Goal: Information Seeking & Learning: Learn about a topic

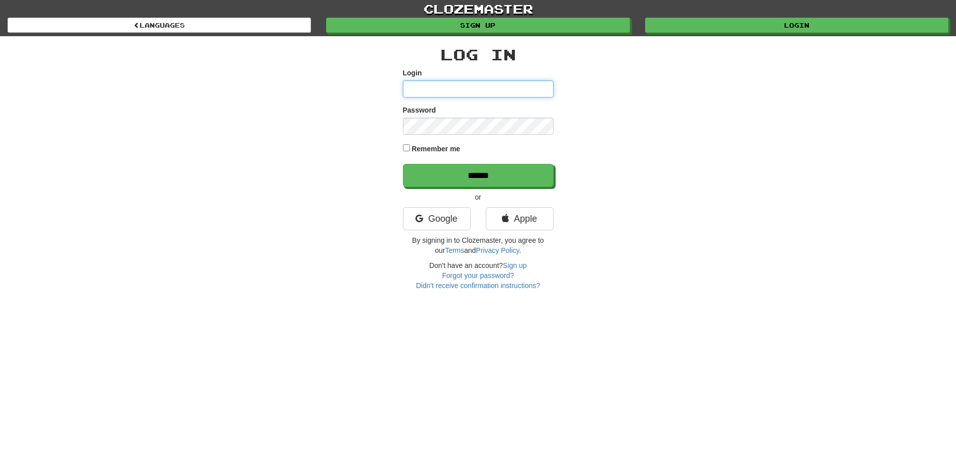
type input "**********"
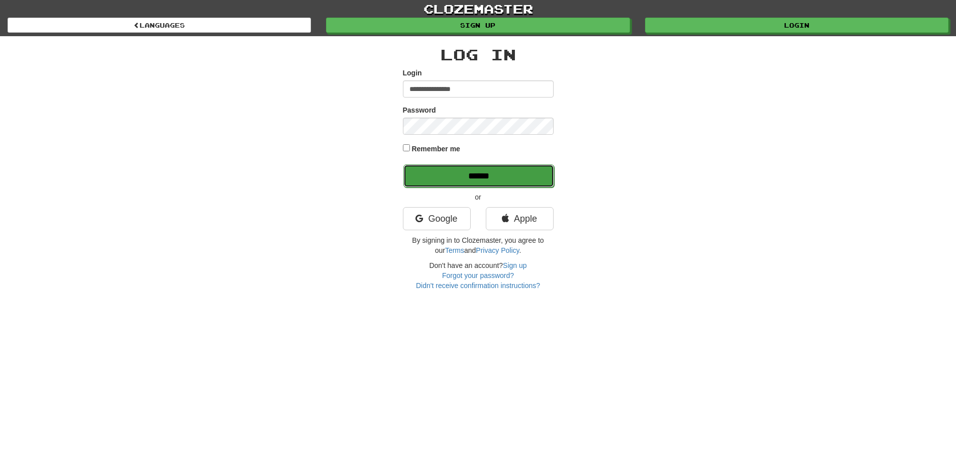
click at [460, 173] on input "******" at bounding box center [478, 175] width 151 height 23
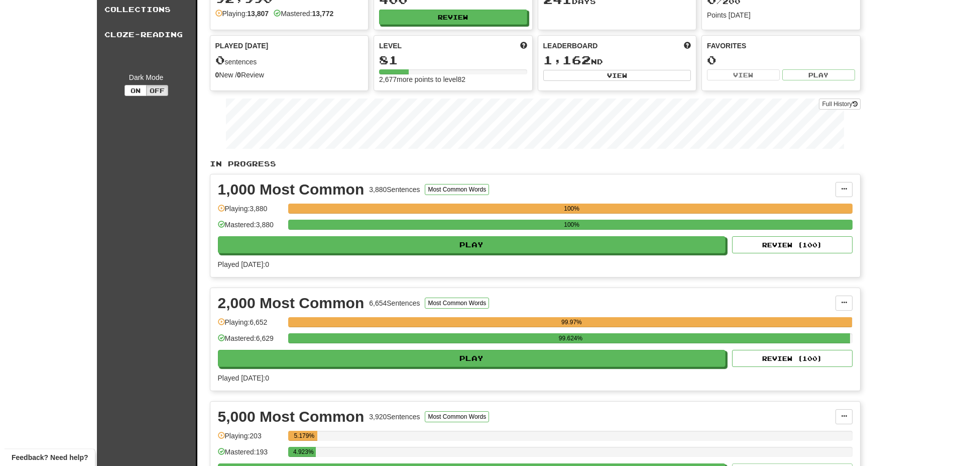
scroll to position [256, 0]
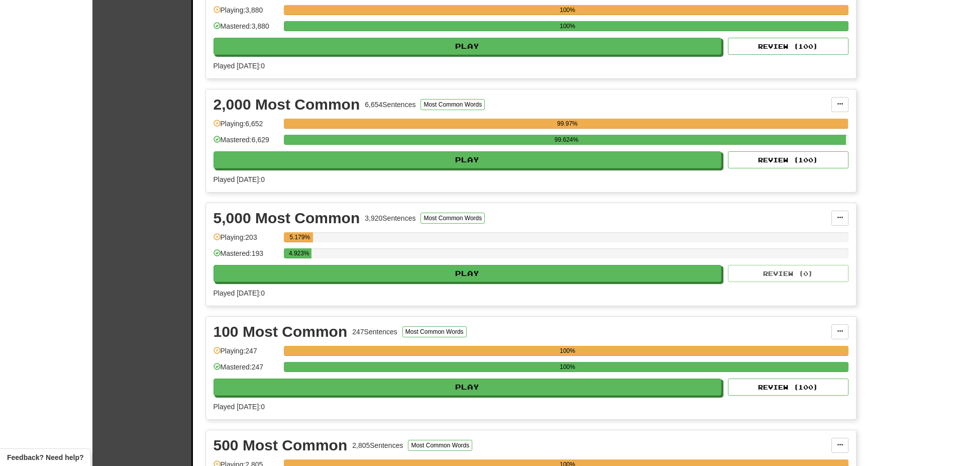
click at [417, 282] on div "5,000 Most Common 3,920 Sentences Most Common Words Manage Sentences Unpin from…" at bounding box center [531, 254] width 650 height 102
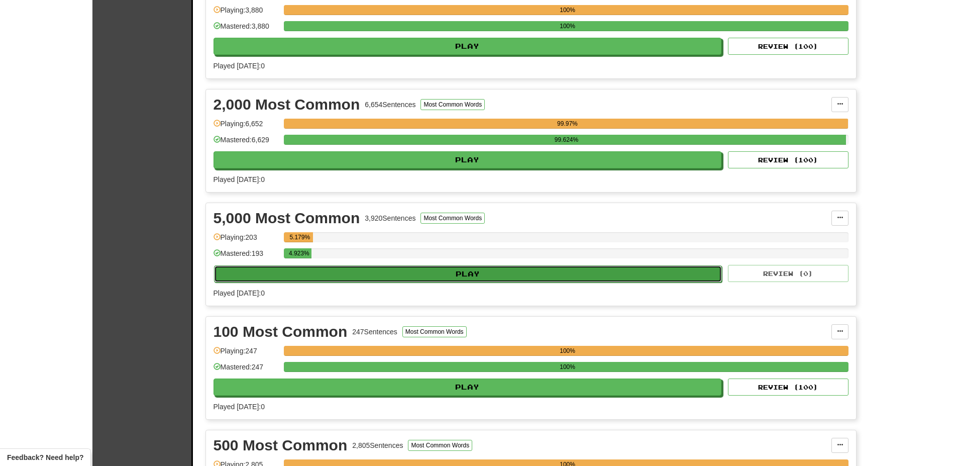
click at [418, 274] on button "Play" at bounding box center [468, 273] width 508 height 17
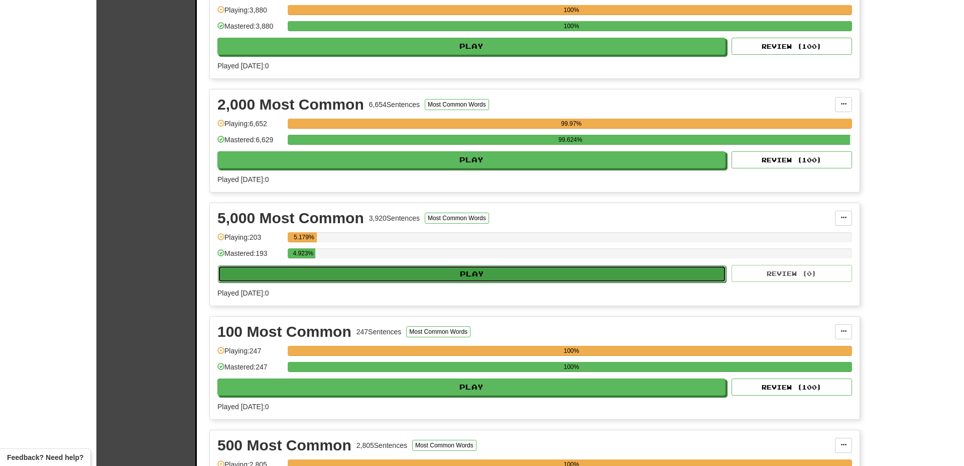
select select "**"
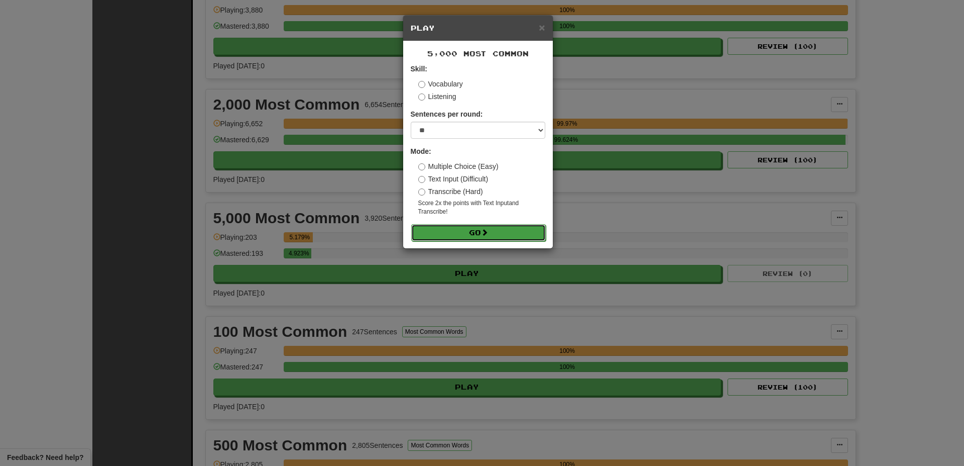
click at [458, 225] on button "Go" at bounding box center [478, 232] width 135 height 17
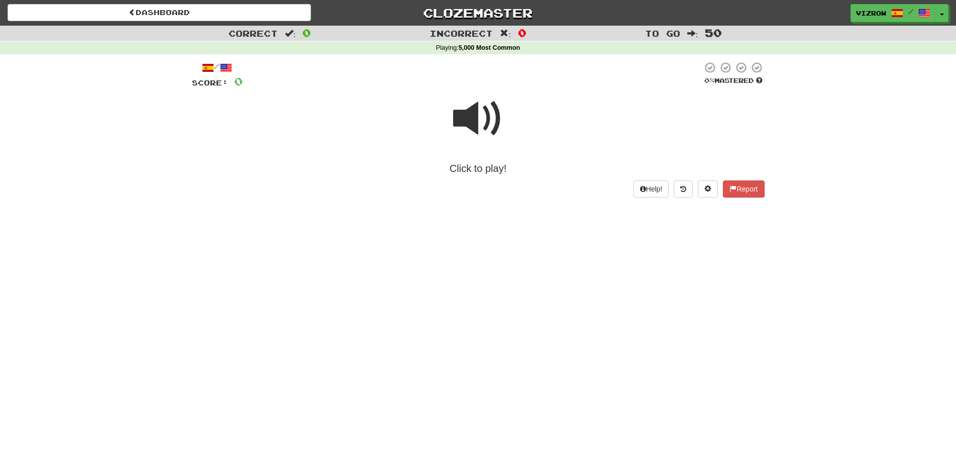
click at [488, 119] on span at bounding box center [478, 118] width 50 height 50
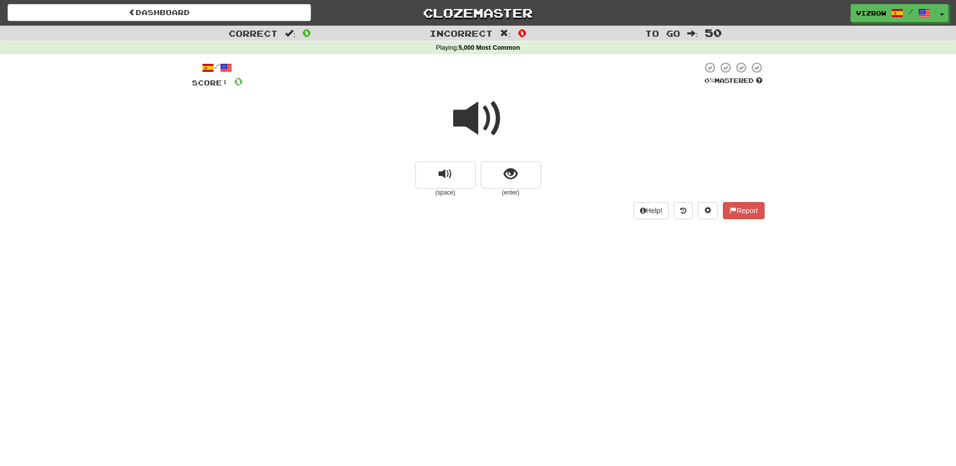
click at [478, 118] on span at bounding box center [478, 118] width 50 height 50
click at [508, 172] on span "show sentence" at bounding box center [511, 174] width 14 height 14
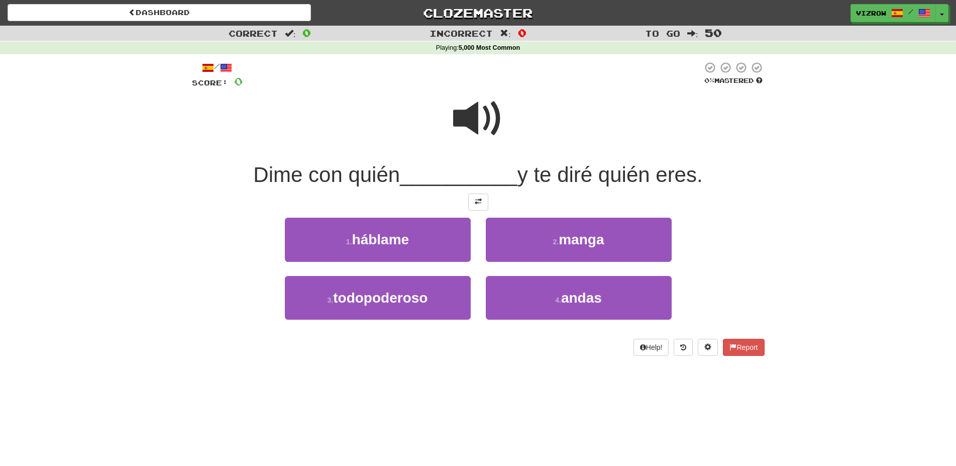
click at [484, 119] on span at bounding box center [478, 118] width 50 height 50
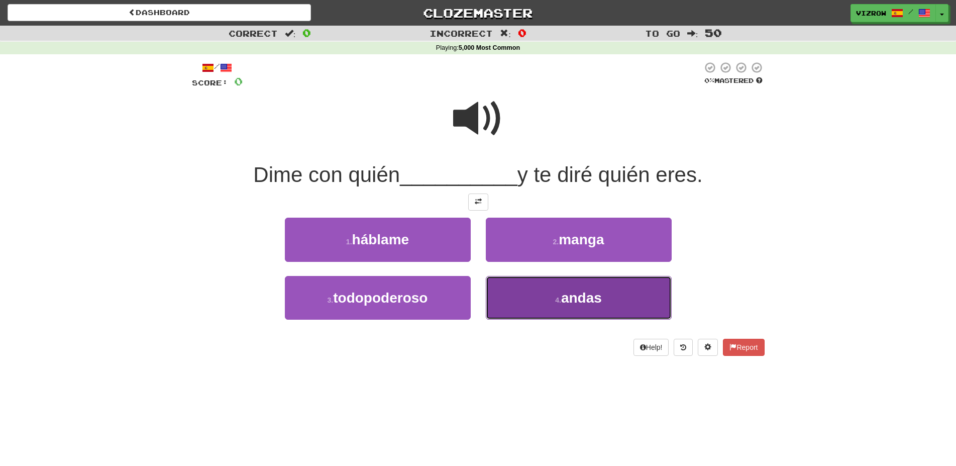
click at [592, 296] on span "andas" at bounding box center [581, 298] width 41 height 16
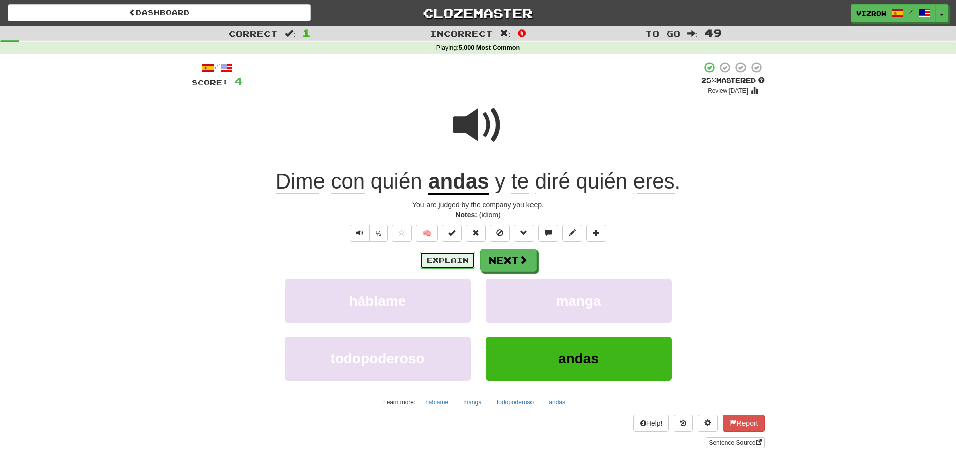
click at [456, 261] on button "Explain" at bounding box center [447, 260] width 55 height 17
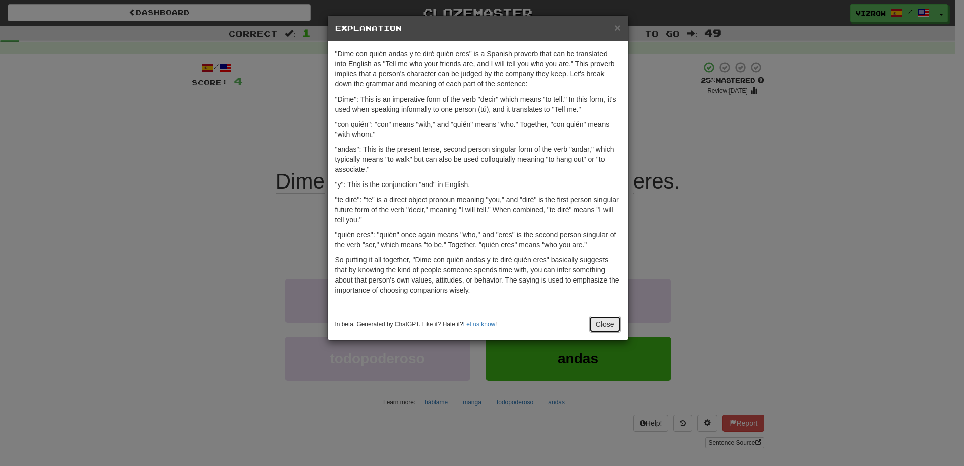
click at [601, 327] on button "Close" at bounding box center [605, 323] width 31 height 17
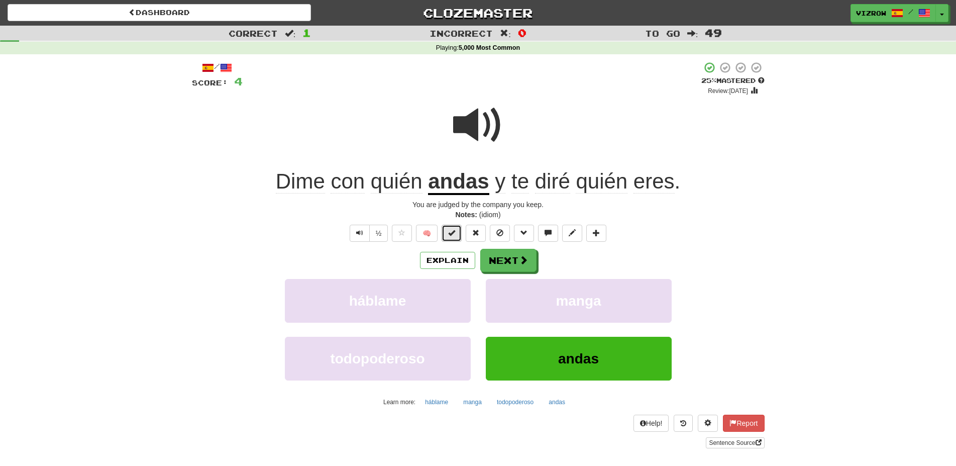
click at [454, 234] on span at bounding box center [451, 232] width 7 height 7
click at [519, 256] on span at bounding box center [523, 260] width 9 height 9
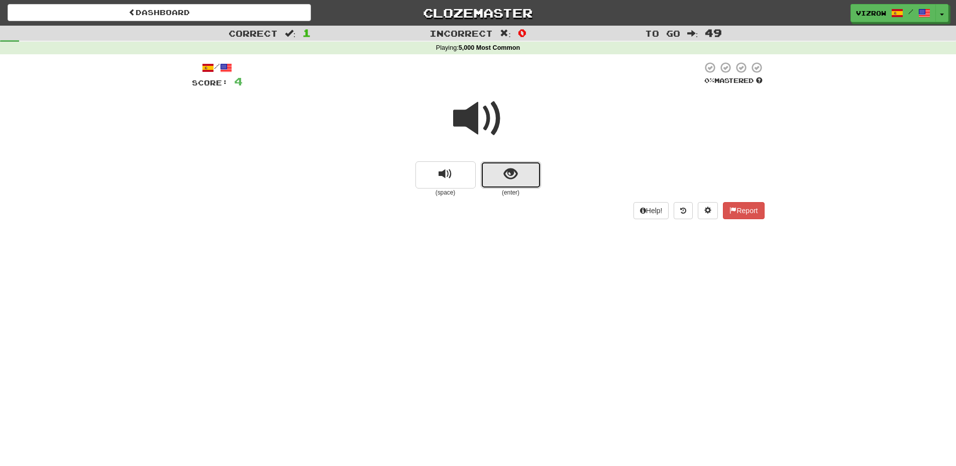
click at [506, 172] on span "show sentence" at bounding box center [511, 174] width 14 height 14
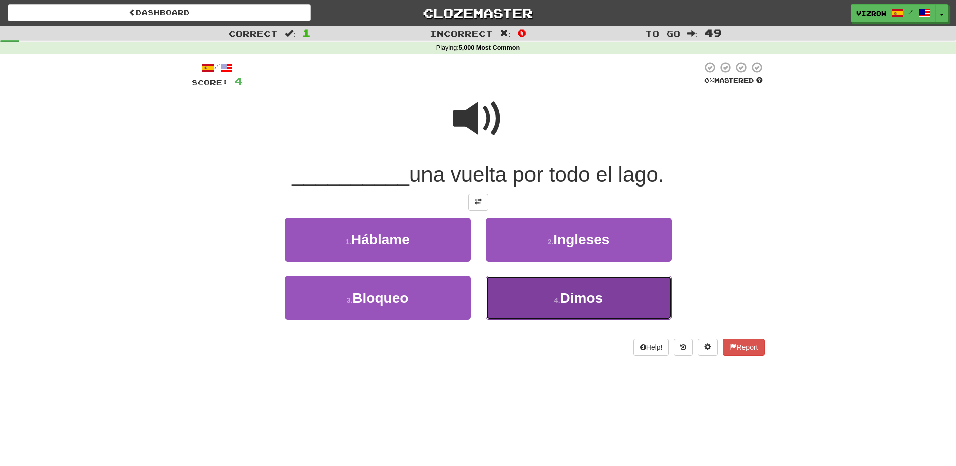
click at [610, 305] on button "4 . Dimos" at bounding box center [579, 298] width 186 height 44
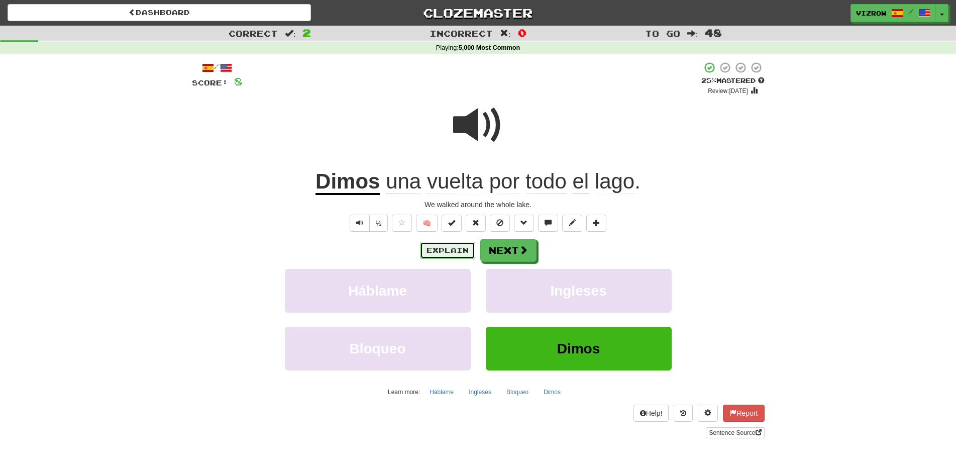
click at [459, 255] on button "Explain" at bounding box center [447, 250] width 55 height 17
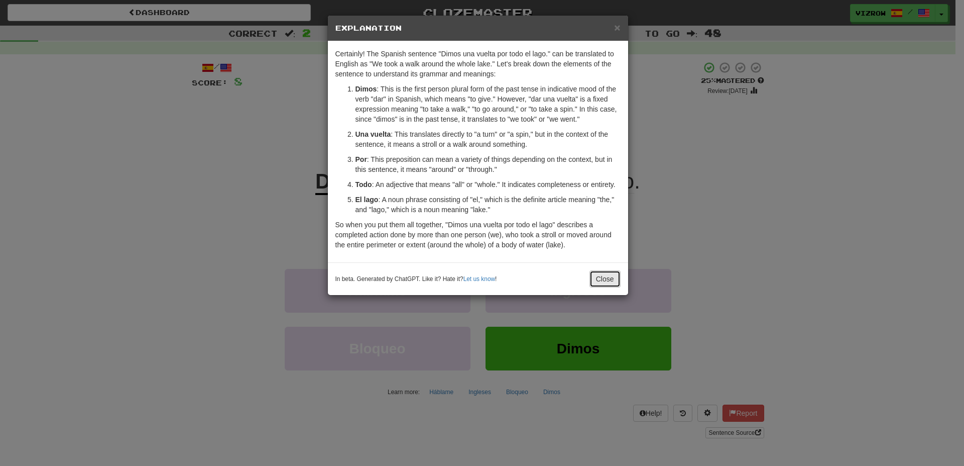
click at [603, 277] on button "Close" at bounding box center [605, 278] width 31 height 17
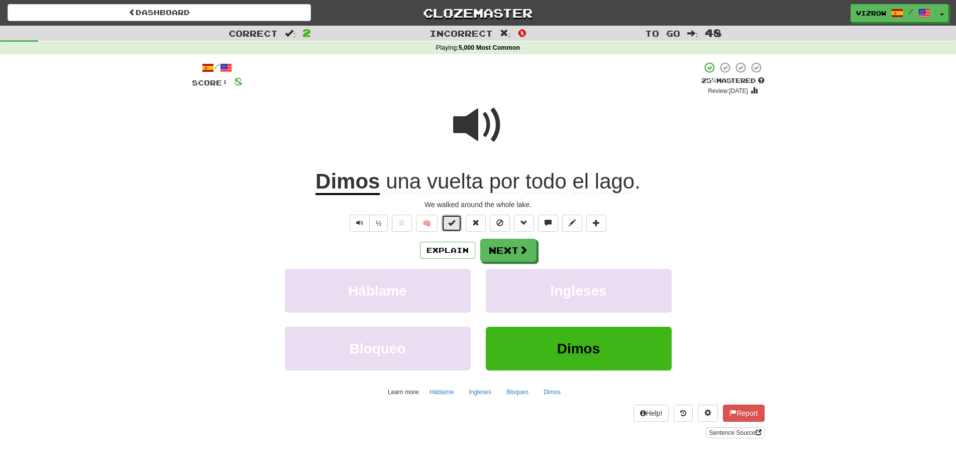
click at [450, 223] on span at bounding box center [451, 222] width 7 height 7
click at [523, 246] on span at bounding box center [523, 250] width 9 height 9
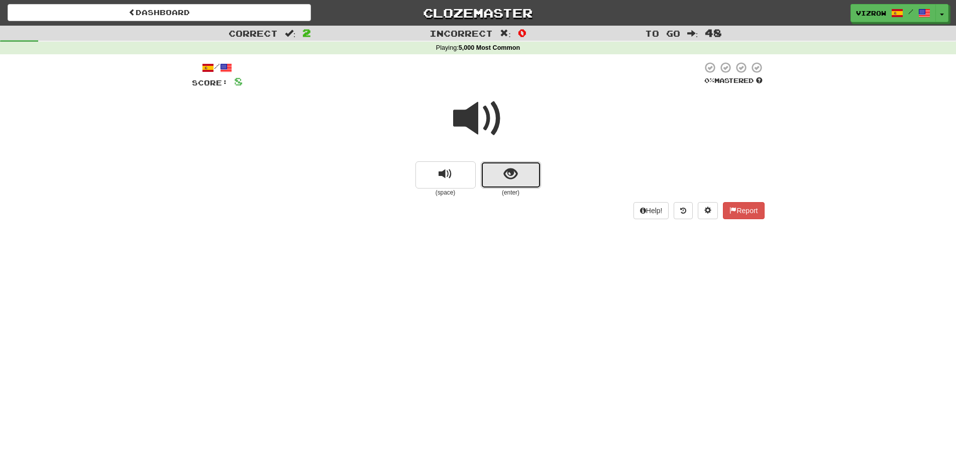
click at [494, 172] on button "show sentence" at bounding box center [511, 174] width 60 height 27
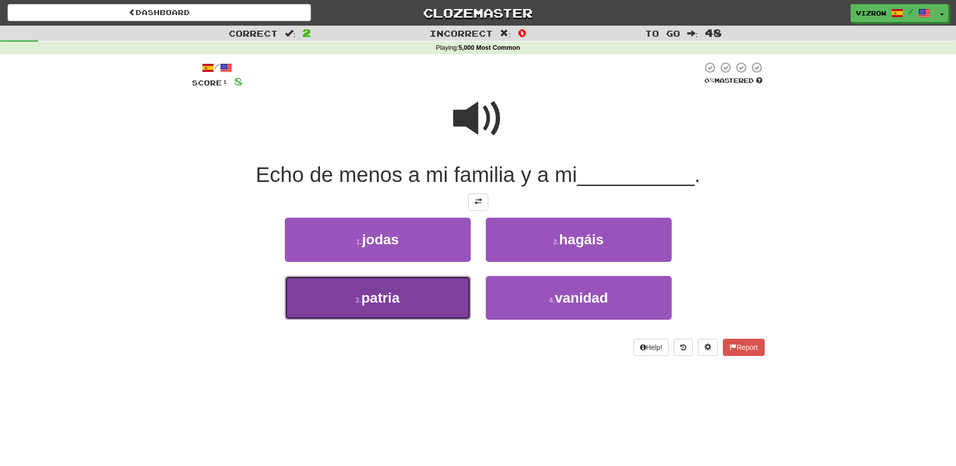
click at [431, 291] on button "3 . patria" at bounding box center [378, 298] width 186 height 44
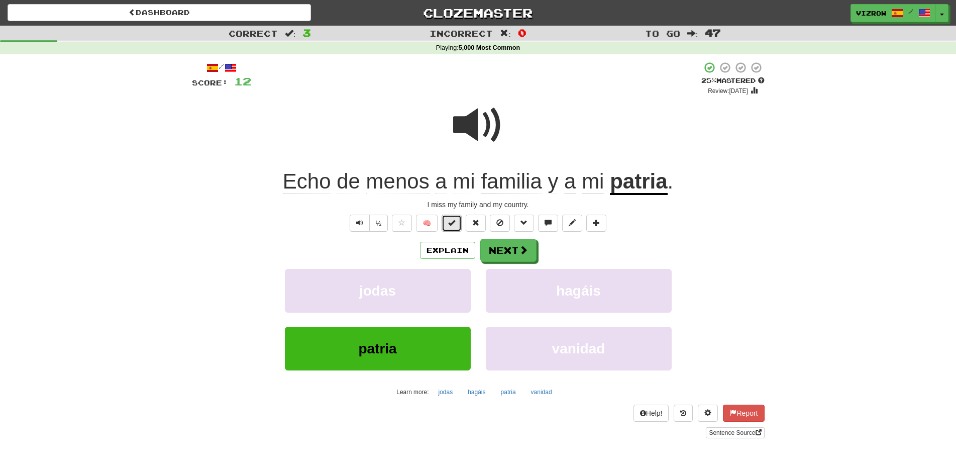
click at [453, 220] on span at bounding box center [451, 222] width 7 height 7
click at [452, 247] on button "Explain" at bounding box center [447, 250] width 55 height 17
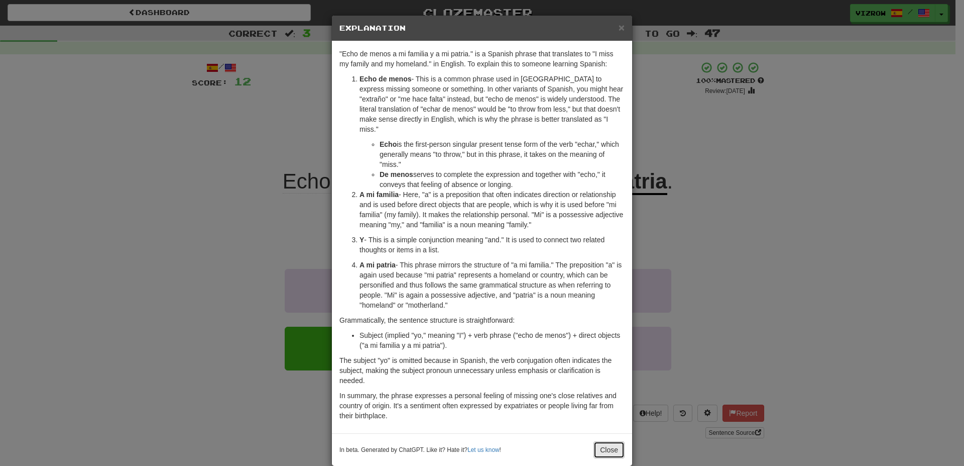
click at [600, 441] on button "Close" at bounding box center [609, 449] width 31 height 17
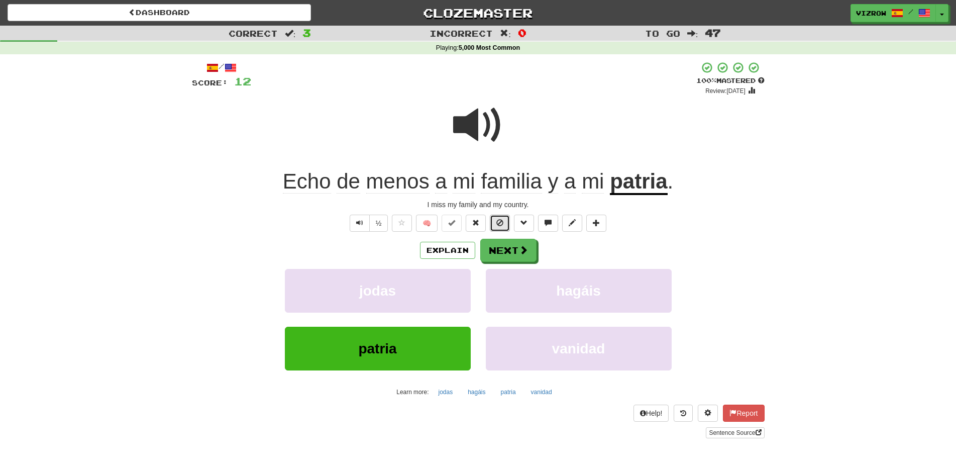
click at [503, 222] on span at bounding box center [499, 222] width 7 height 7
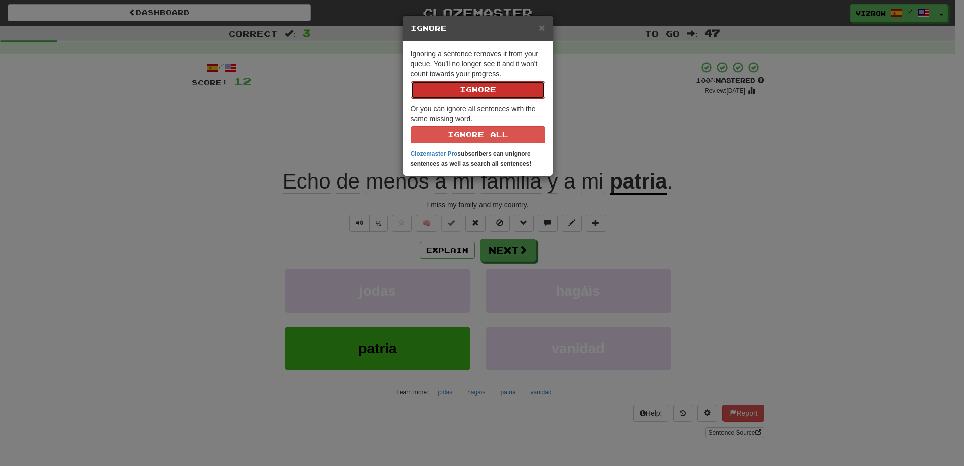
click at [508, 92] on button "Ignore" at bounding box center [478, 89] width 135 height 17
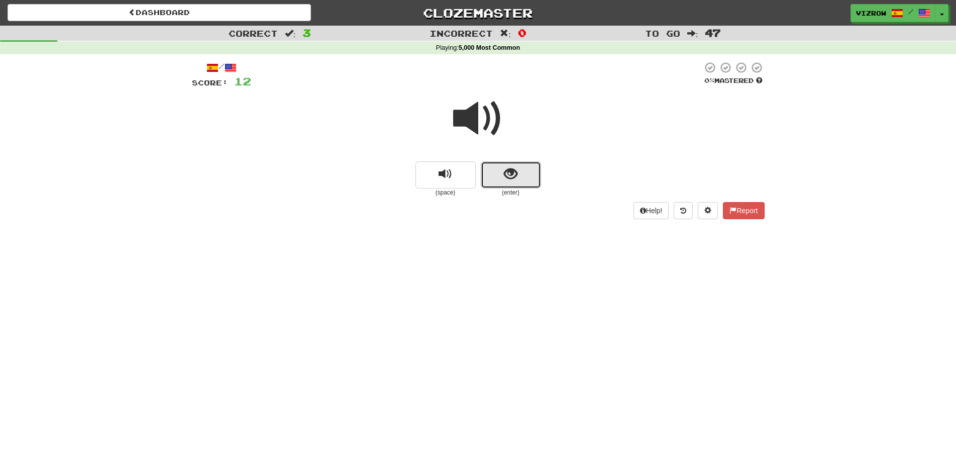
click at [508, 168] on span "show sentence" at bounding box center [511, 174] width 14 height 14
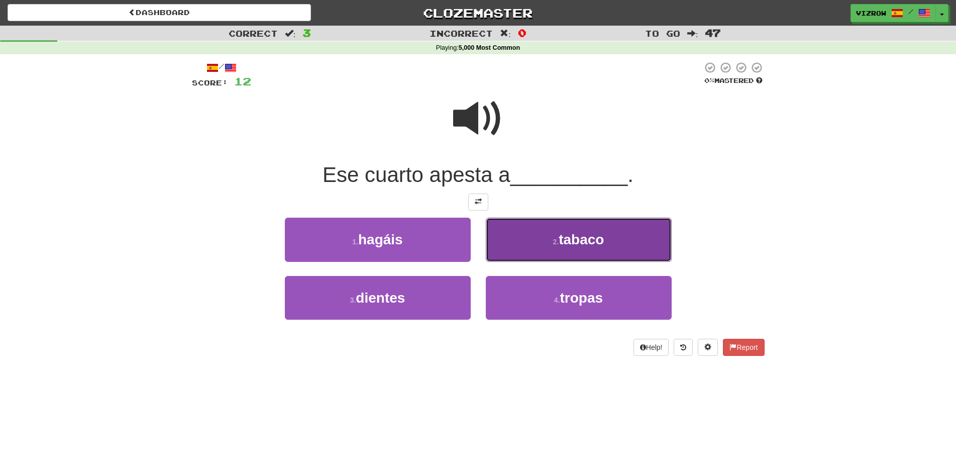
click at [592, 229] on button "2 . tabaco" at bounding box center [579, 239] width 186 height 44
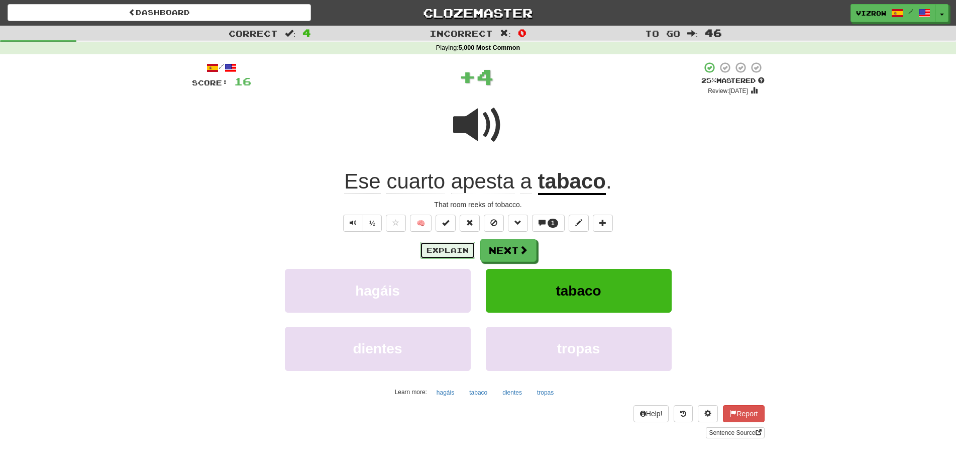
click at [442, 252] on button "Explain" at bounding box center [447, 250] width 55 height 17
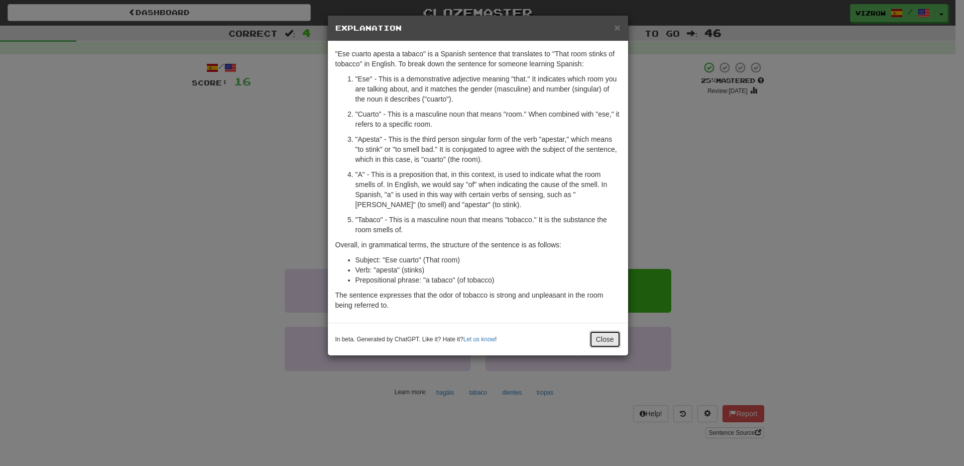
click at [610, 334] on button "Close" at bounding box center [605, 338] width 31 height 17
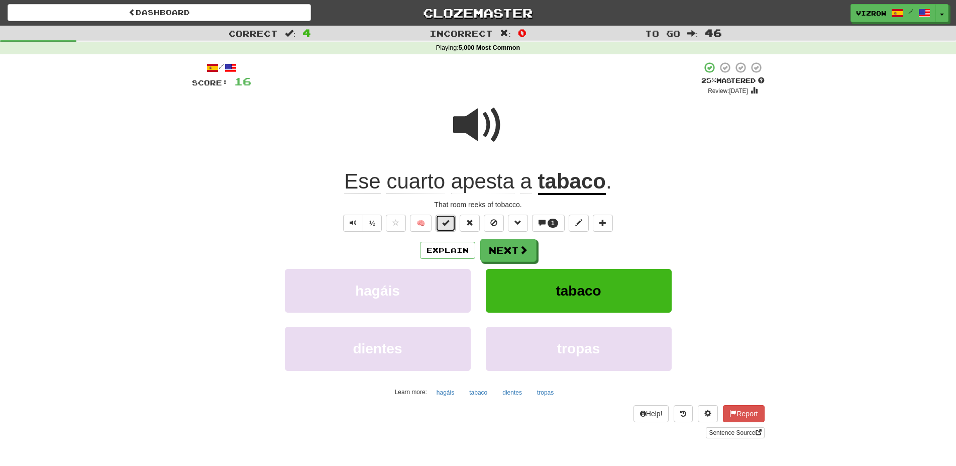
click at [443, 221] on span at bounding box center [445, 222] width 7 height 7
click at [525, 242] on button "Next" at bounding box center [509, 250] width 56 height 23
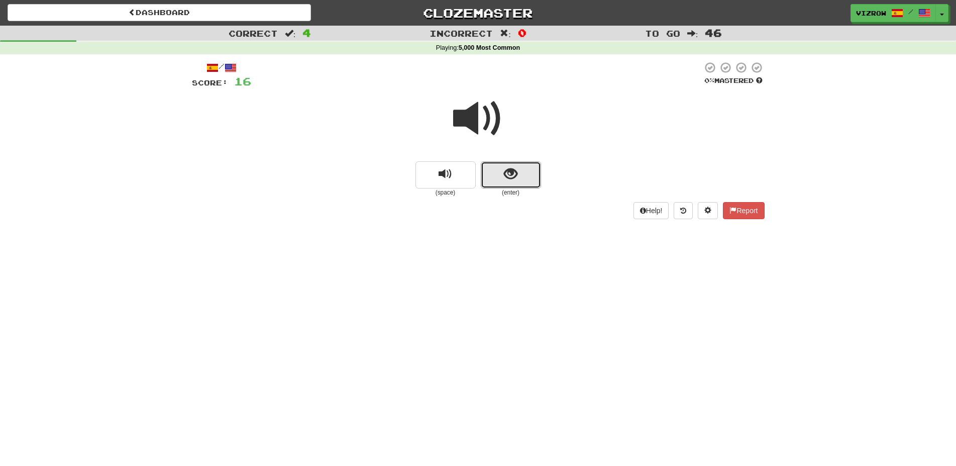
click at [512, 167] on span "show sentence" at bounding box center [511, 174] width 14 height 14
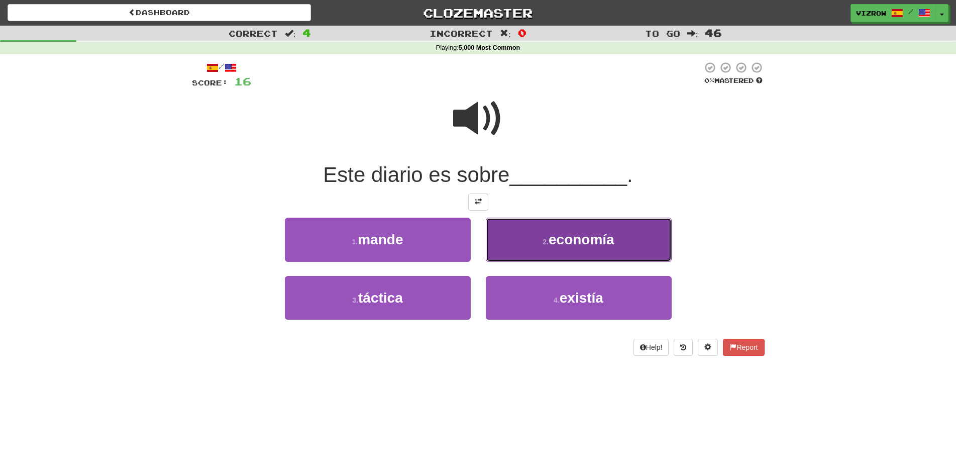
click at [616, 238] on button "2 . economía" at bounding box center [579, 239] width 186 height 44
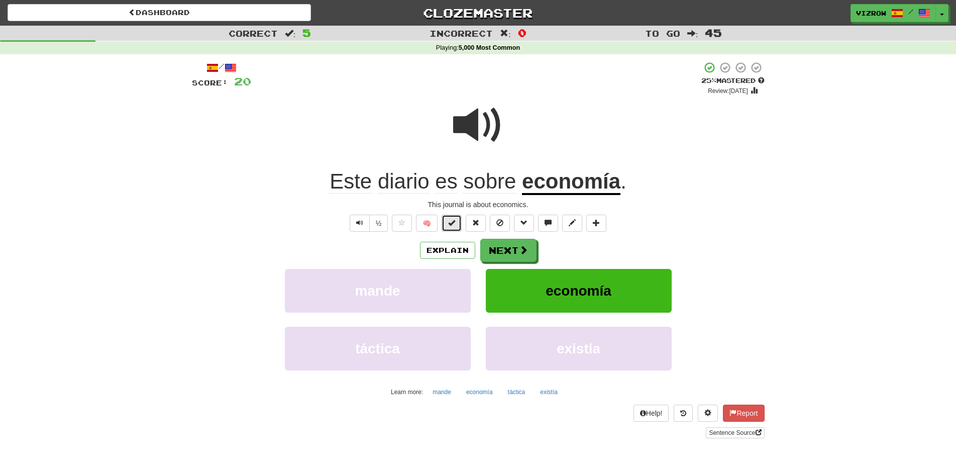
click at [457, 220] on button at bounding box center [451, 222] width 20 height 17
click at [514, 250] on button "Next" at bounding box center [509, 250] width 56 height 23
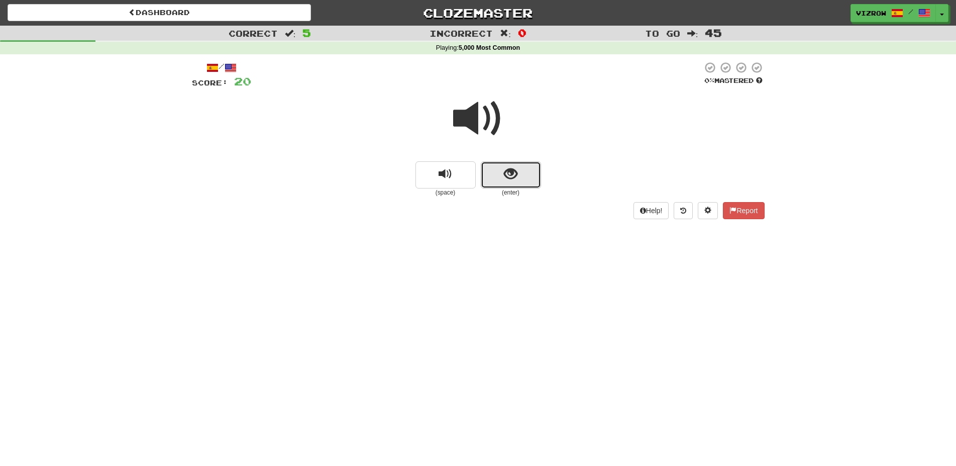
click at [512, 188] on button "show sentence" at bounding box center [511, 174] width 60 height 27
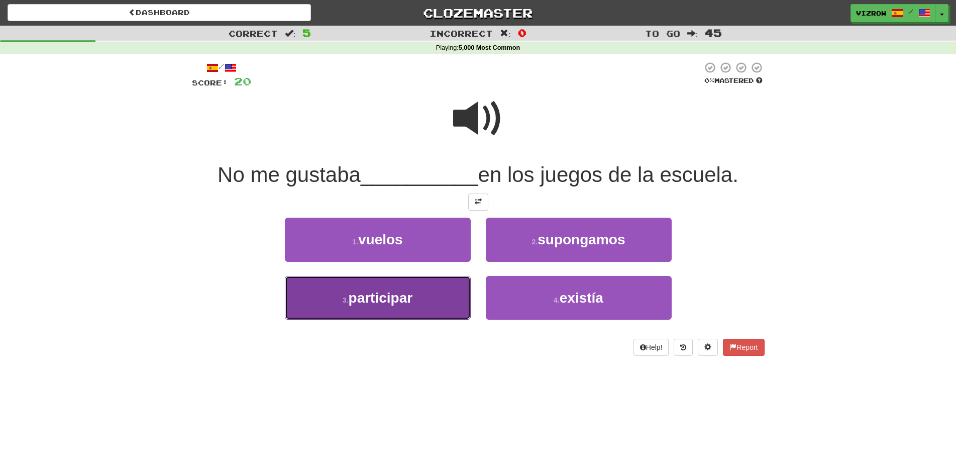
click at [456, 290] on button "3 . participar" at bounding box center [378, 298] width 186 height 44
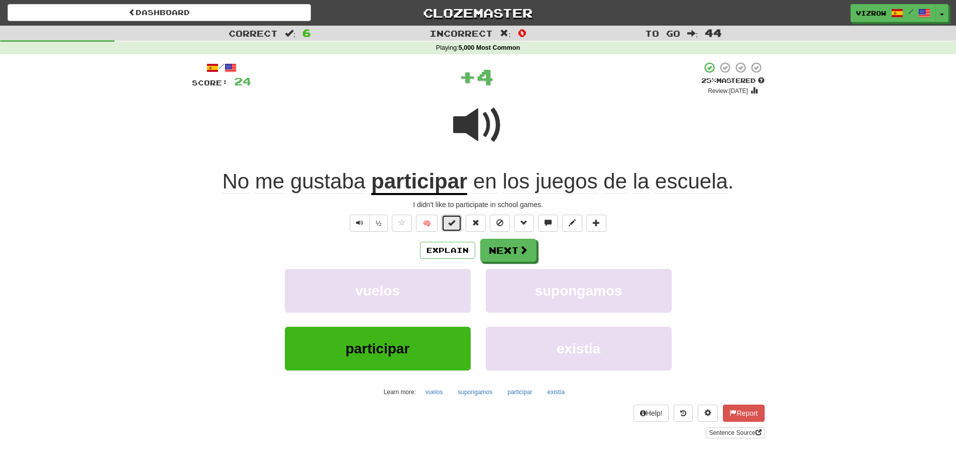
click at [450, 228] on button at bounding box center [451, 222] width 20 height 17
click at [509, 258] on button "Next" at bounding box center [509, 250] width 56 height 23
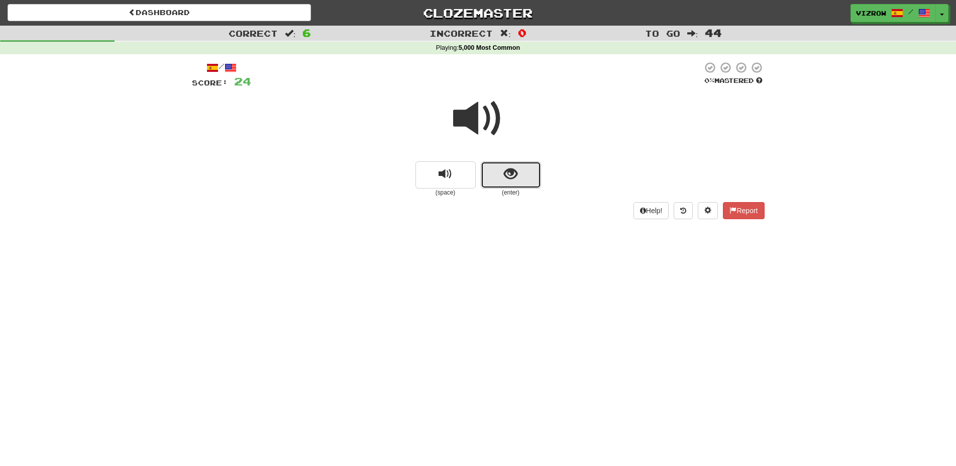
click at [525, 181] on button "show sentence" at bounding box center [511, 174] width 60 height 27
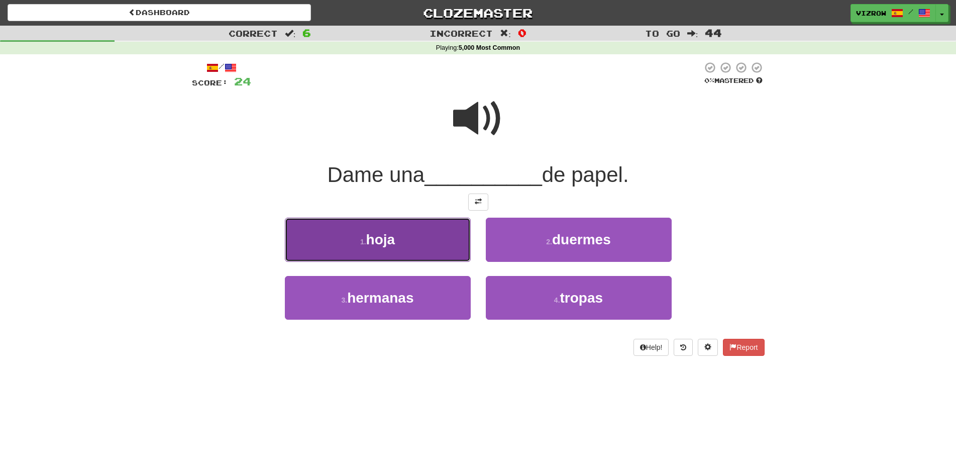
click at [462, 228] on button "1 . hoja" at bounding box center [378, 239] width 186 height 44
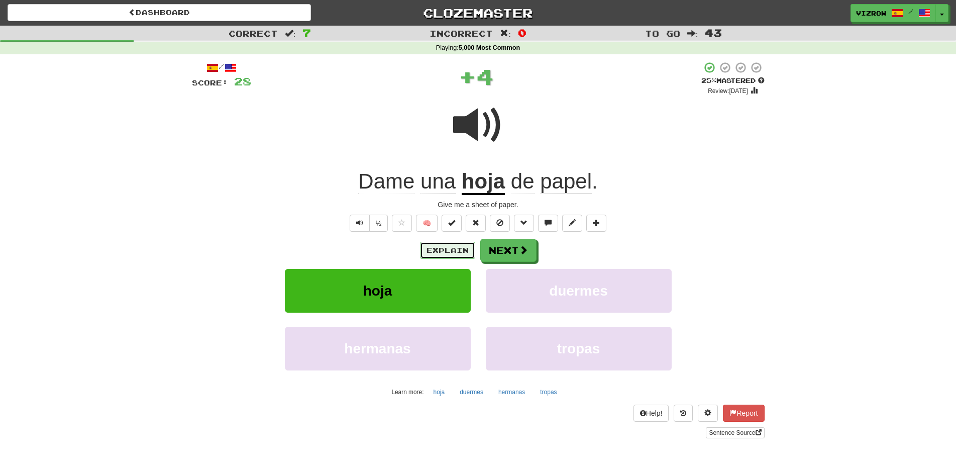
click at [440, 244] on button "Explain" at bounding box center [447, 250] width 55 height 17
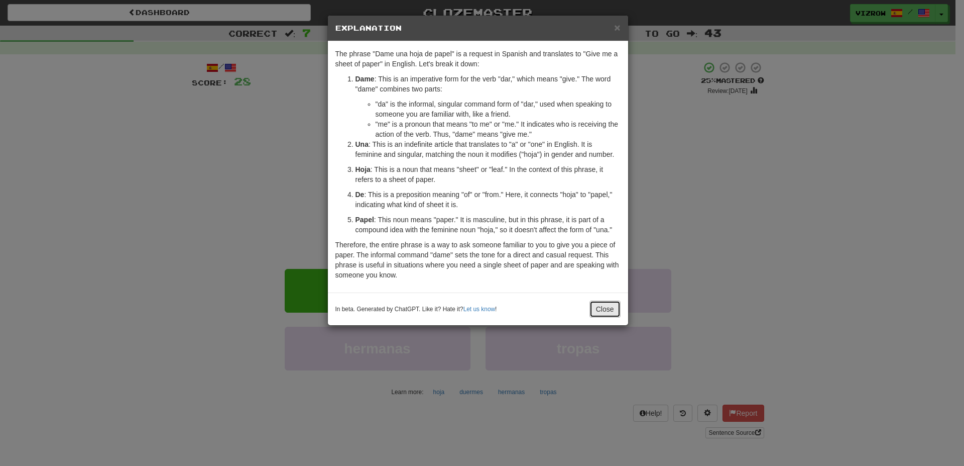
click at [606, 307] on button "Close" at bounding box center [605, 308] width 31 height 17
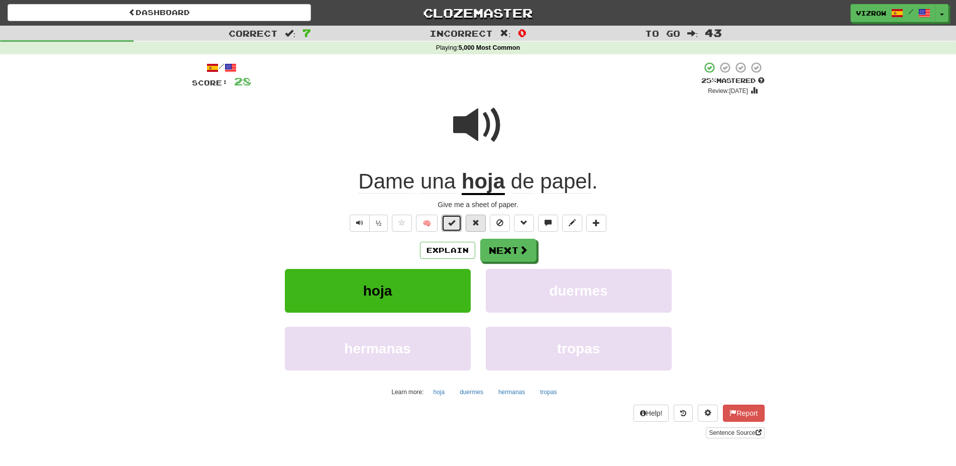
drag, startPoint x: 457, startPoint y: 221, endPoint x: 467, endPoint y: 218, distance: 10.0
click at [457, 222] on button at bounding box center [451, 222] width 20 height 17
click at [519, 251] on span at bounding box center [523, 250] width 9 height 9
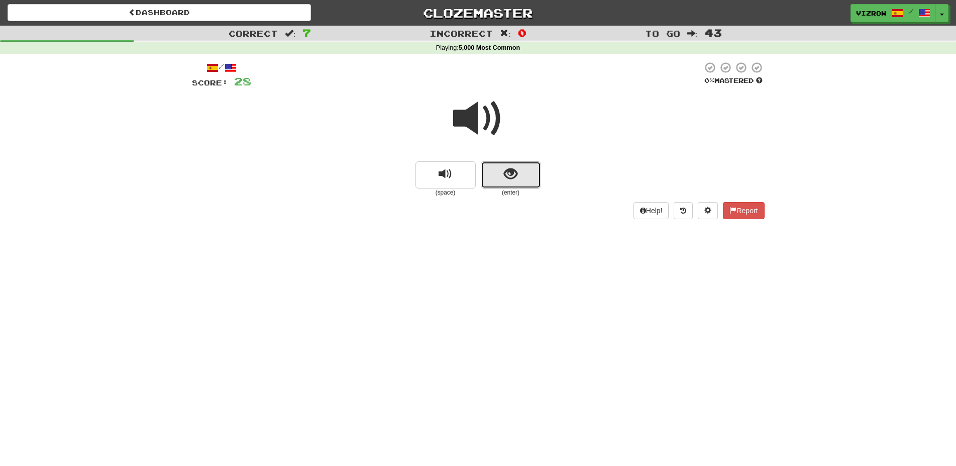
click at [503, 180] on button "show sentence" at bounding box center [511, 174] width 60 height 27
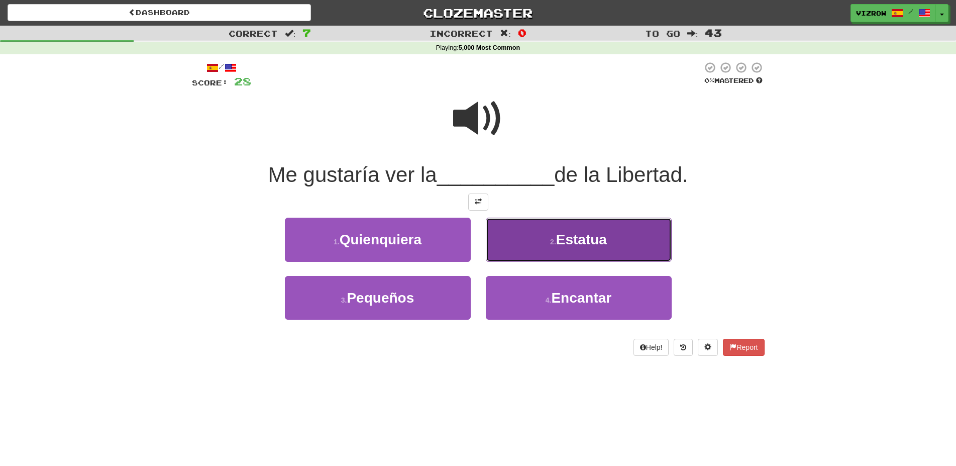
click at [594, 251] on button "2 . Estatua" at bounding box center [579, 239] width 186 height 44
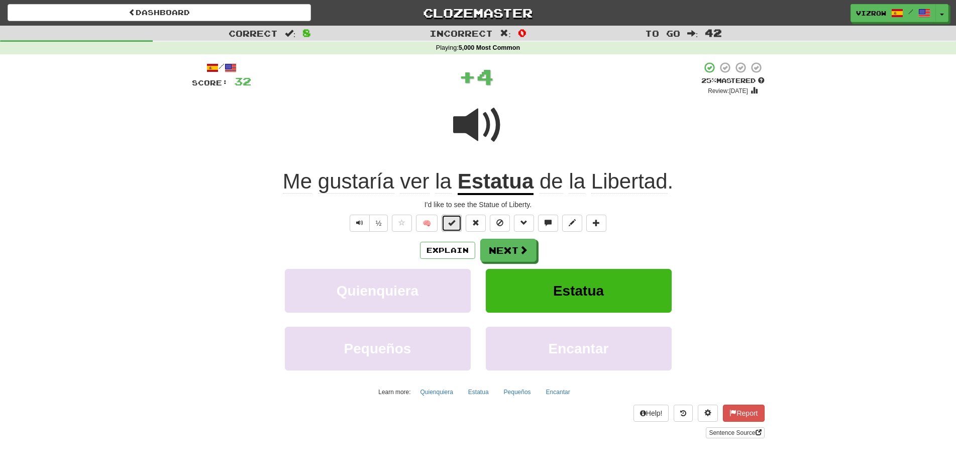
click at [454, 223] on span at bounding box center [451, 222] width 7 height 7
drag, startPoint x: 497, startPoint y: 244, endPoint x: 491, endPoint y: 245, distance: 6.1
click at [491, 245] on button "Next" at bounding box center [509, 250] width 56 height 23
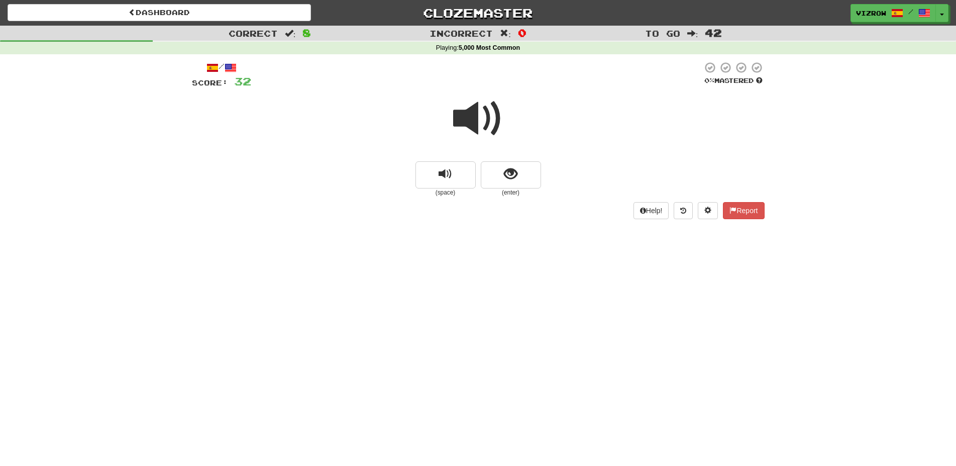
click at [489, 117] on span at bounding box center [478, 118] width 50 height 50
click at [516, 167] on span "show sentence" at bounding box center [511, 174] width 14 height 14
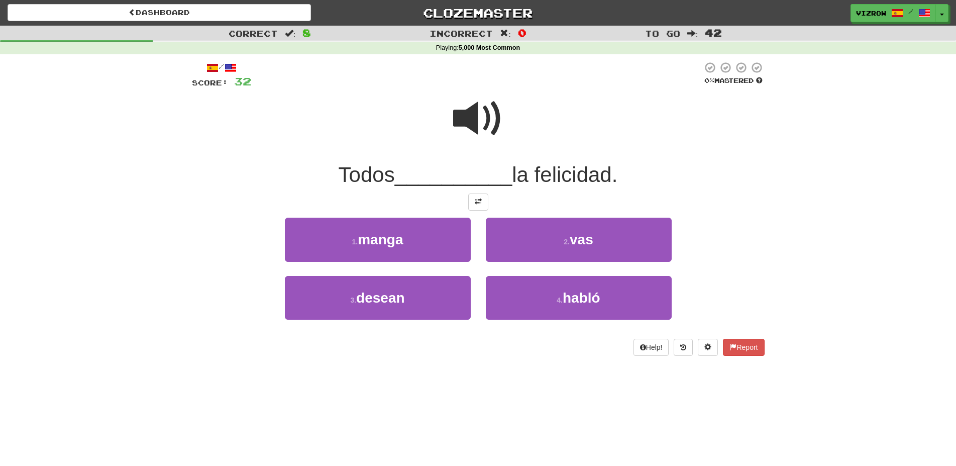
click at [493, 120] on span at bounding box center [478, 118] width 50 height 50
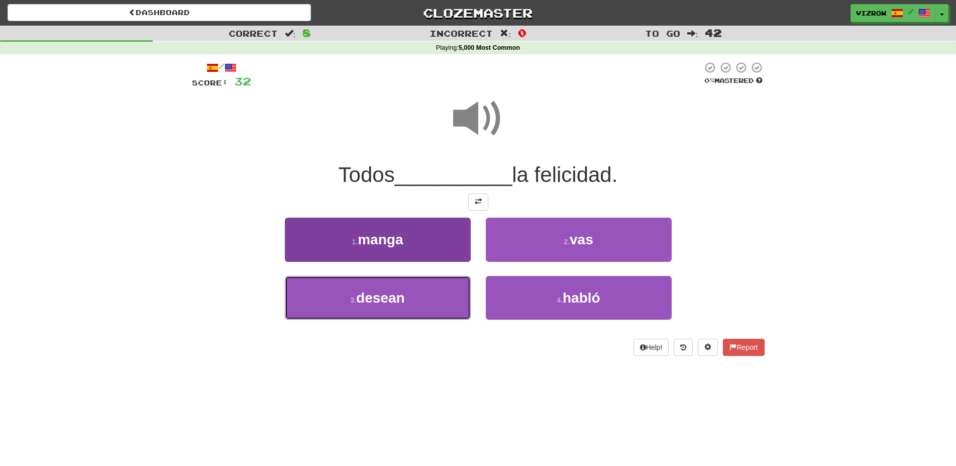
click at [391, 299] on span "desean" at bounding box center [380, 298] width 49 height 16
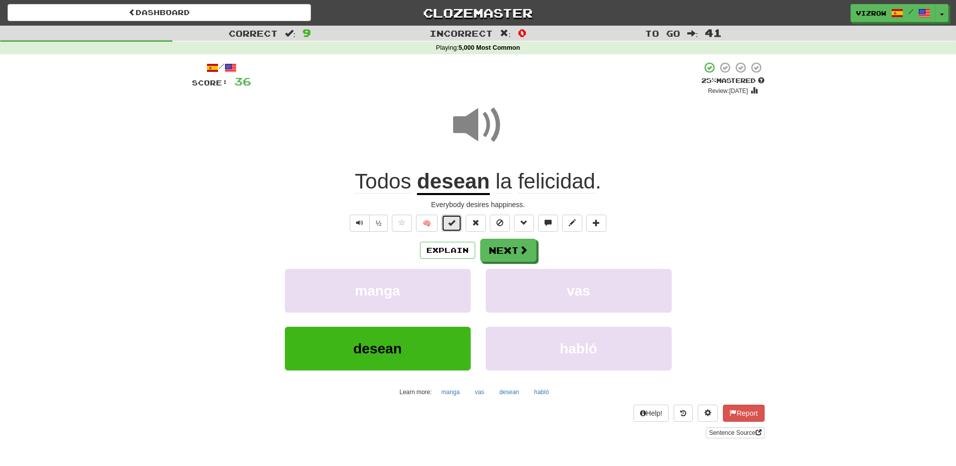
click at [449, 221] on span at bounding box center [451, 222] width 7 height 7
click at [499, 253] on button "Next" at bounding box center [509, 250] width 56 height 23
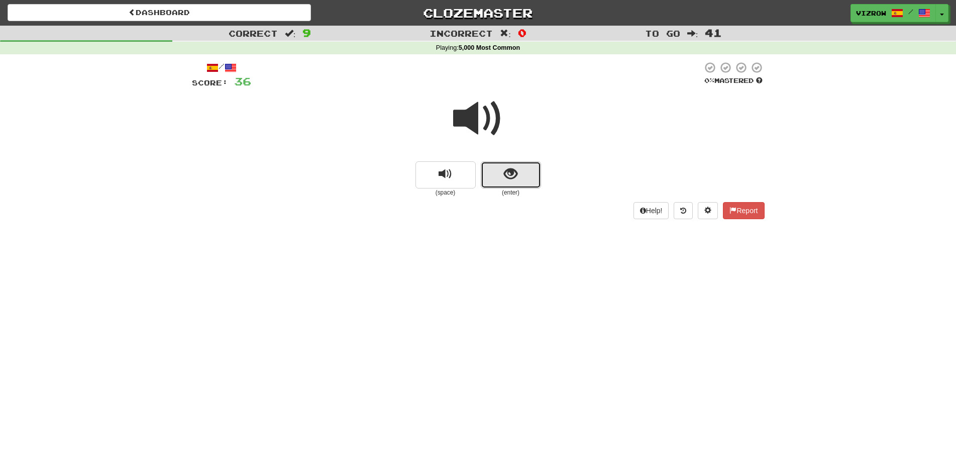
click at [500, 178] on button "show sentence" at bounding box center [511, 174] width 60 height 27
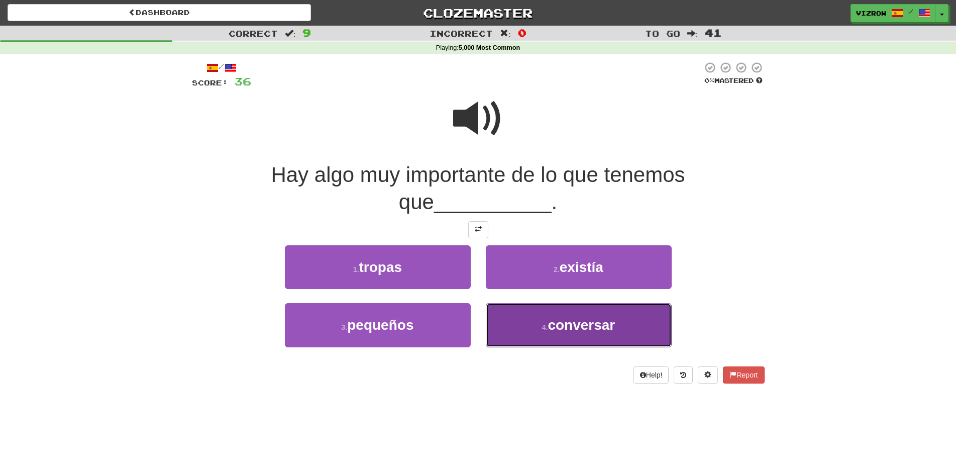
click at [544, 317] on button "4 . conversar" at bounding box center [579, 325] width 186 height 44
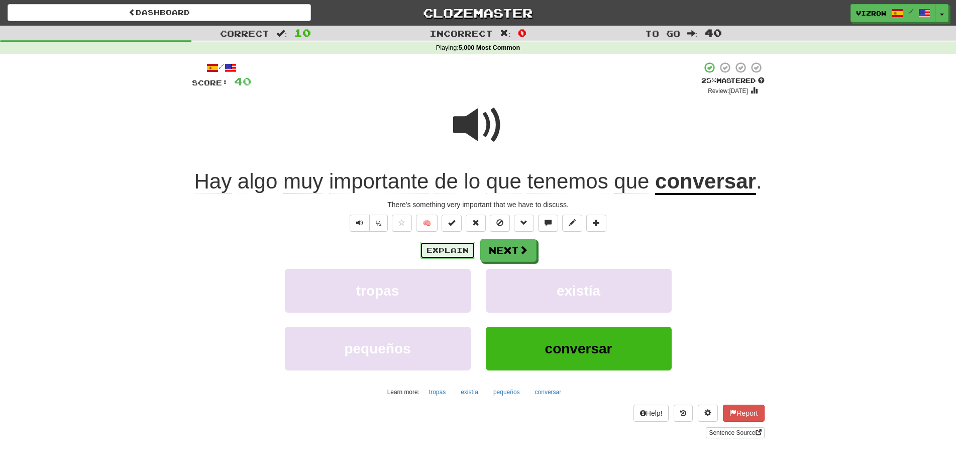
click at [446, 248] on button "Explain" at bounding box center [447, 250] width 55 height 17
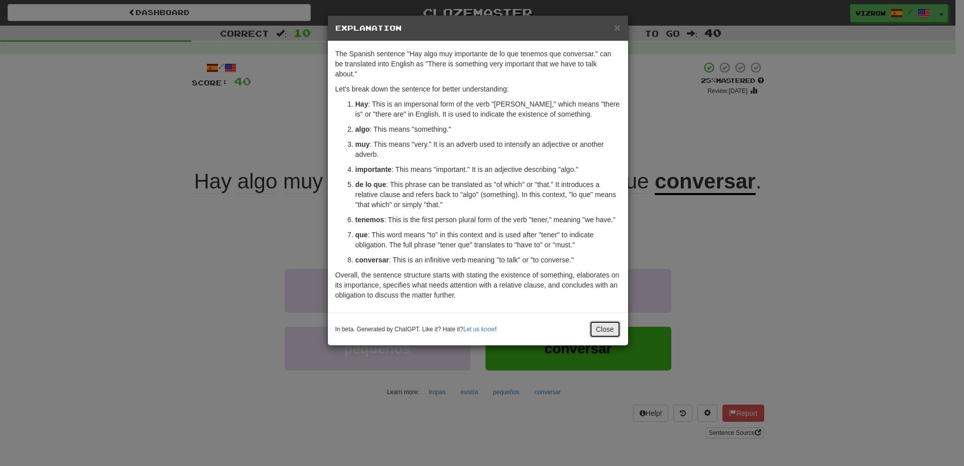
click at [609, 324] on button "Close" at bounding box center [605, 328] width 31 height 17
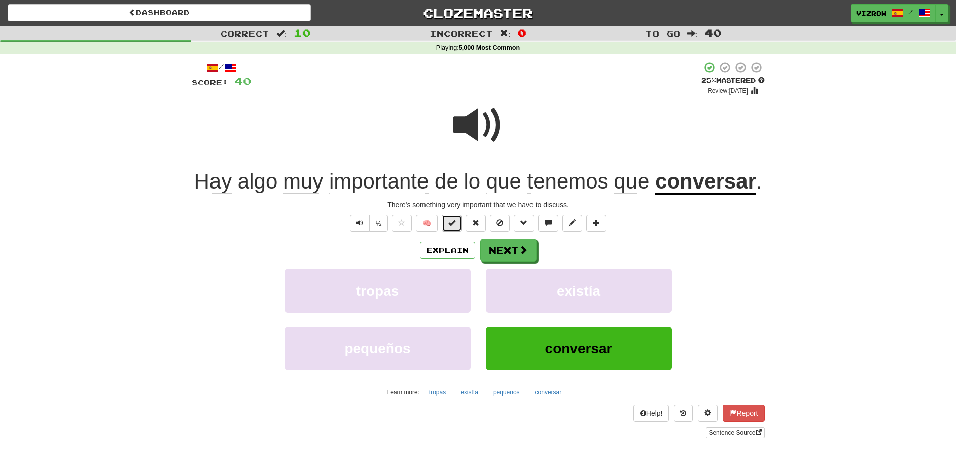
click at [453, 218] on button at bounding box center [451, 222] width 20 height 17
click at [510, 248] on button "Next" at bounding box center [509, 250] width 56 height 23
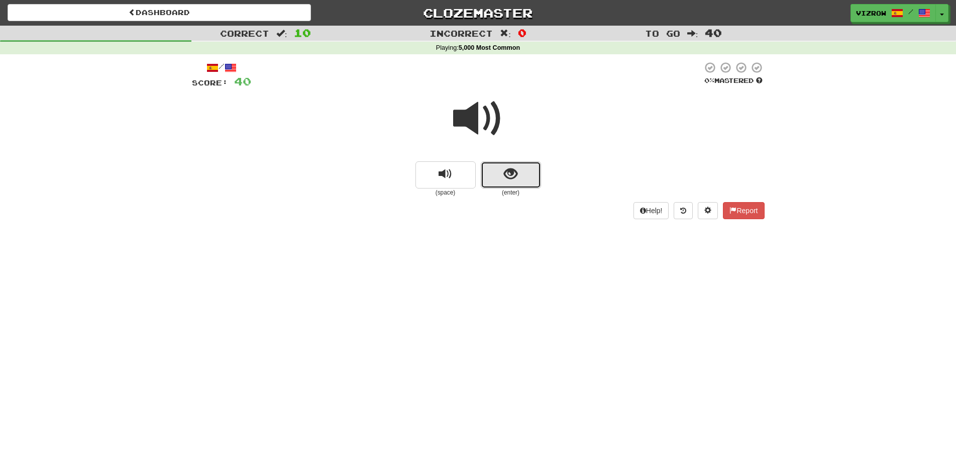
click at [510, 178] on span "show sentence" at bounding box center [511, 174] width 14 height 14
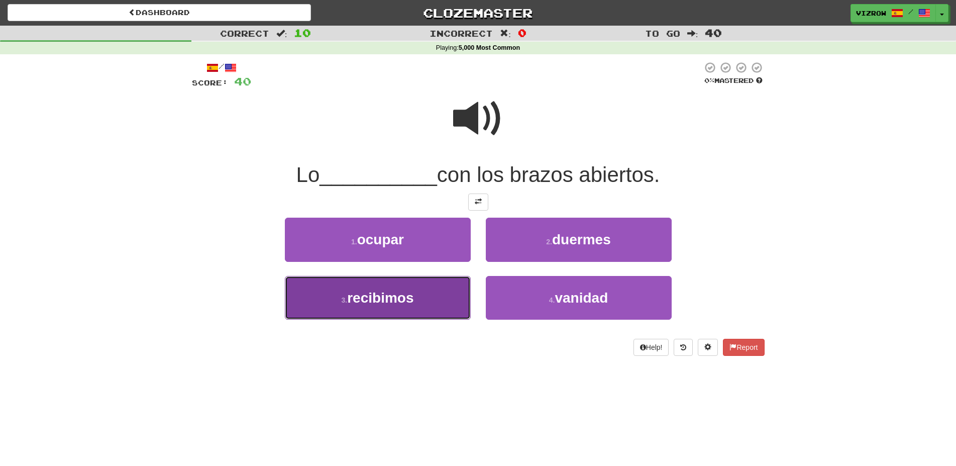
click at [438, 297] on button "3 . recibimos" at bounding box center [378, 298] width 186 height 44
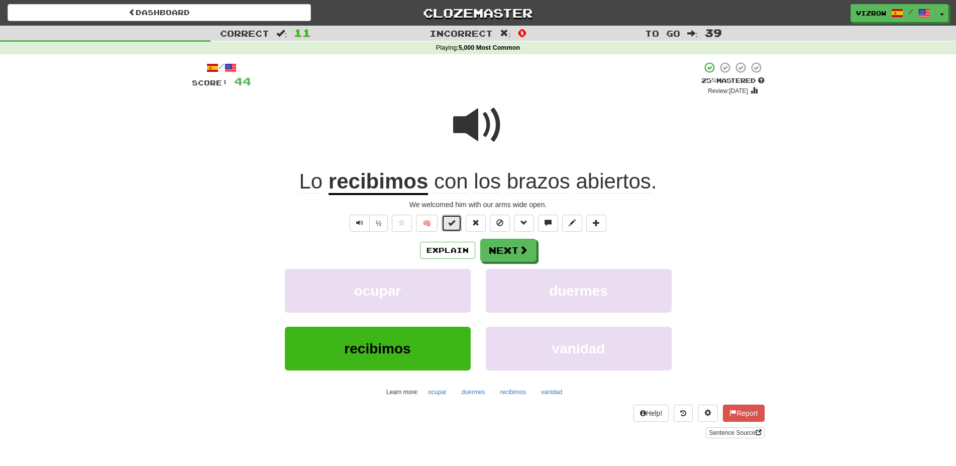
click at [461, 221] on button at bounding box center [451, 222] width 20 height 17
click at [519, 249] on span at bounding box center [523, 250] width 9 height 9
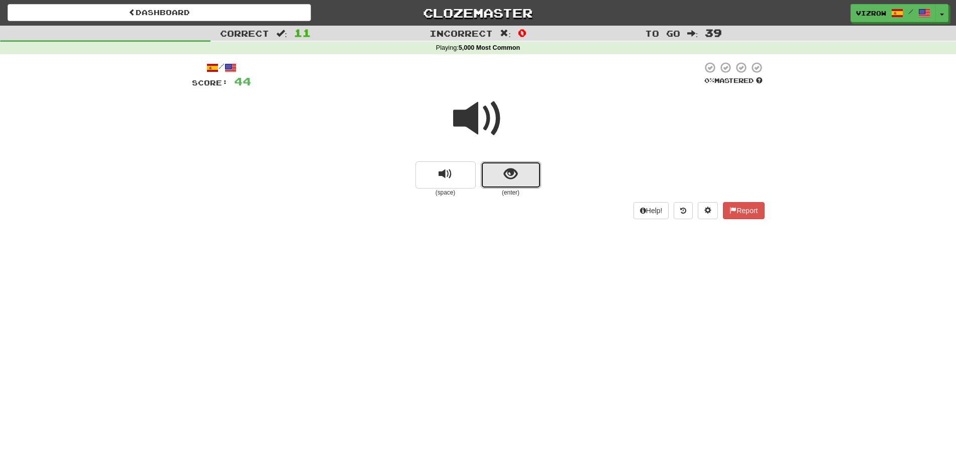
click at [507, 167] on span "show sentence" at bounding box center [511, 174] width 14 height 14
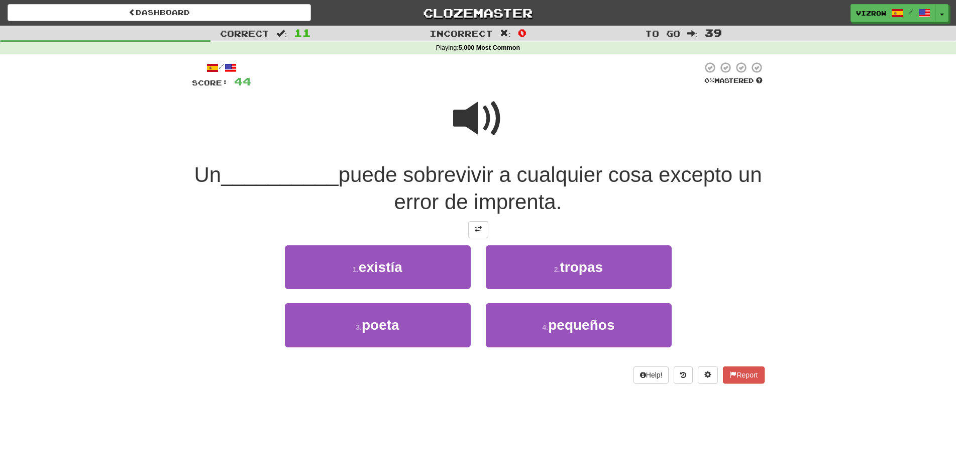
click at [482, 126] on span at bounding box center [478, 118] width 50 height 50
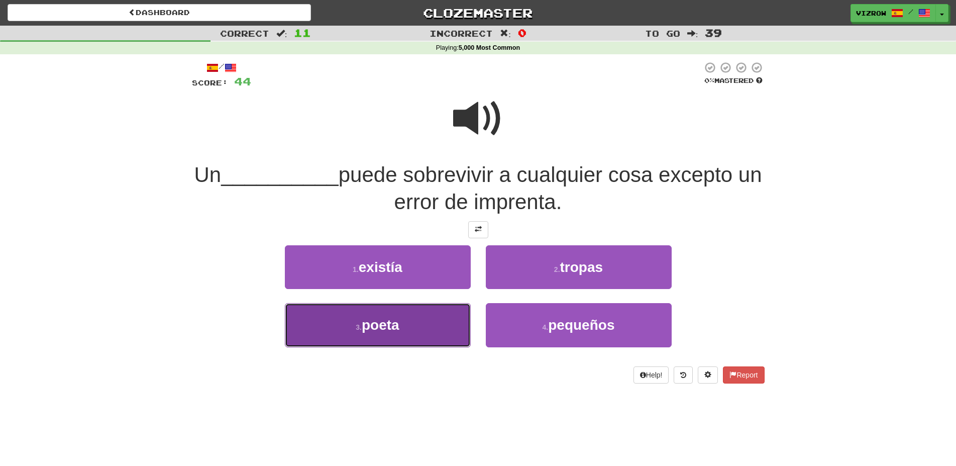
click at [435, 342] on button "3 . poeta" at bounding box center [378, 325] width 186 height 44
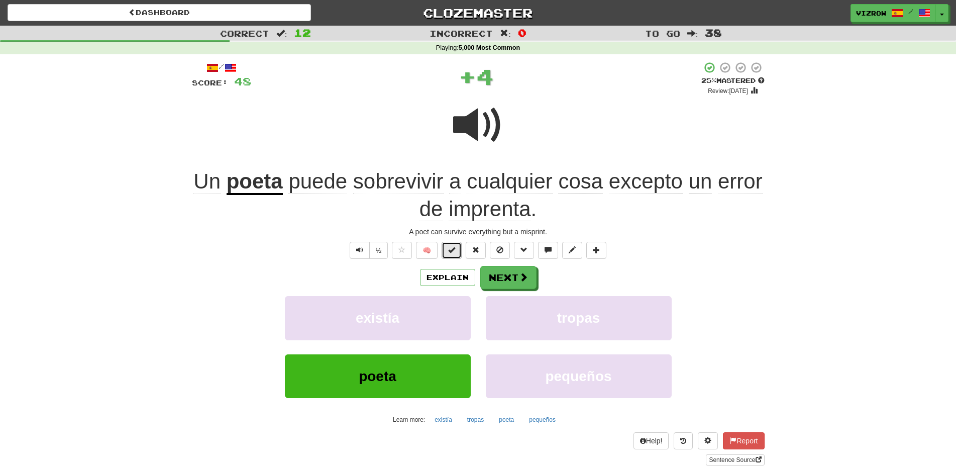
click at [452, 252] on span at bounding box center [451, 249] width 7 height 7
click at [517, 277] on button "Next" at bounding box center [509, 277] width 56 height 23
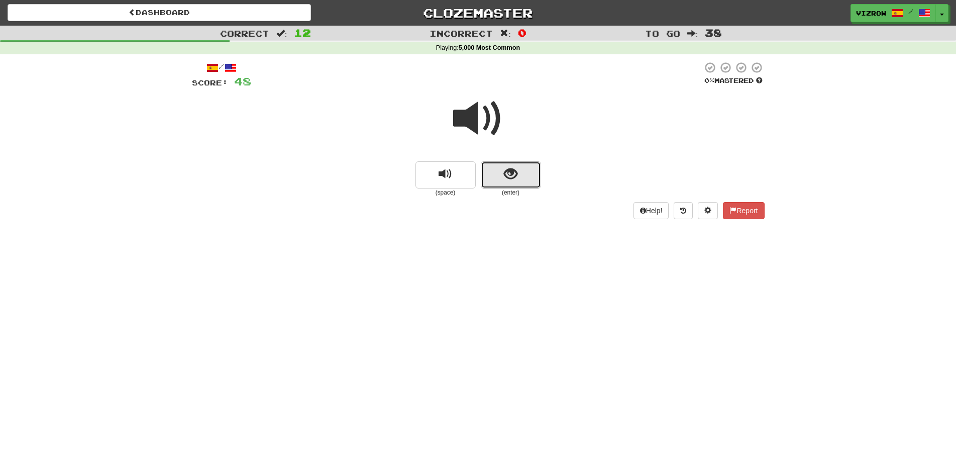
click at [506, 179] on span "show sentence" at bounding box center [511, 174] width 14 height 14
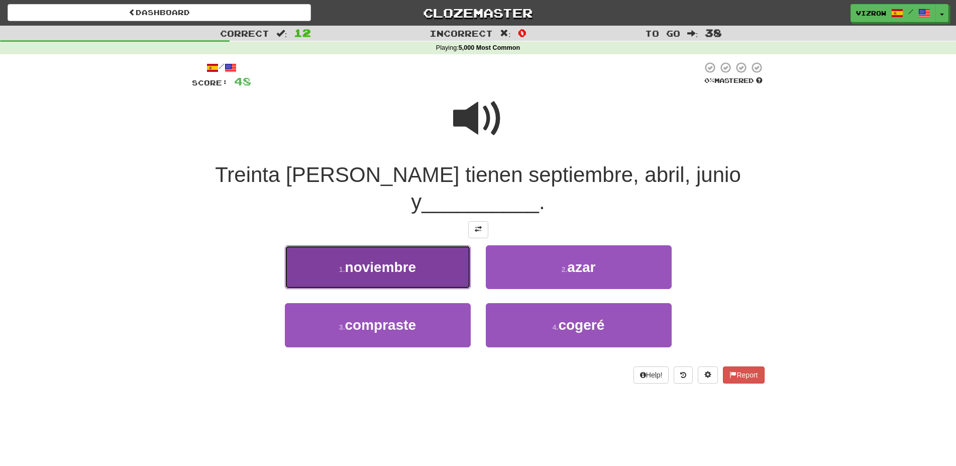
click at [429, 249] on button "1 . noviembre" at bounding box center [378, 267] width 186 height 44
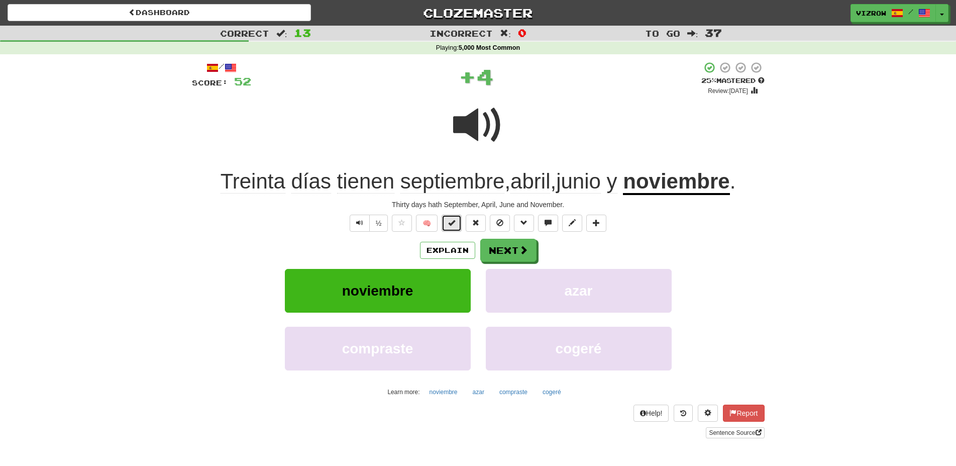
click at [452, 228] on button at bounding box center [451, 222] width 20 height 17
click at [501, 247] on button "Next" at bounding box center [509, 250] width 56 height 23
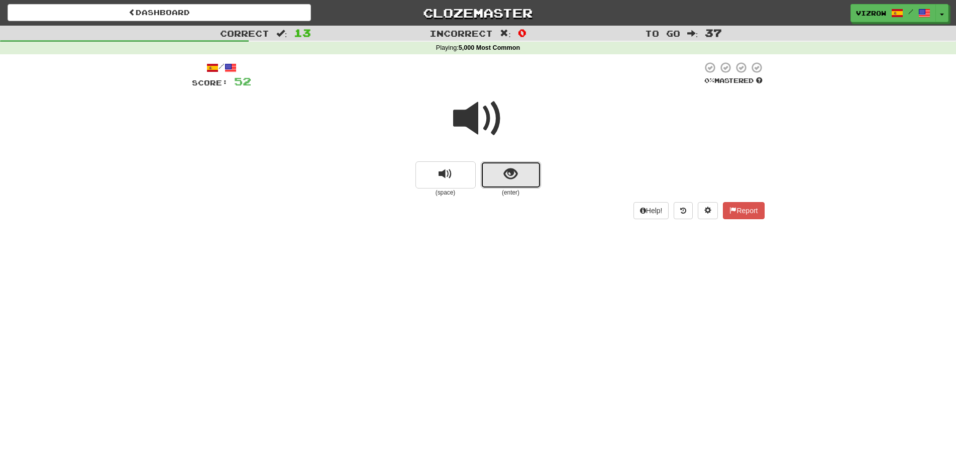
click at [510, 184] on button "show sentence" at bounding box center [511, 174] width 60 height 27
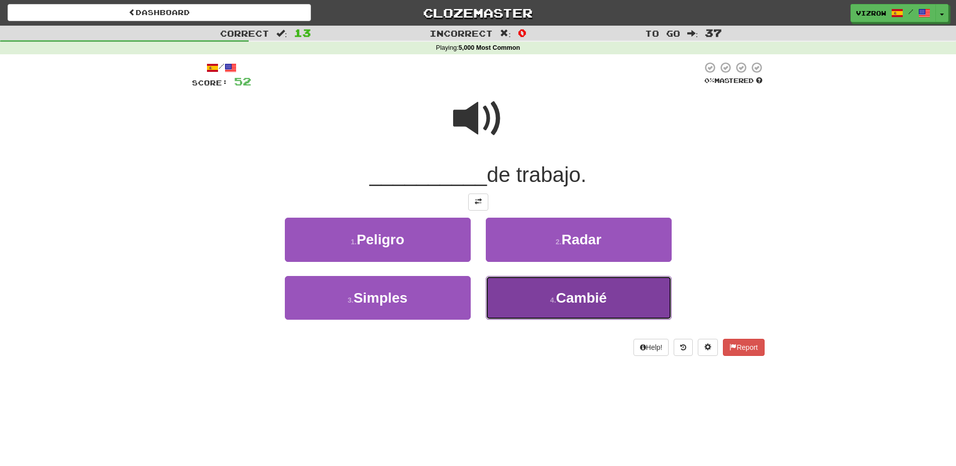
click at [601, 282] on button "4 . Cambié" at bounding box center [579, 298] width 186 height 44
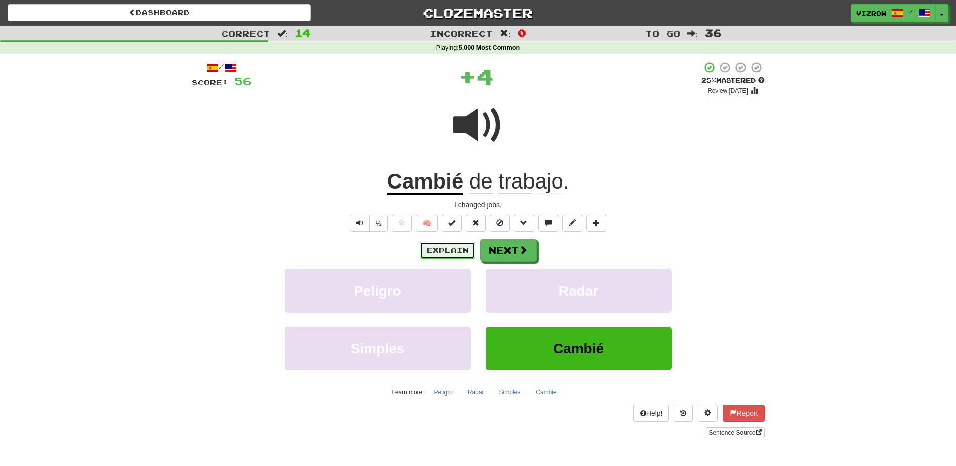
click at [468, 242] on button "Explain" at bounding box center [447, 250] width 55 height 17
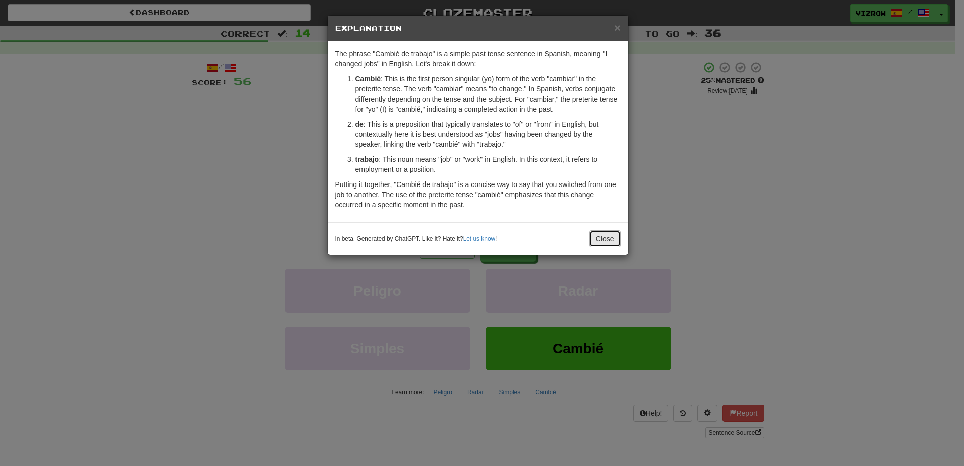
click at [607, 238] on button "Close" at bounding box center [605, 238] width 31 height 17
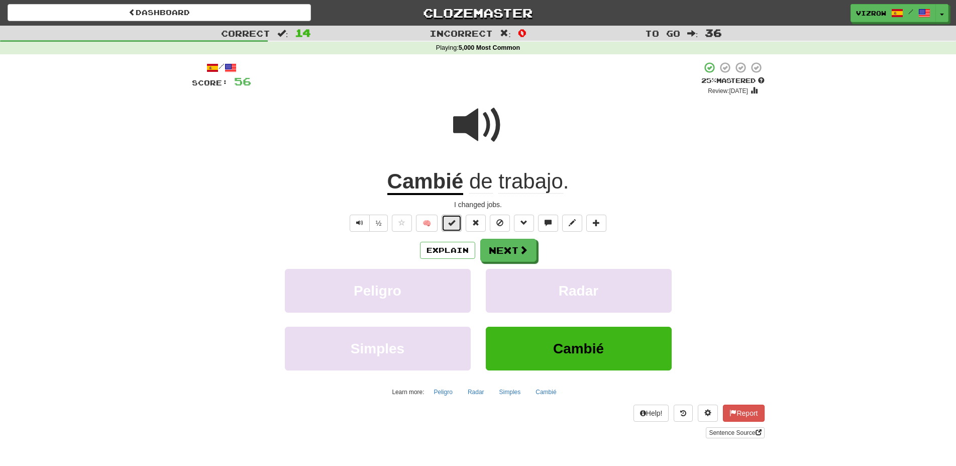
click at [453, 223] on span at bounding box center [451, 222] width 7 height 7
click at [509, 253] on button "Next" at bounding box center [509, 250] width 56 height 23
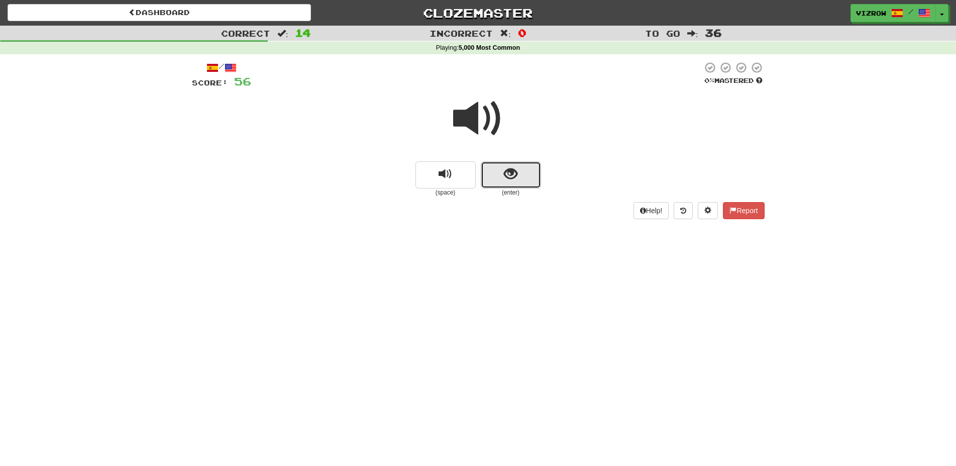
click at [527, 177] on button "show sentence" at bounding box center [511, 174] width 60 height 27
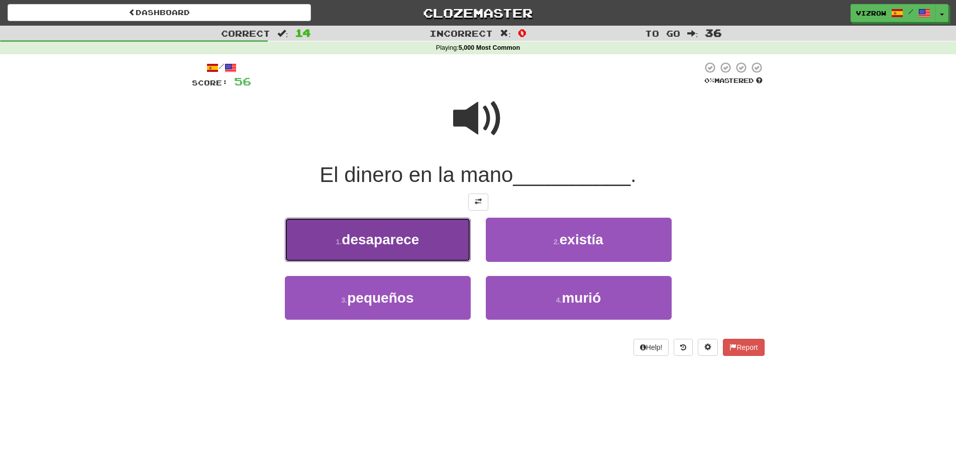
click at [432, 241] on button "1 . desaparece" at bounding box center [378, 239] width 186 height 44
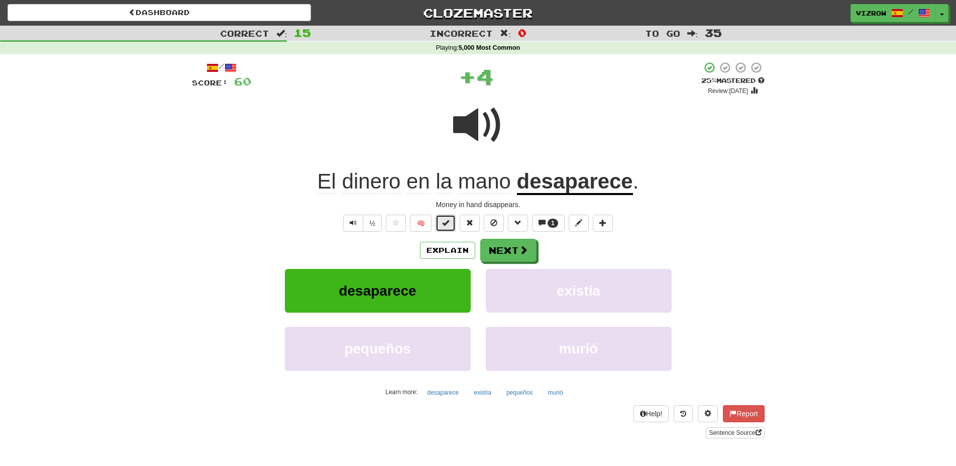
click at [451, 222] on button at bounding box center [445, 222] width 20 height 17
click at [522, 244] on button "Next" at bounding box center [509, 250] width 56 height 23
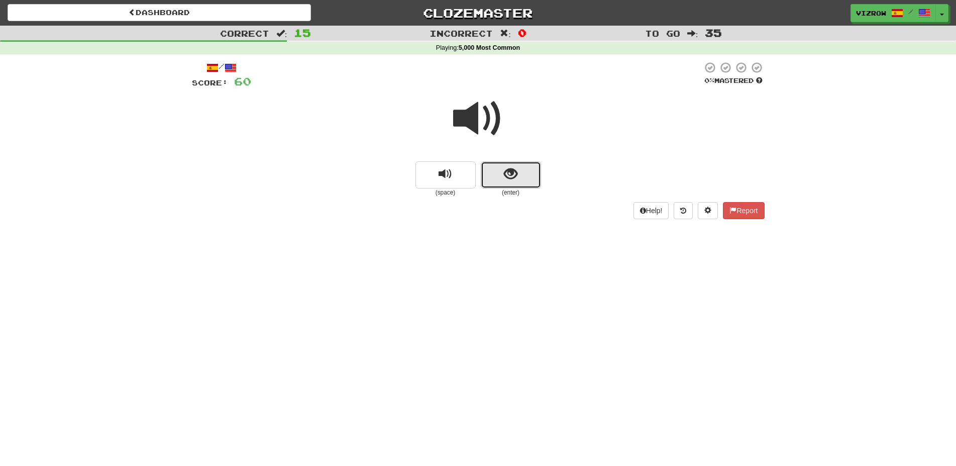
click at [509, 175] on span "show sentence" at bounding box center [511, 174] width 14 height 14
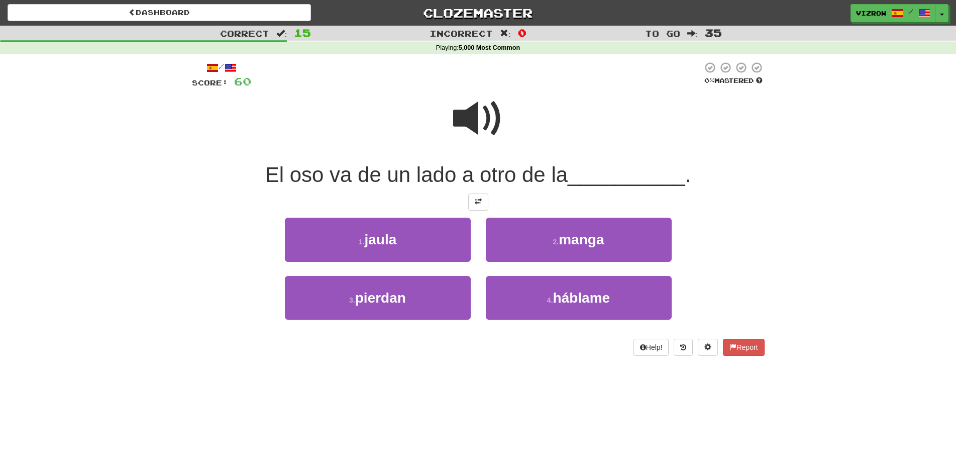
click at [489, 116] on span at bounding box center [478, 118] width 50 height 50
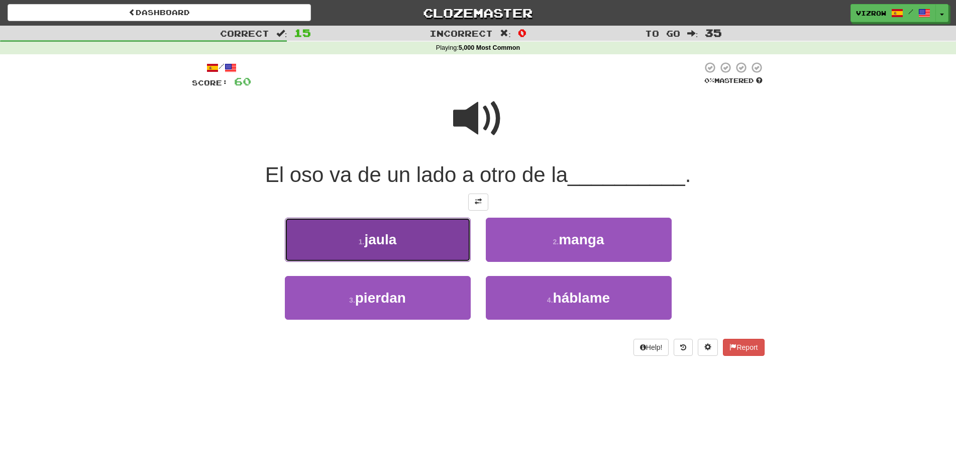
click at [436, 240] on button "1 . jaula" at bounding box center [378, 239] width 186 height 44
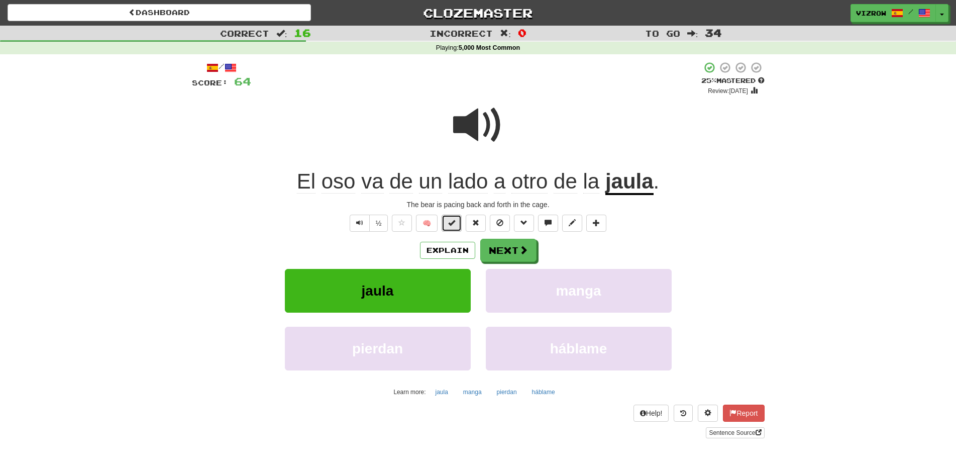
click at [453, 228] on button at bounding box center [451, 222] width 20 height 17
click at [508, 243] on button "Next" at bounding box center [509, 250] width 56 height 23
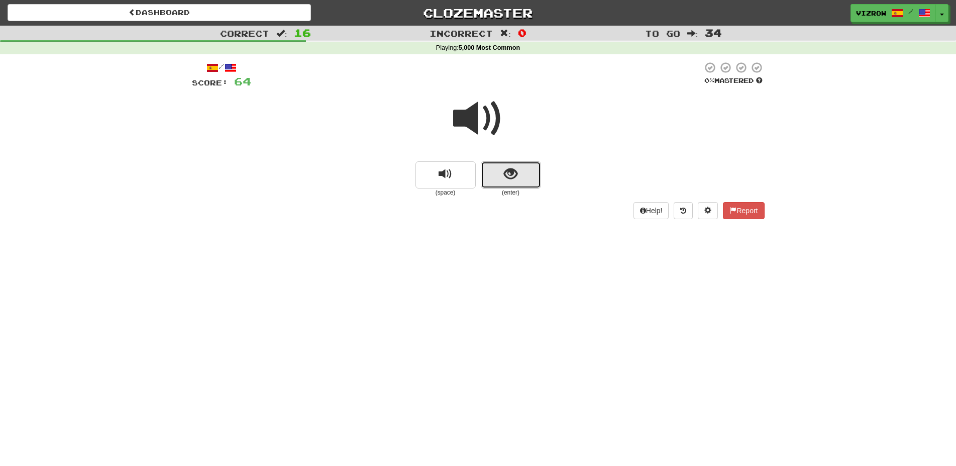
click at [532, 177] on button "show sentence" at bounding box center [511, 174] width 60 height 27
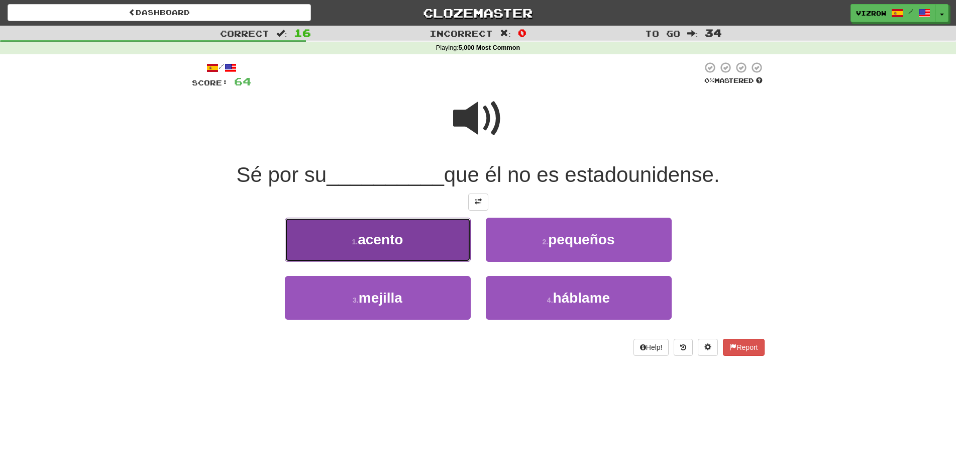
click at [431, 245] on button "1 . acento" at bounding box center [378, 239] width 186 height 44
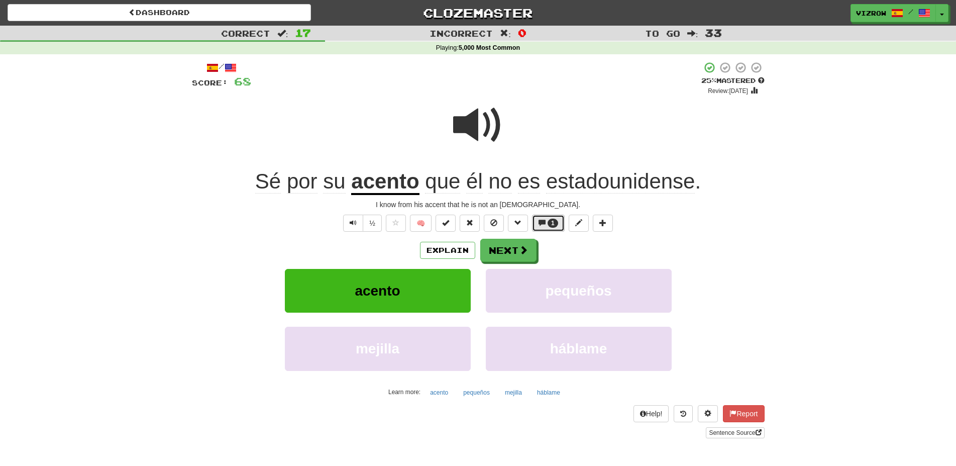
click at [549, 218] on button "1" at bounding box center [548, 222] width 33 height 17
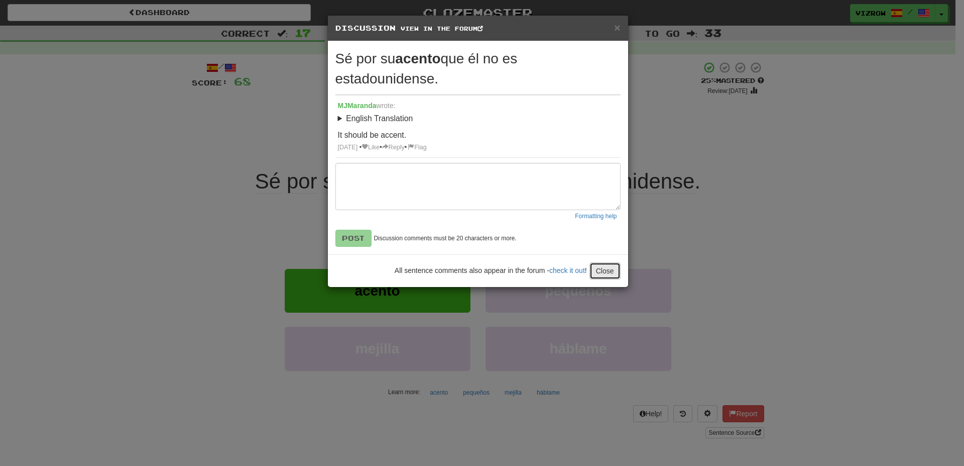
click at [613, 273] on button "Close" at bounding box center [605, 270] width 31 height 17
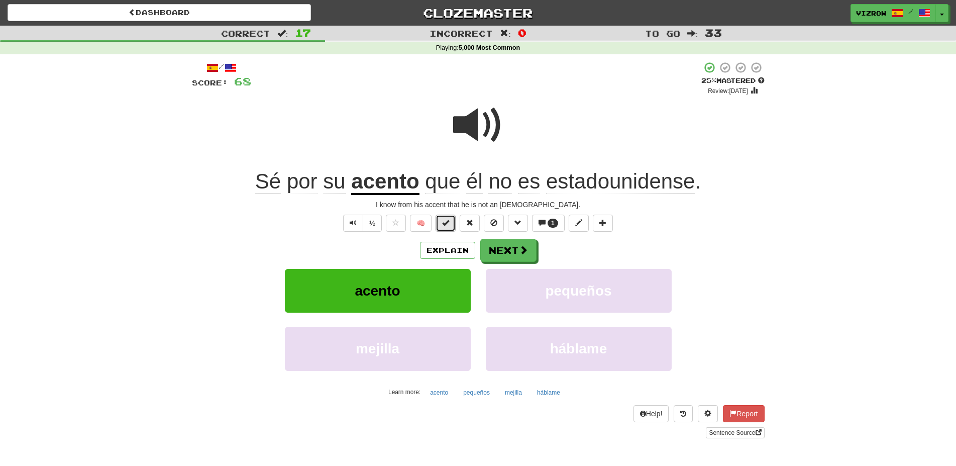
click at [441, 223] on button at bounding box center [445, 222] width 20 height 17
click at [505, 249] on button "Next" at bounding box center [509, 250] width 56 height 23
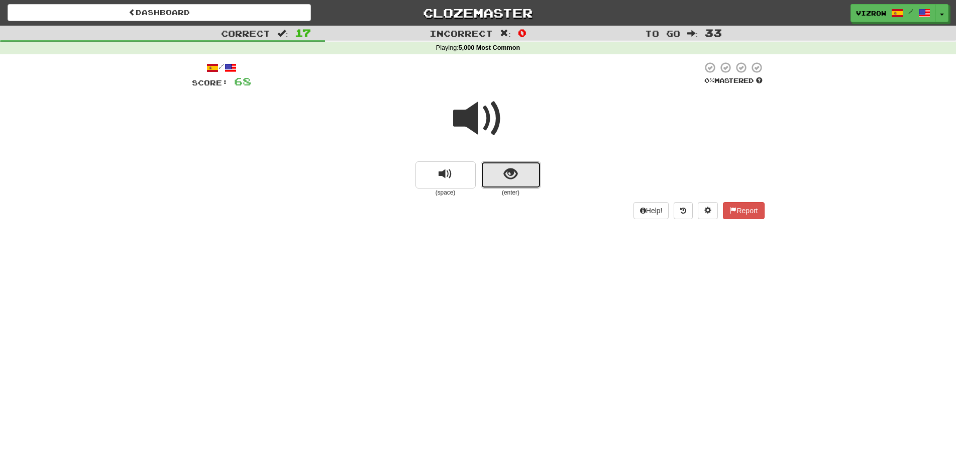
click at [513, 185] on button "show sentence" at bounding box center [511, 174] width 60 height 27
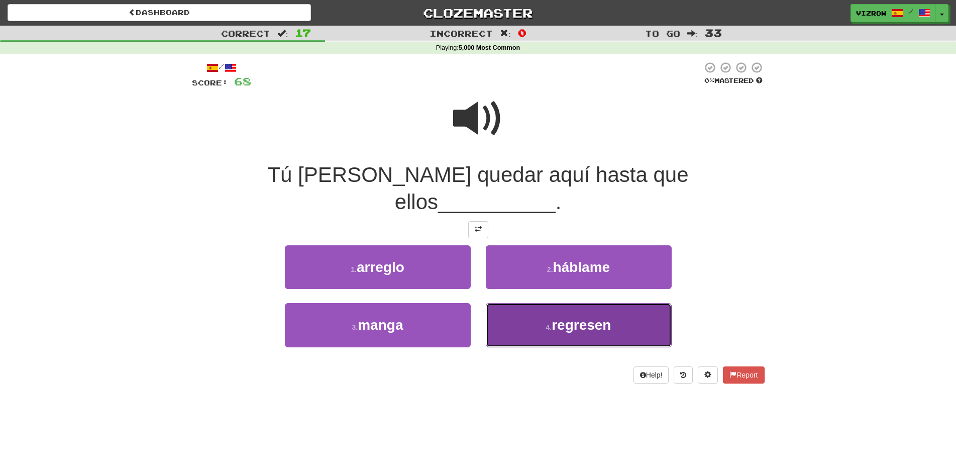
click at [633, 305] on button "4 . regresen" at bounding box center [579, 325] width 186 height 44
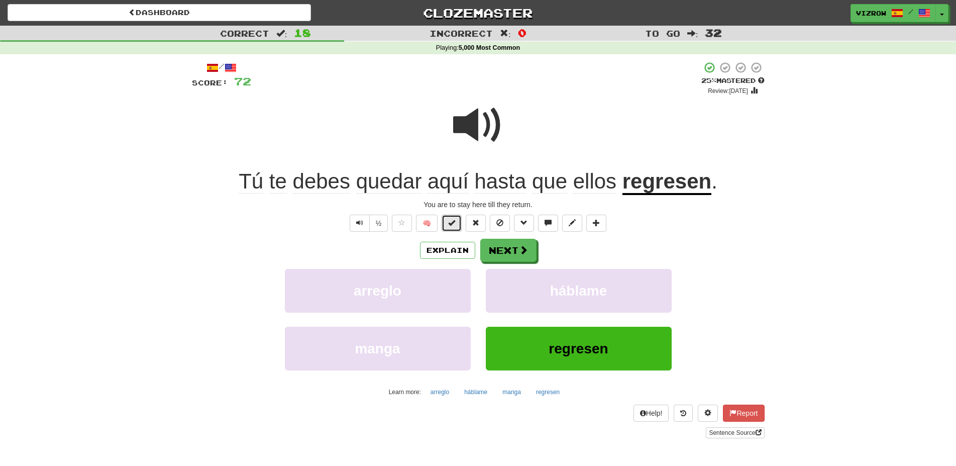
click at [447, 225] on button at bounding box center [451, 222] width 20 height 17
click at [497, 248] on button "Next" at bounding box center [509, 250] width 56 height 23
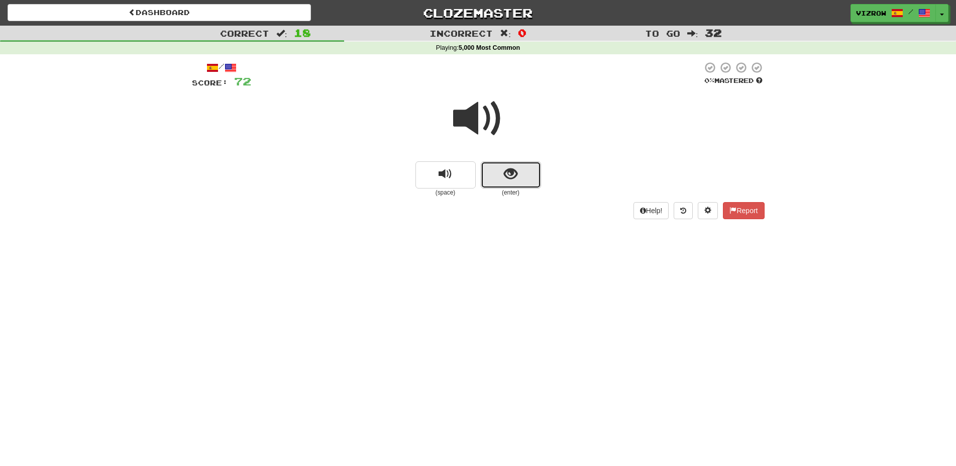
click at [516, 180] on span "show sentence" at bounding box center [511, 174] width 14 height 14
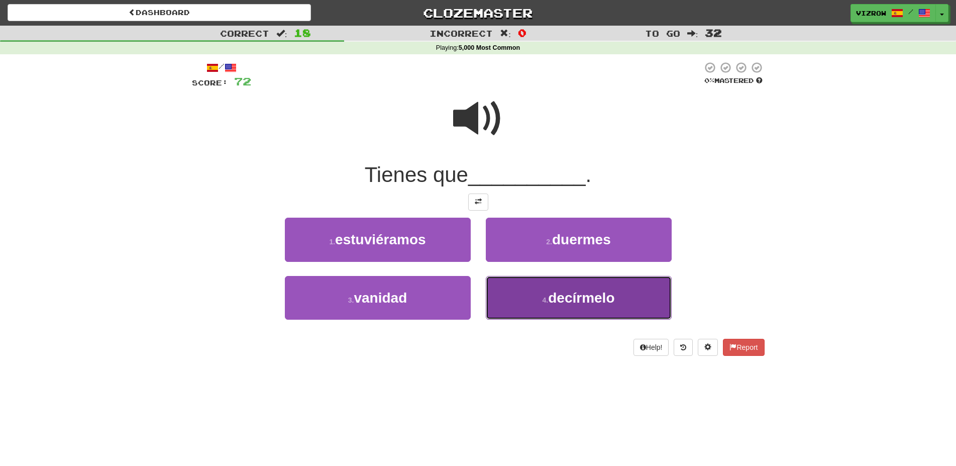
click at [576, 288] on button "4 . decírmelo" at bounding box center [579, 298] width 186 height 44
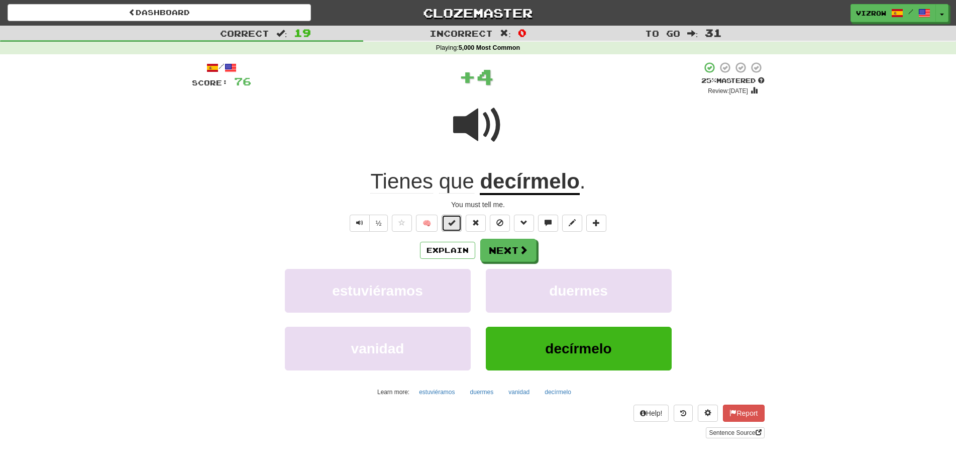
click at [455, 221] on span at bounding box center [451, 222] width 7 height 7
click at [525, 242] on button "Next" at bounding box center [509, 250] width 56 height 23
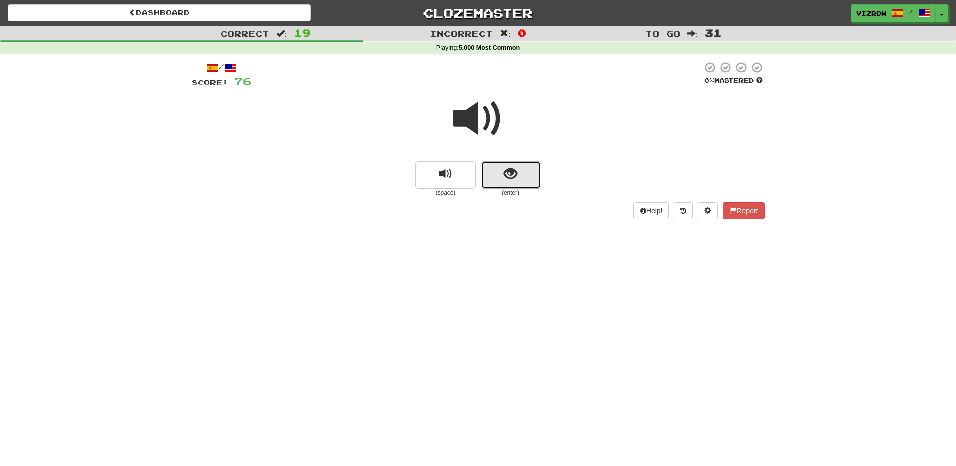
click at [514, 183] on button "show sentence" at bounding box center [511, 174] width 60 height 27
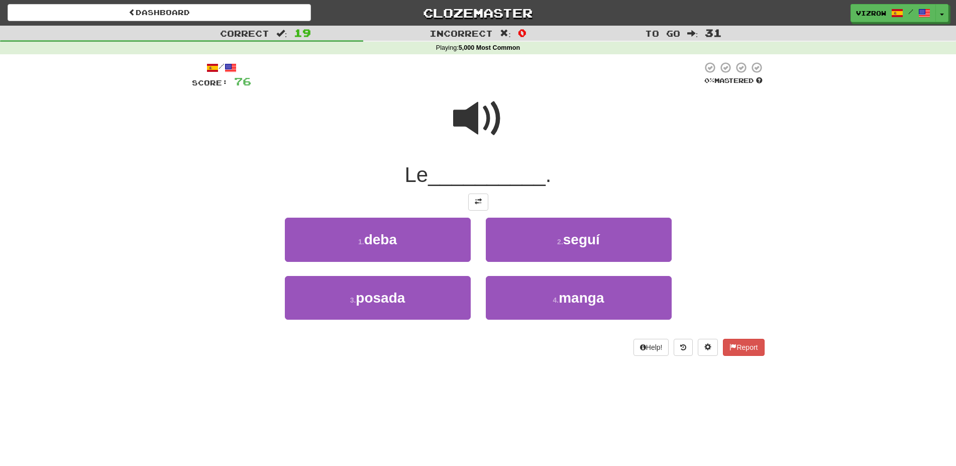
drag, startPoint x: 484, startPoint y: 118, endPoint x: 525, endPoint y: 165, distance: 62.7
click at [489, 120] on span at bounding box center [478, 118] width 50 height 50
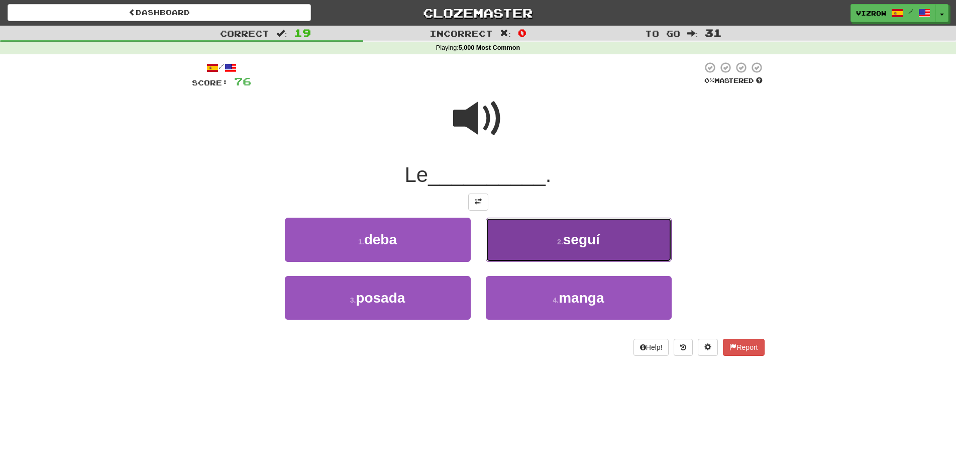
click at [564, 242] on span "seguí" at bounding box center [581, 239] width 37 height 16
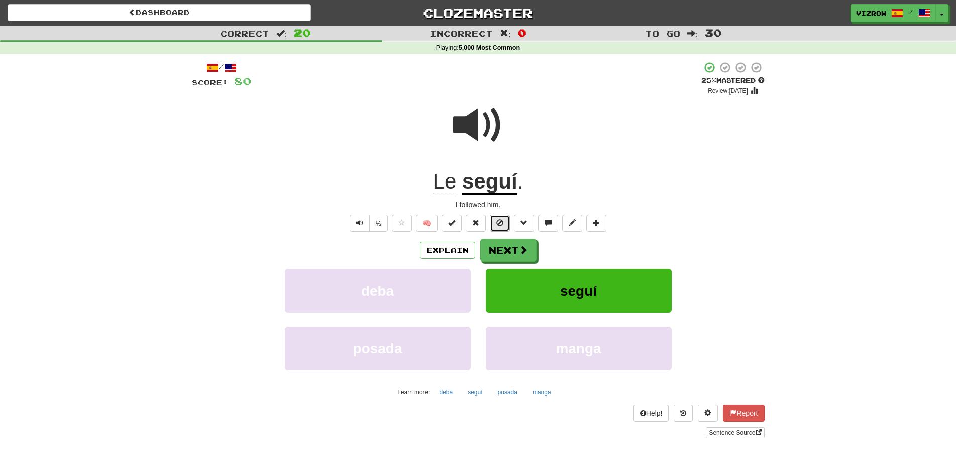
click at [503, 223] on span at bounding box center [499, 222] width 7 height 7
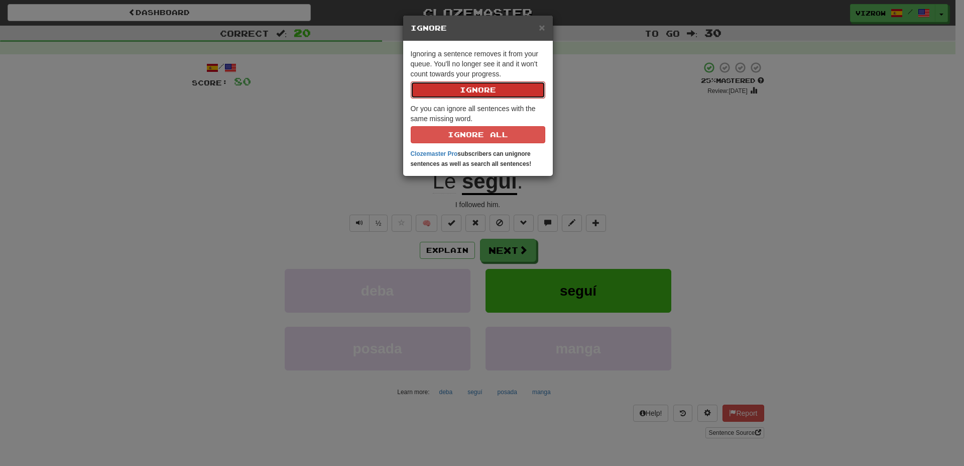
click at [491, 86] on button "Ignore" at bounding box center [478, 89] width 135 height 17
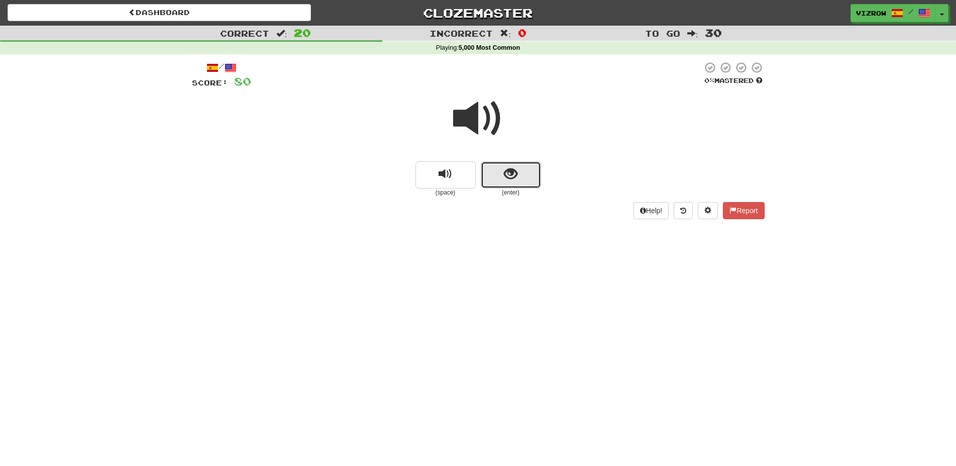
click at [509, 173] on span "show sentence" at bounding box center [511, 174] width 14 height 14
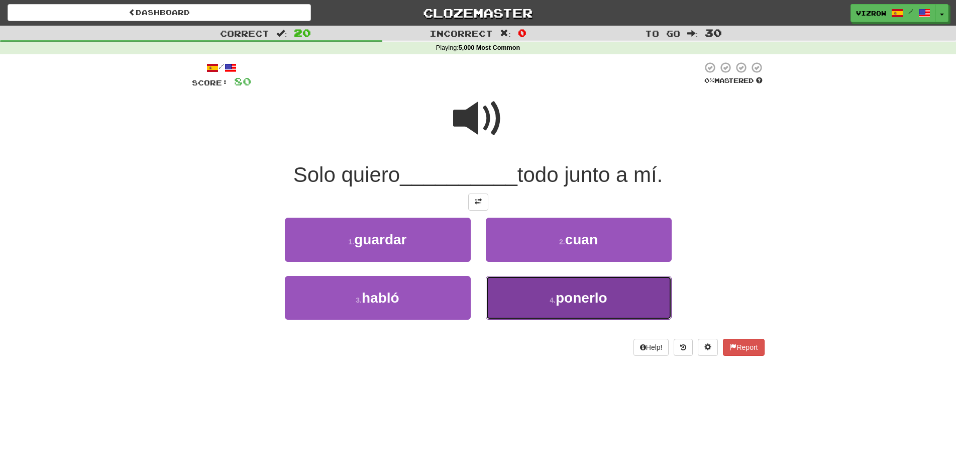
click at [575, 284] on button "4 . ponerlo" at bounding box center [579, 298] width 186 height 44
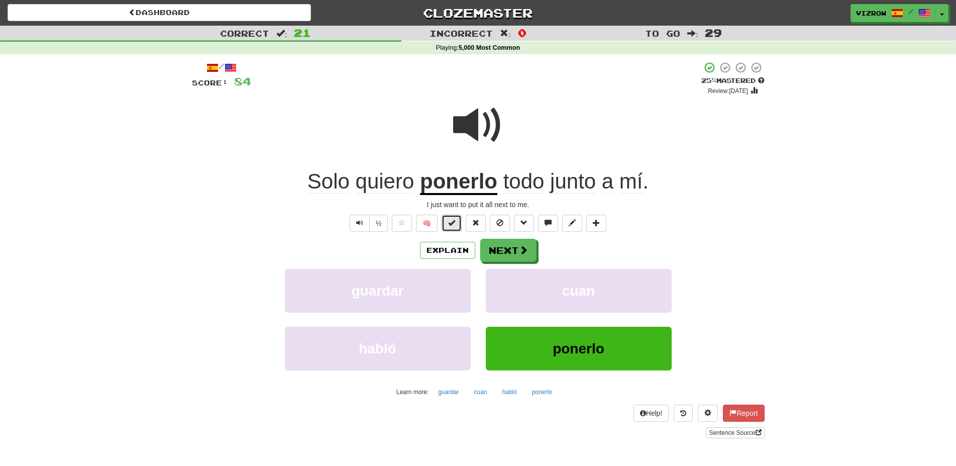
click at [446, 216] on button at bounding box center [451, 222] width 20 height 17
click at [516, 261] on button "Next" at bounding box center [509, 250] width 56 height 23
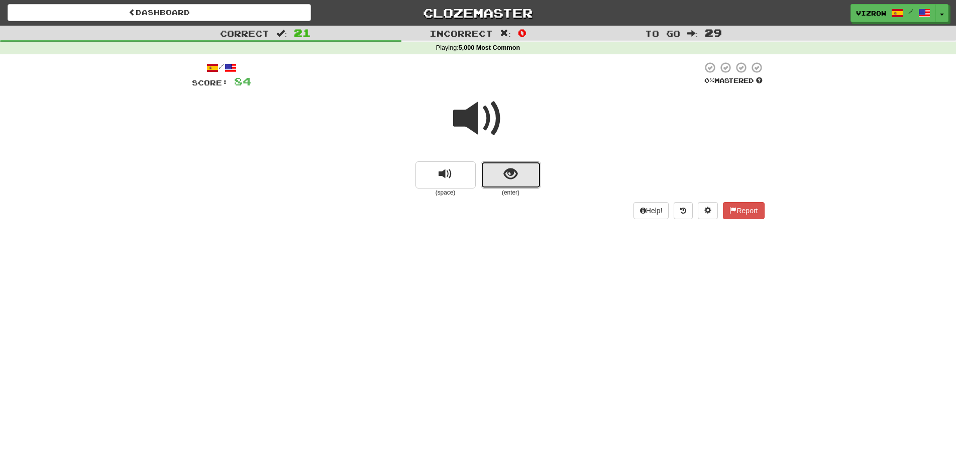
click at [507, 172] on span "show sentence" at bounding box center [511, 174] width 14 height 14
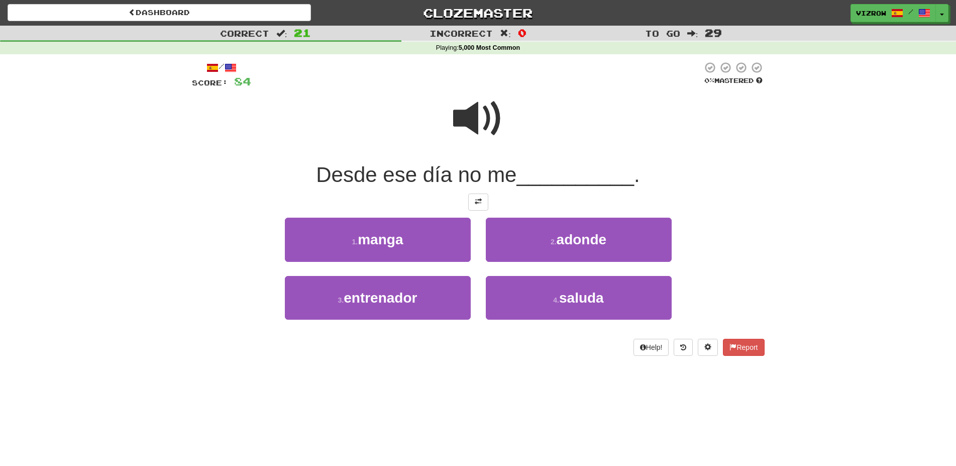
click at [484, 111] on span at bounding box center [478, 118] width 50 height 50
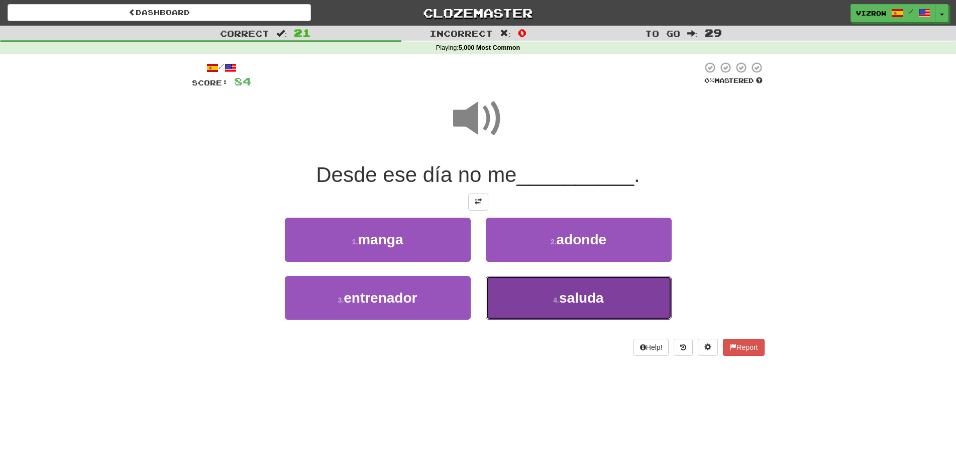
click at [613, 302] on button "4 . saluda" at bounding box center [579, 298] width 186 height 44
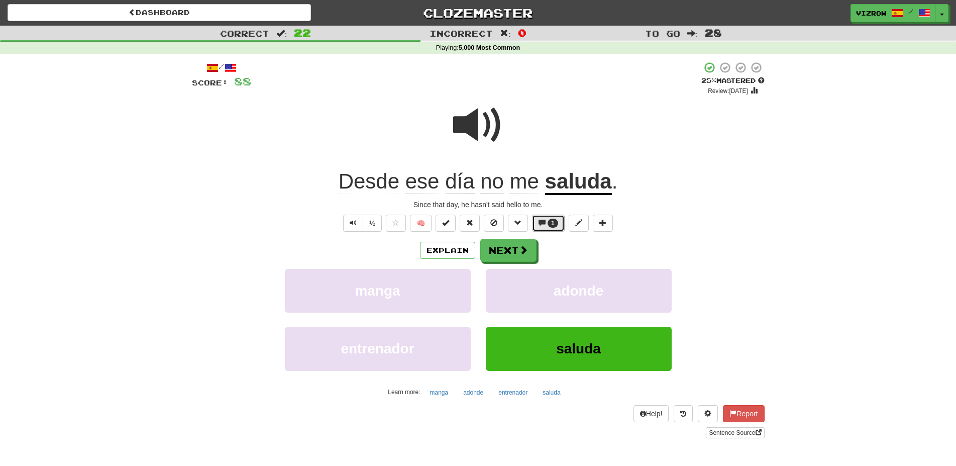
click at [547, 218] on button "1" at bounding box center [548, 222] width 33 height 17
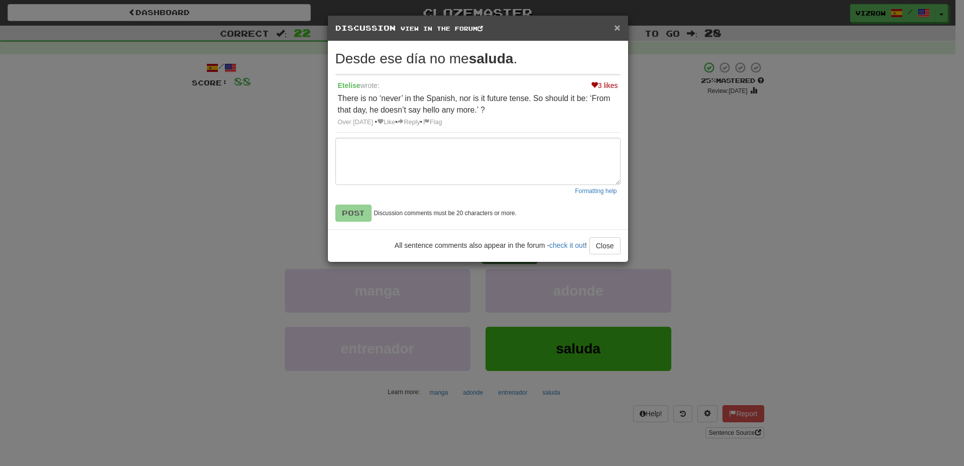
click at [619, 27] on span "×" at bounding box center [617, 28] width 6 height 12
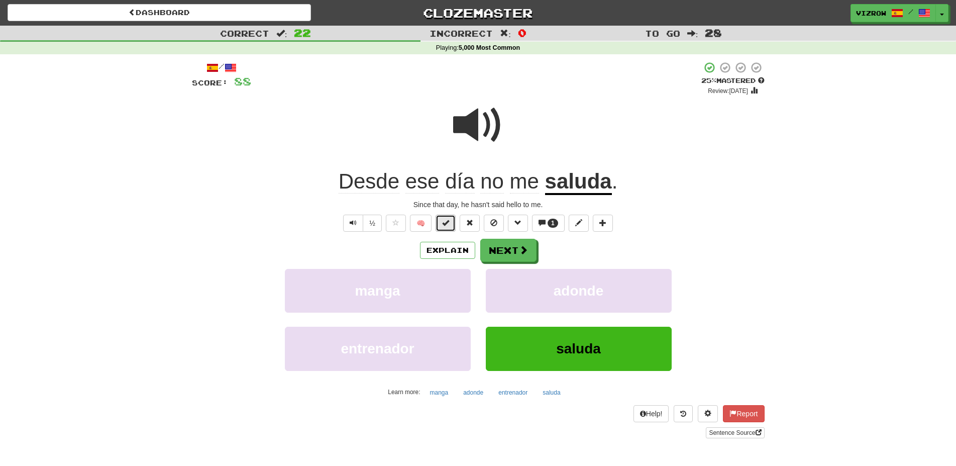
click at [447, 222] on span at bounding box center [445, 222] width 7 height 7
click at [518, 248] on button "Next" at bounding box center [509, 250] width 56 height 23
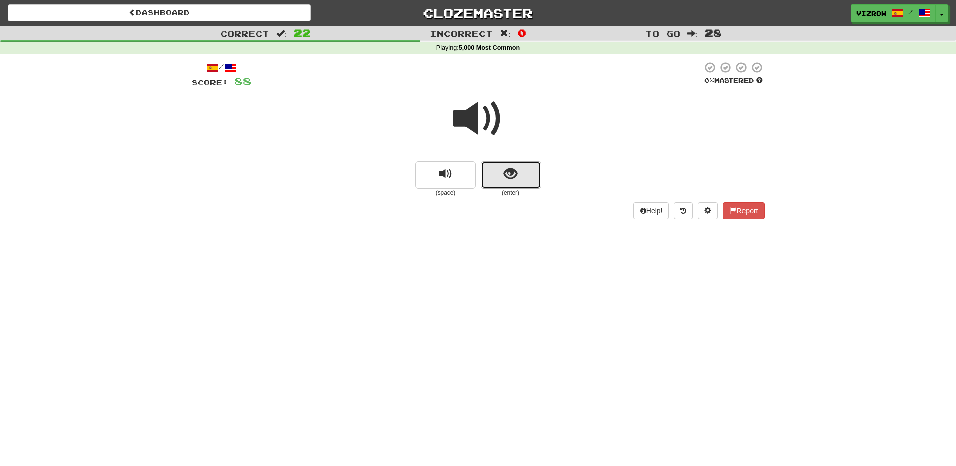
click at [517, 183] on button "show sentence" at bounding box center [511, 174] width 60 height 27
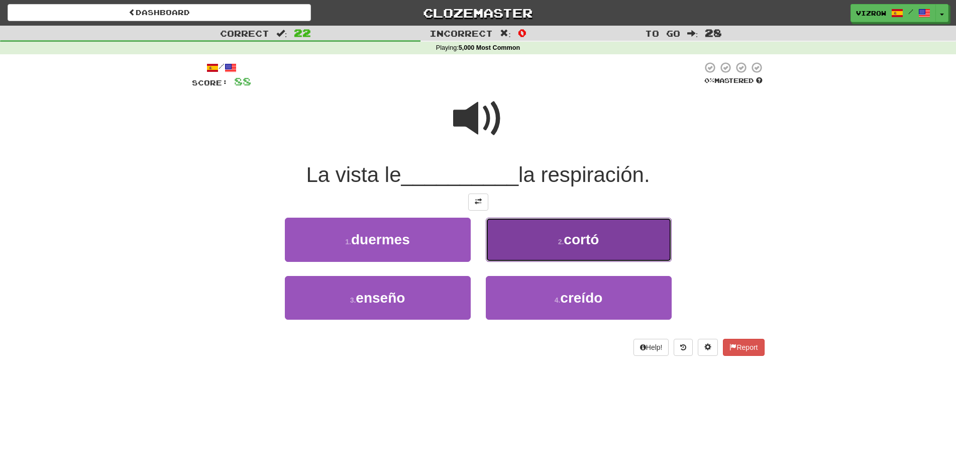
click at [621, 239] on button "2 . cortó" at bounding box center [579, 239] width 186 height 44
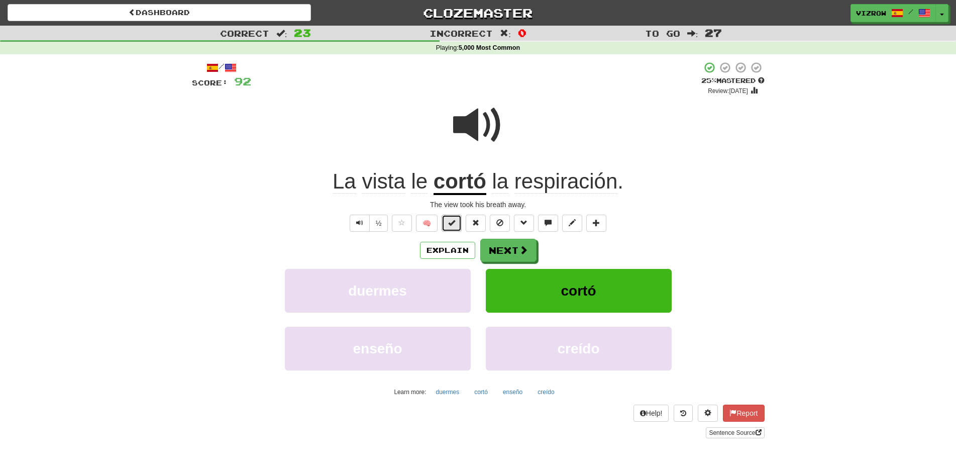
click at [457, 219] on button at bounding box center [451, 222] width 20 height 17
click at [512, 241] on button "Next" at bounding box center [509, 250] width 56 height 23
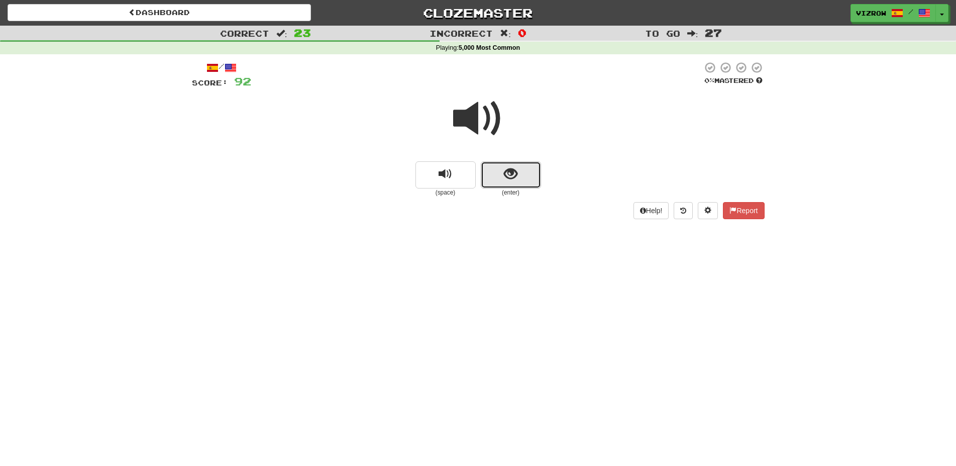
click at [503, 183] on button "show sentence" at bounding box center [511, 174] width 60 height 27
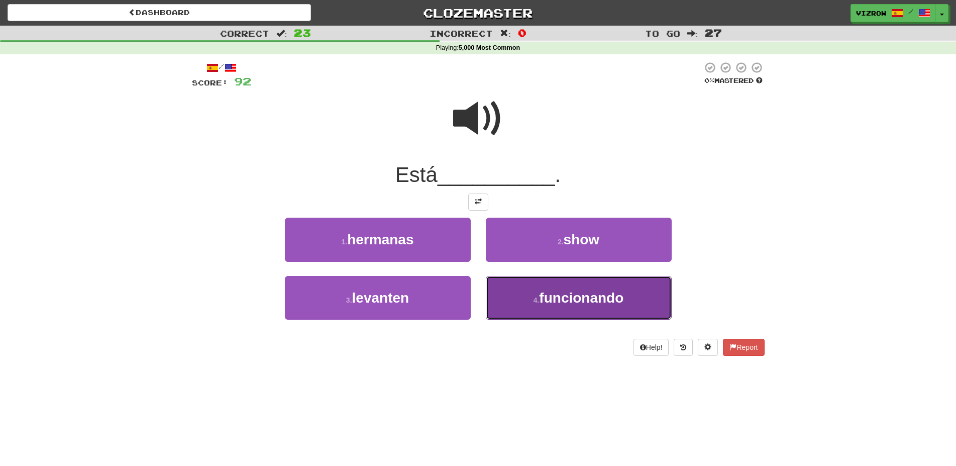
click at [590, 307] on button "4 . funcionando" at bounding box center [579, 298] width 186 height 44
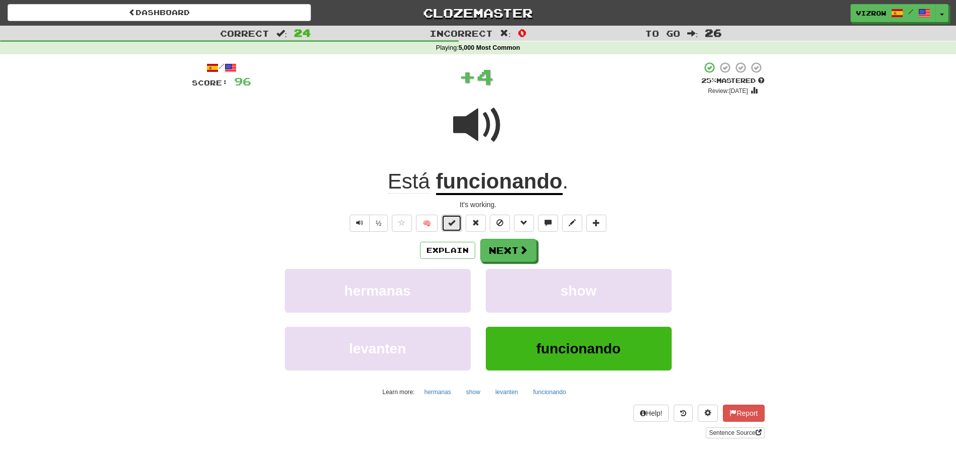
click at [458, 224] on button at bounding box center [451, 222] width 20 height 17
click at [523, 243] on button "Next" at bounding box center [509, 250] width 56 height 23
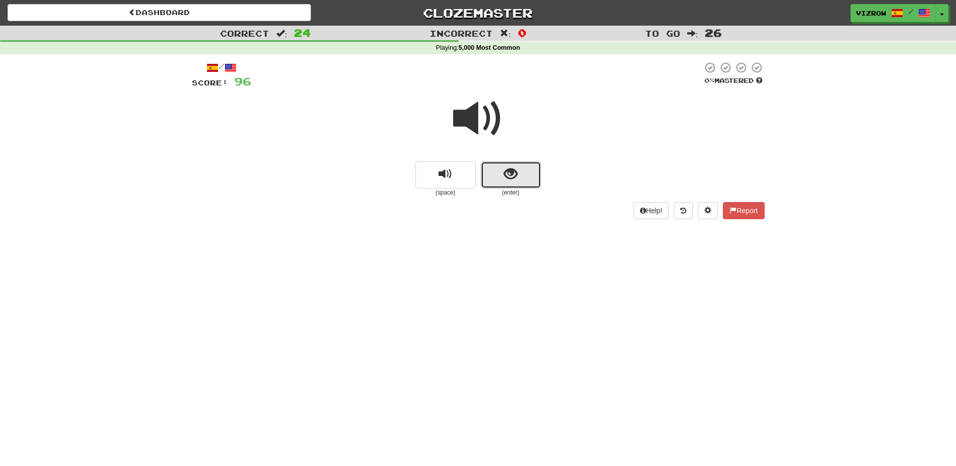
click at [514, 183] on button "show sentence" at bounding box center [511, 174] width 60 height 27
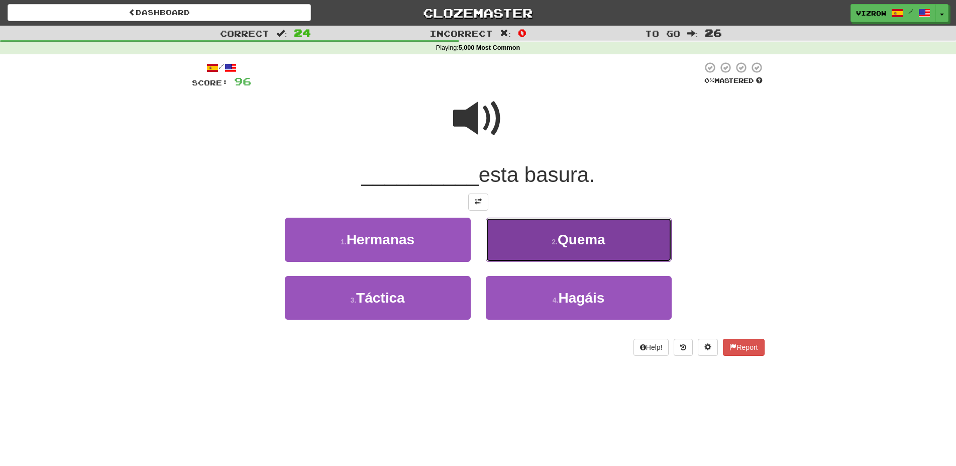
click at [568, 240] on span "Quema" at bounding box center [581, 239] width 48 height 16
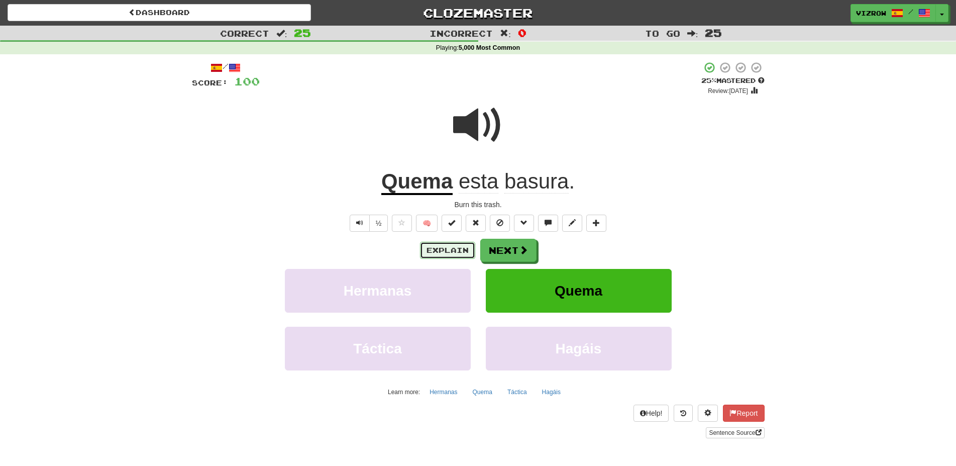
click at [454, 253] on button "Explain" at bounding box center [447, 250] width 55 height 17
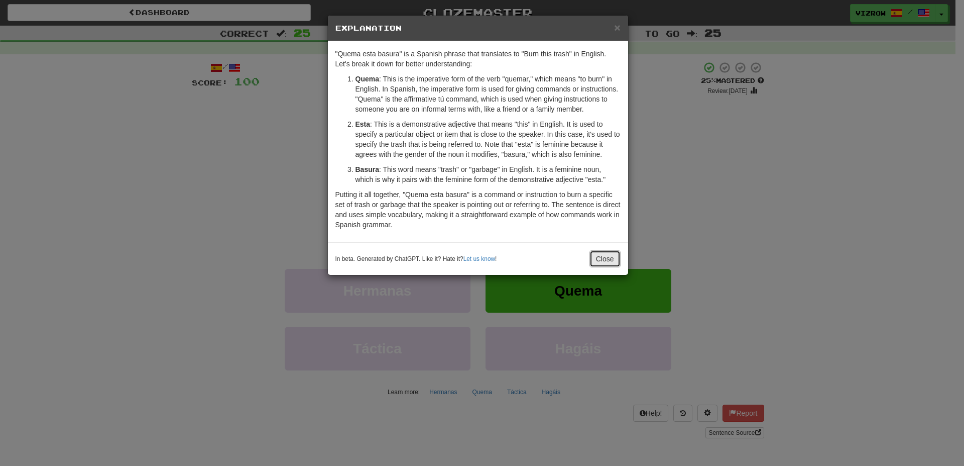
click at [613, 261] on button "Close" at bounding box center [605, 258] width 31 height 17
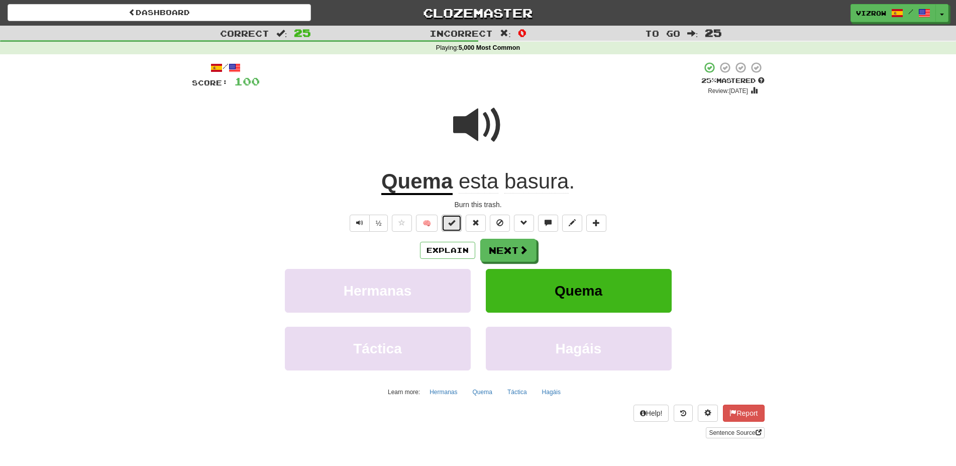
click at [456, 220] on button at bounding box center [451, 222] width 20 height 17
click at [515, 247] on button "Next" at bounding box center [509, 250] width 56 height 23
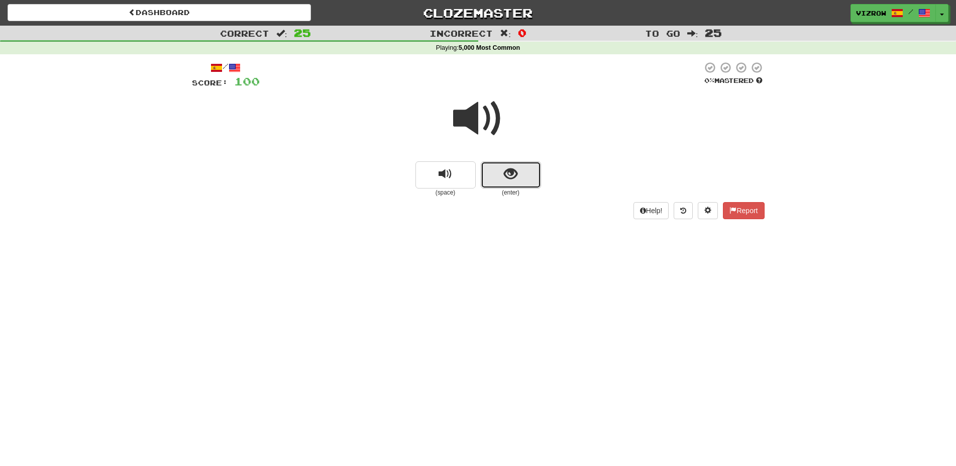
click at [505, 176] on span "show sentence" at bounding box center [511, 174] width 14 height 14
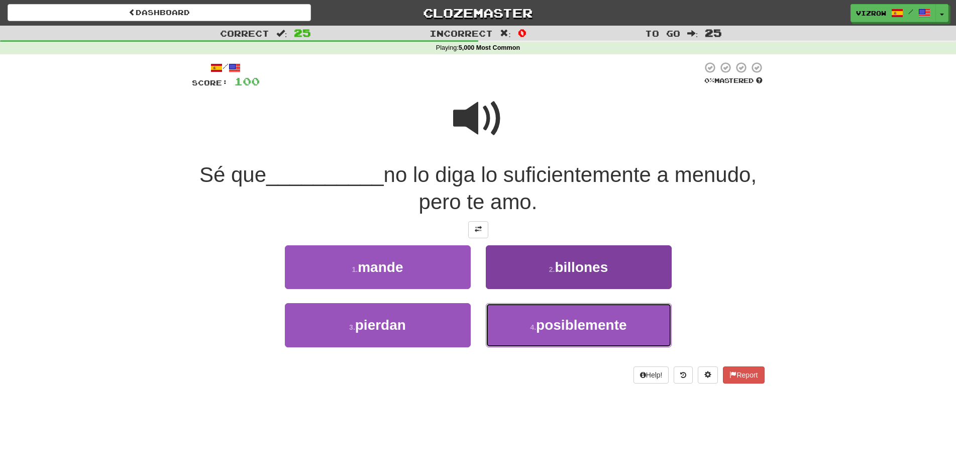
click at [614, 317] on button "4 . posiblemente" at bounding box center [579, 325] width 186 height 44
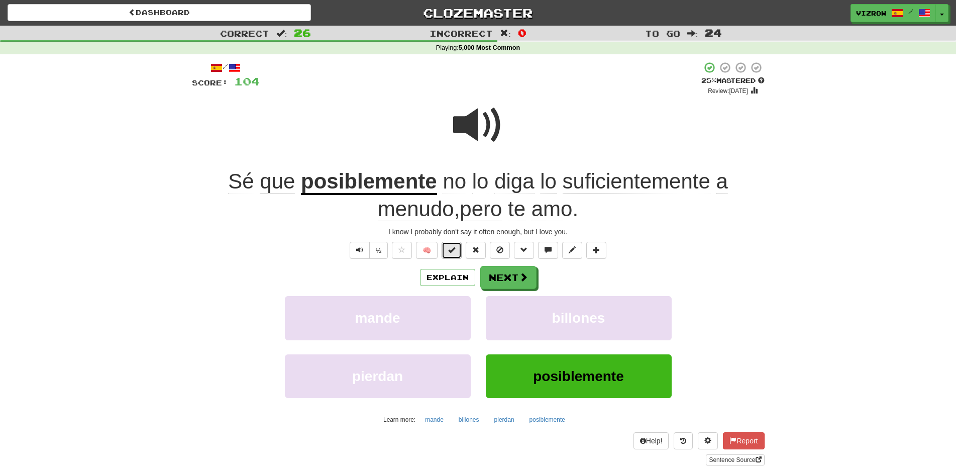
click at [450, 254] on button at bounding box center [451, 250] width 20 height 17
click at [512, 280] on button "Next" at bounding box center [509, 277] width 56 height 23
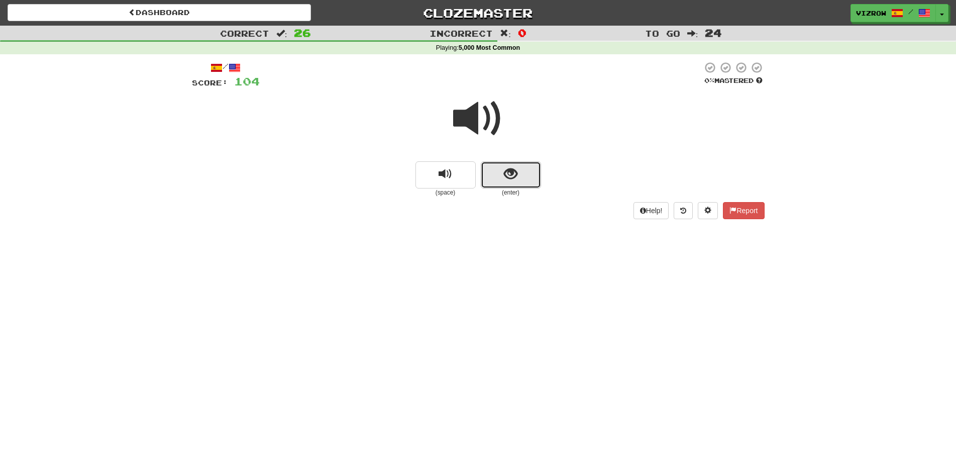
click at [522, 178] on button "show sentence" at bounding box center [511, 174] width 60 height 27
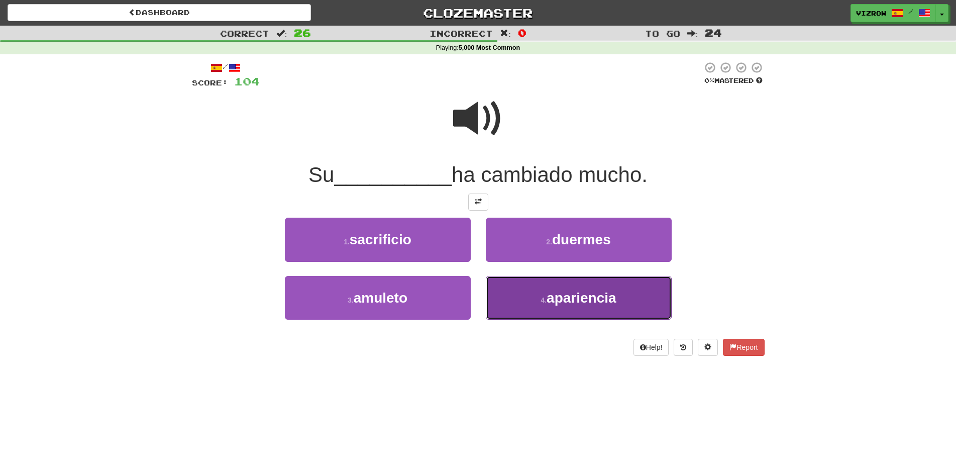
click at [604, 292] on span "apariencia" at bounding box center [581, 298] width 70 height 16
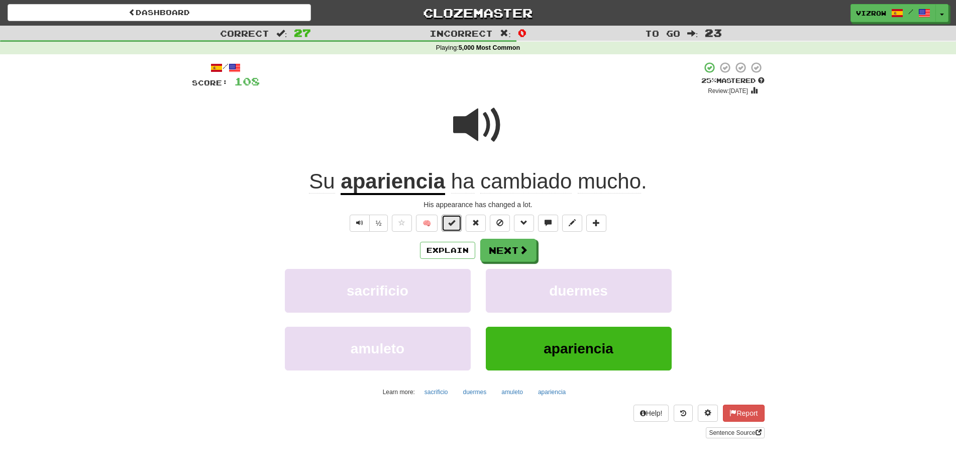
drag, startPoint x: 446, startPoint y: 224, endPoint x: 446, endPoint y: 231, distance: 7.0
click at [446, 231] on div "/ Score: 108 + 4 25 % Mastered Review: 2025-08-29 Su apariencia ha cambiado muc…" at bounding box center [478, 249] width 572 height 376
drag, startPoint x: 517, startPoint y: 260, endPoint x: 467, endPoint y: 223, distance: 62.5
click at [481, 230] on div "/ Score: 108 + 4 25 % Mastered Review: 2025-08-29 Su apariencia ha cambiado muc…" at bounding box center [478, 249] width 572 height 376
click at [450, 222] on span at bounding box center [451, 222] width 7 height 7
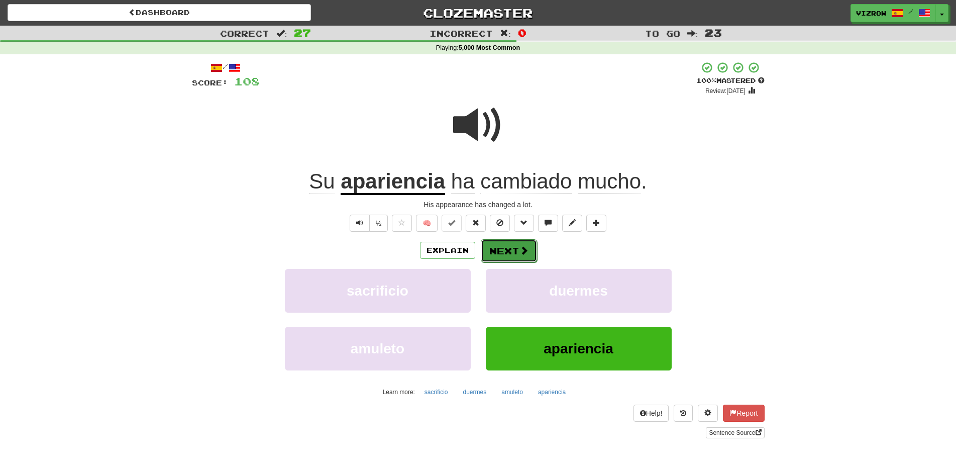
click at [516, 248] on button "Next" at bounding box center [509, 250] width 56 height 23
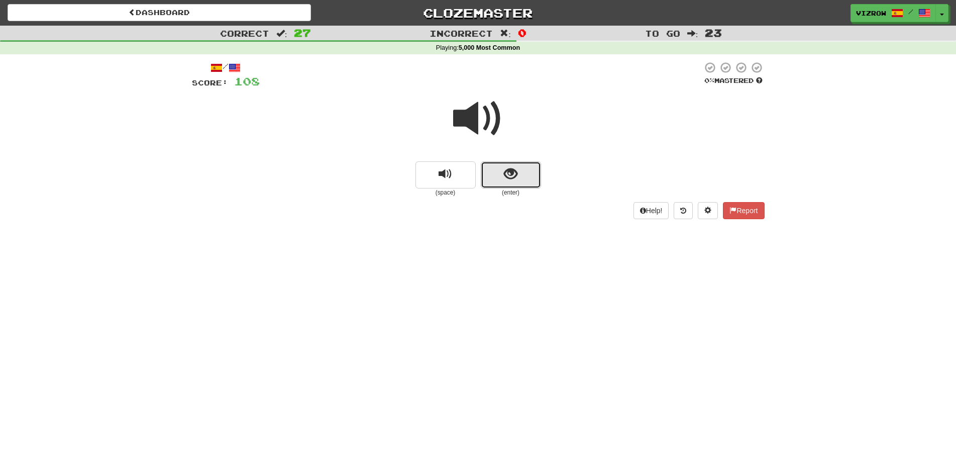
click at [506, 181] on span "show sentence" at bounding box center [511, 174] width 14 height 14
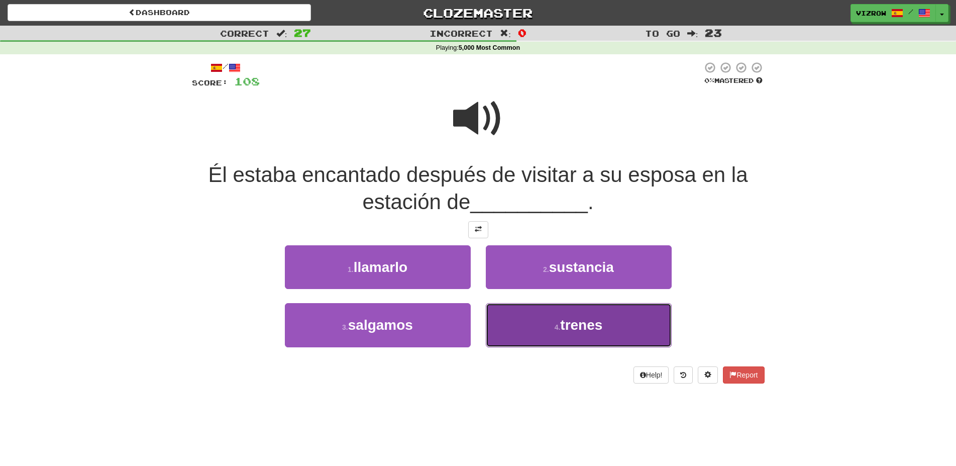
click at [551, 338] on button "4 . trenes" at bounding box center [579, 325] width 186 height 44
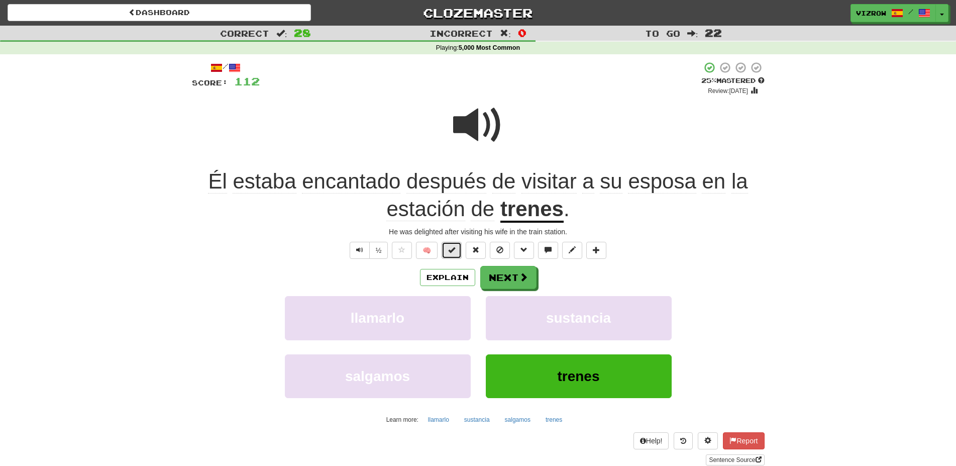
click at [452, 244] on button at bounding box center [451, 250] width 20 height 17
click at [505, 280] on button "Next" at bounding box center [509, 277] width 56 height 23
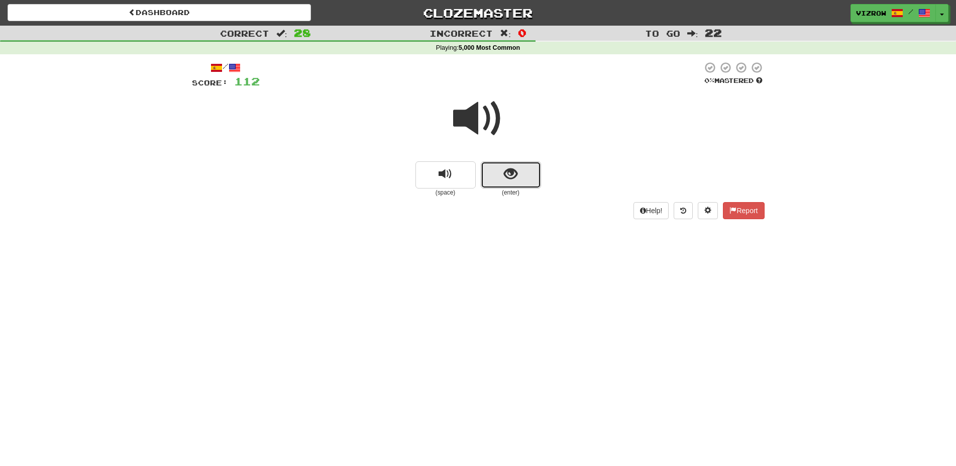
click at [524, 181] on button "show sentence" at bounding box center [511, 174] width 60 height 27
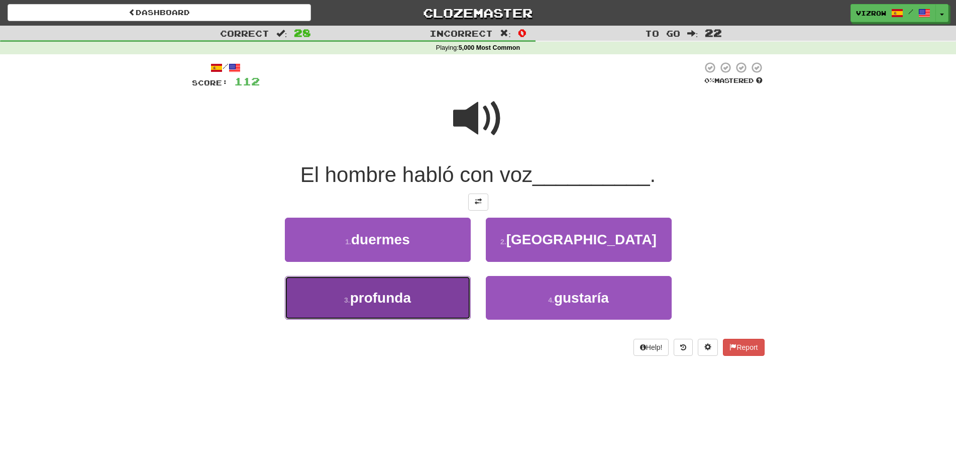
click at [428, 308] on button "3 . profunda" at bounding box center [378, 298] width 186 height 44
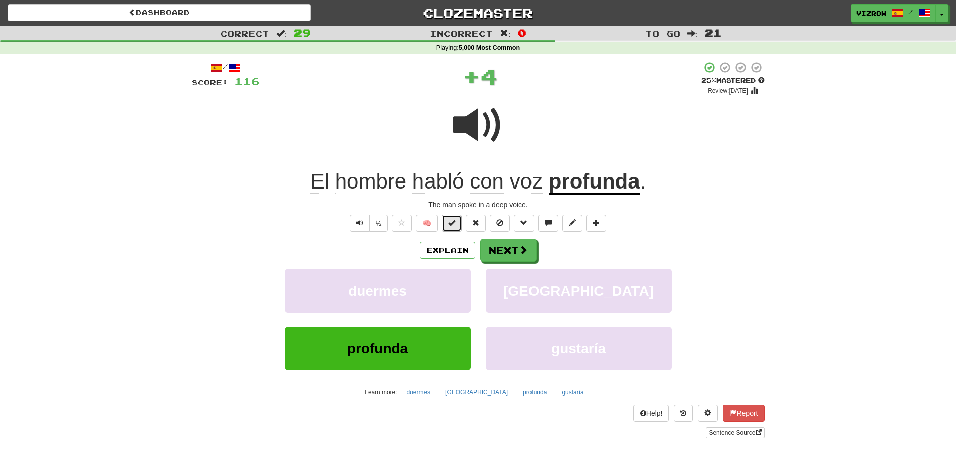
click at [451, 220] on span at bounding box center [451, 222] width 7 height 7
click at [523, 258] on button "Next" at bounding box center [509, 250] width 56 height 23
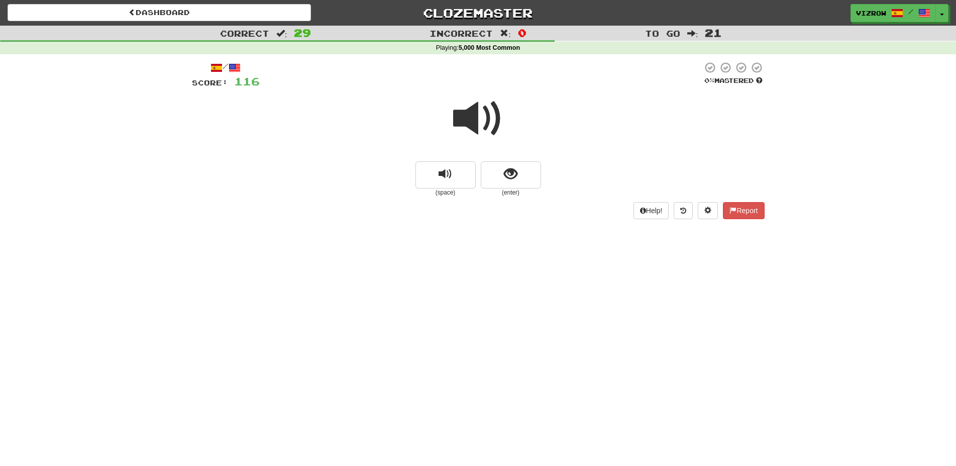
click at [514, 193] on small "(enter)" at bounding box center [511, 192] width 60 height 9
click at [524, 181] on button "show sentence" at bounding box center [511, 174] width 60 height 27
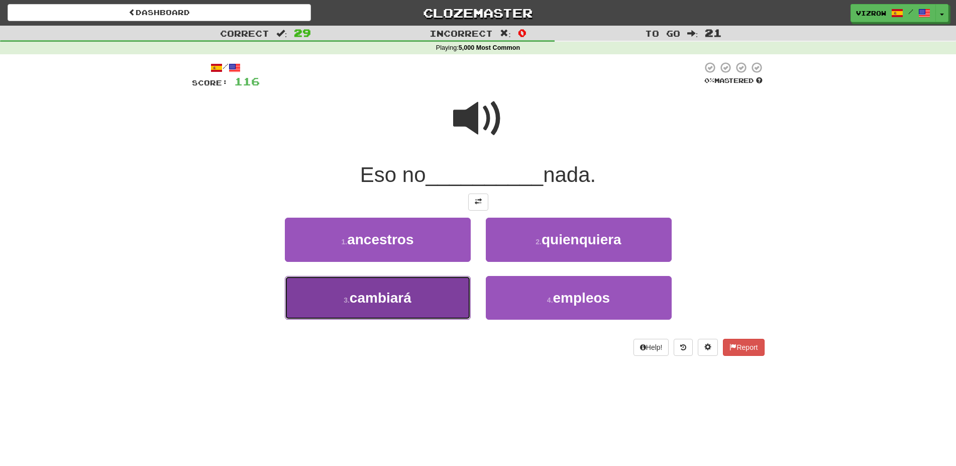
click at [444, 301] on button "3 . cambiará" at bounding box center [378, 298] width 186 height 44
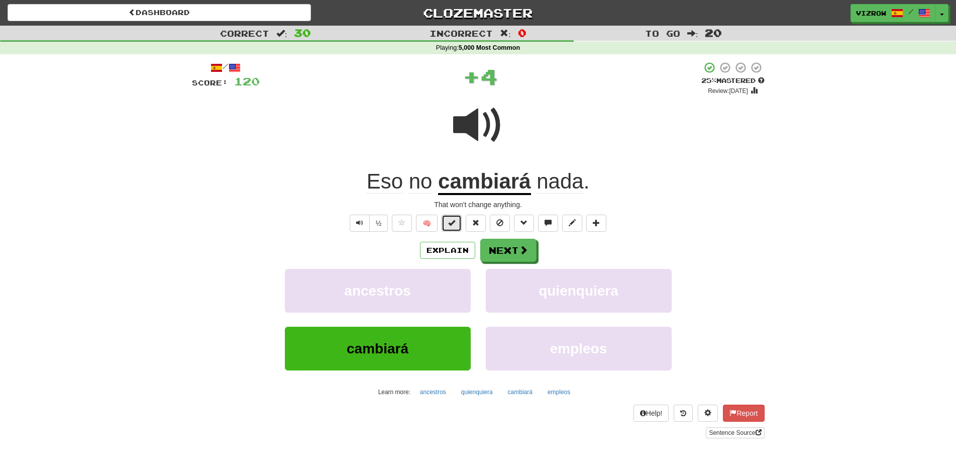
click at [449, 223] on span at bounding box center [451, 222] width 7 height 7
click at [509, 247] on button "Next" at bounding box center [509, 250] width 56 height 23
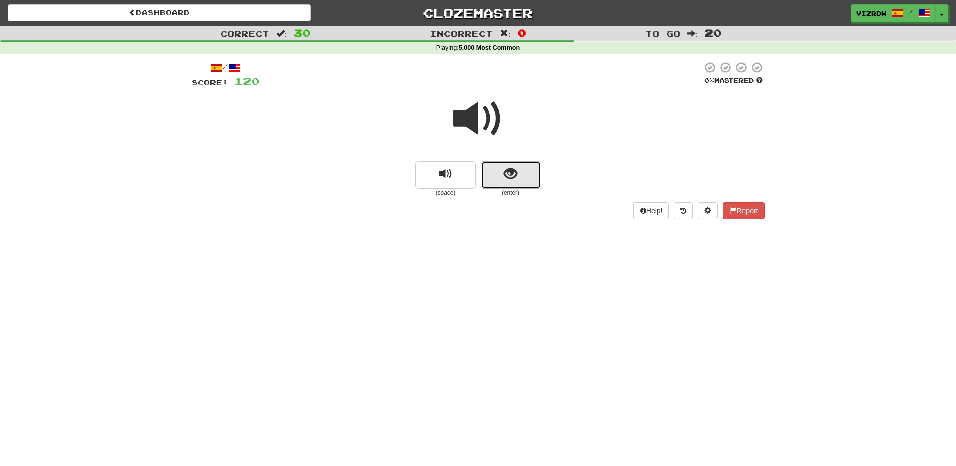
click at [517, 178] on button "show sentence" at bounding box center [511, 174] width 60 height 27
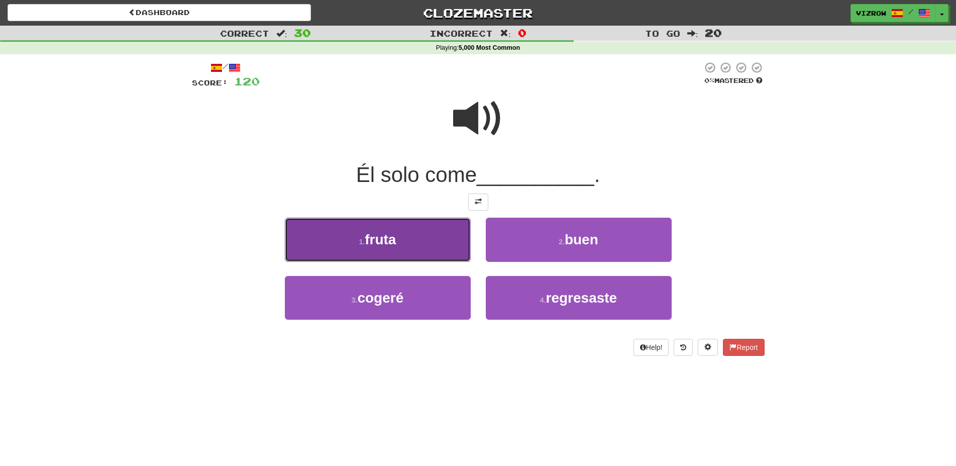
click at [442, 240] on button "1 . fruta" at bounding box center [378, 239] width 186 height 44
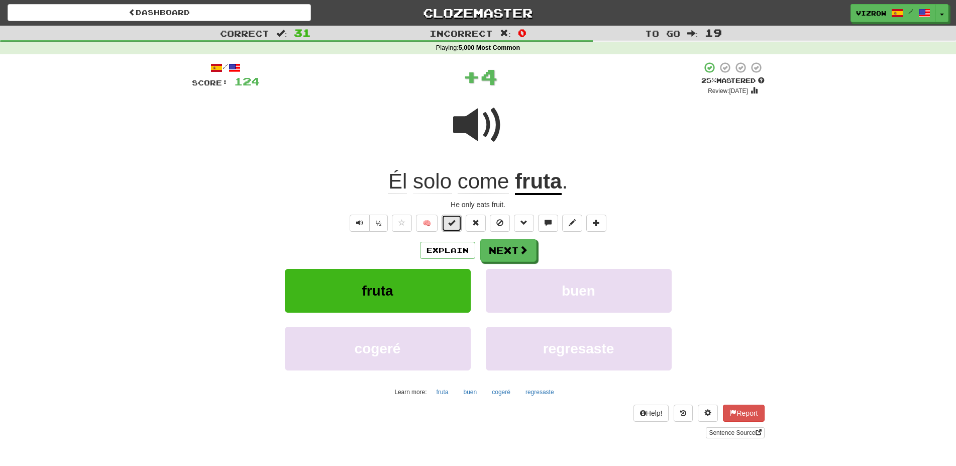
click at [452, 217] on button at bounding box center [451, 222] width 20 height 17
click at [526, 254] on span at bounding box center [523, 250] width 9 height 9
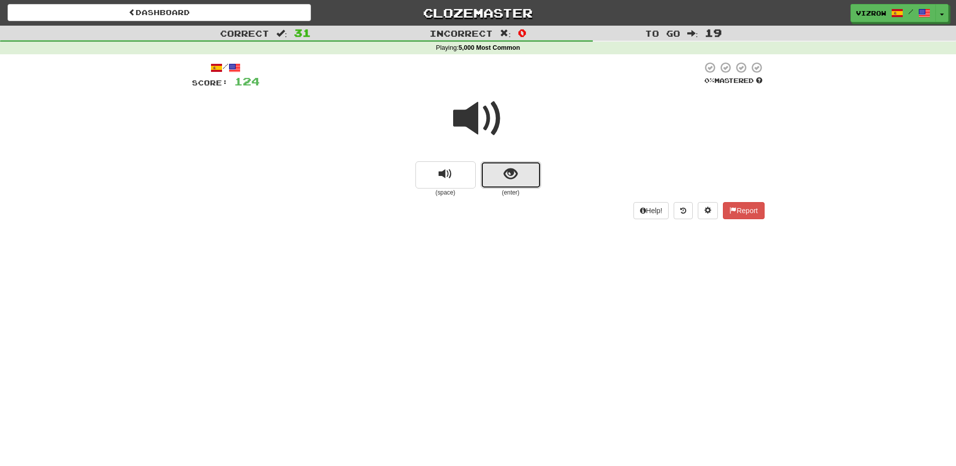
click at [512, 162] on button "show sentence" at bounding box center [511, 174] width 60 height 27
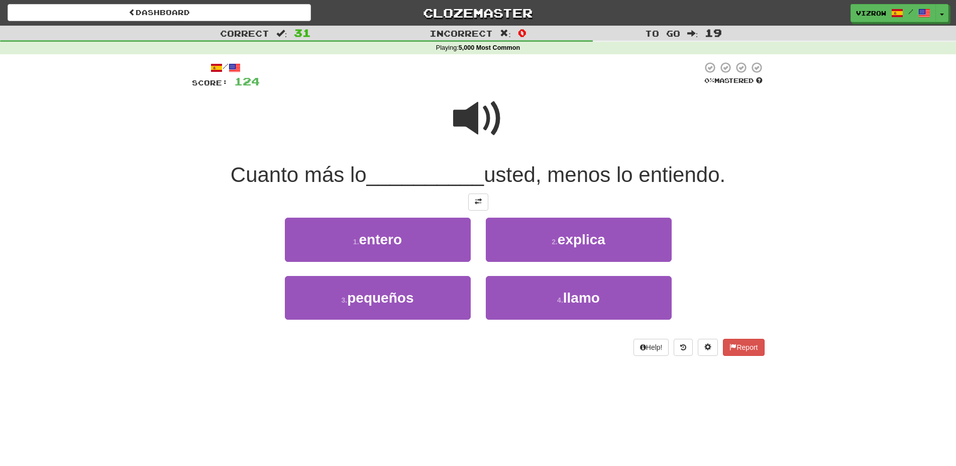
click at [493, 120] on span at bounding box center [478, 118] width 50 height 50
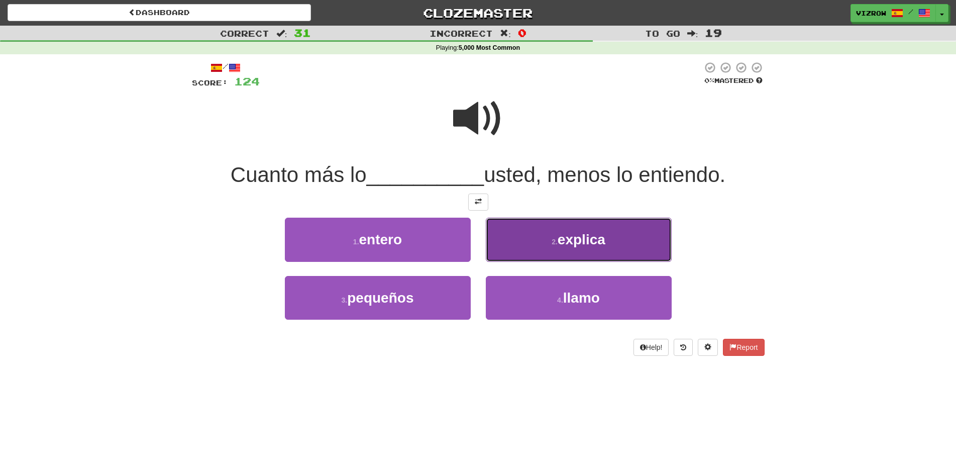
click at [608, 233] on button "2 . explica" at bounding box center [579, 239] width 186 height 44
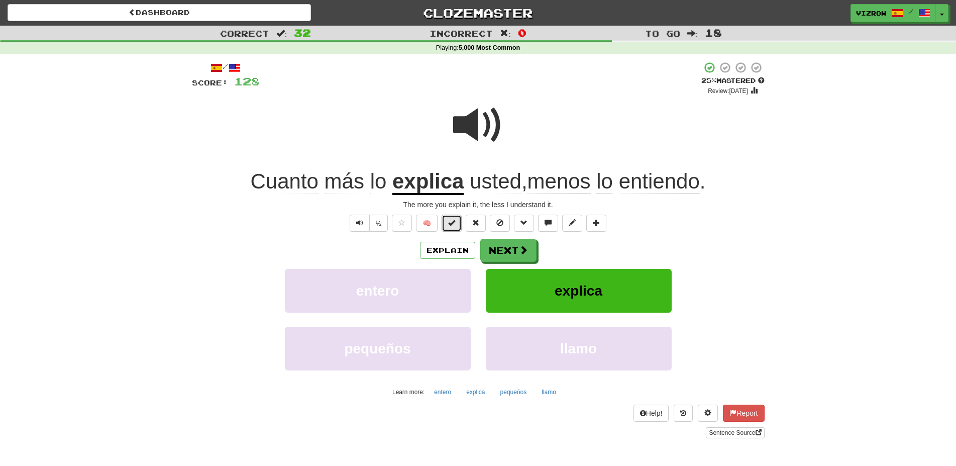
click at [456, 224] on button at bounding box center [451, 222] width 20 height 17
click at [507, 255] on button "Next" at bounding box center [509, 250] width 56 height 23
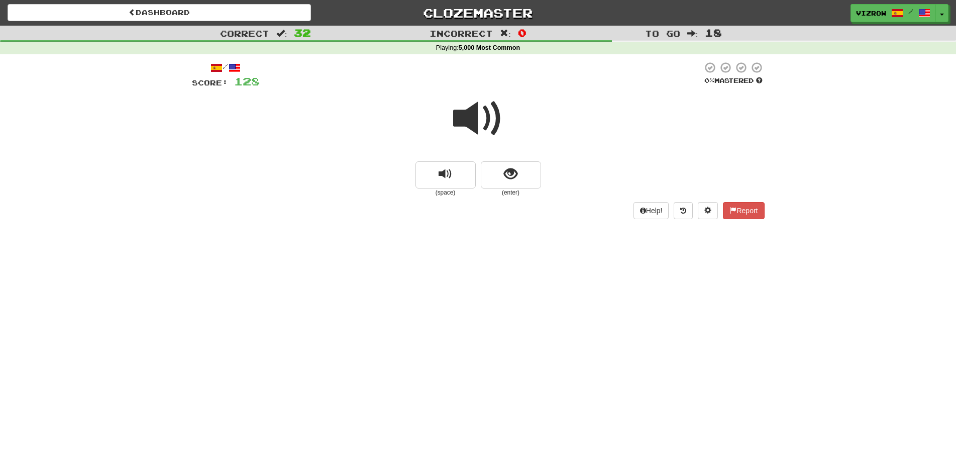
click at [512, 193] on small "(enter)" at bounding box center [511, 192] width 60 height 9
click at [515, 184] on button "show sentence" at bounding box center [511, 174] width 60 height 27
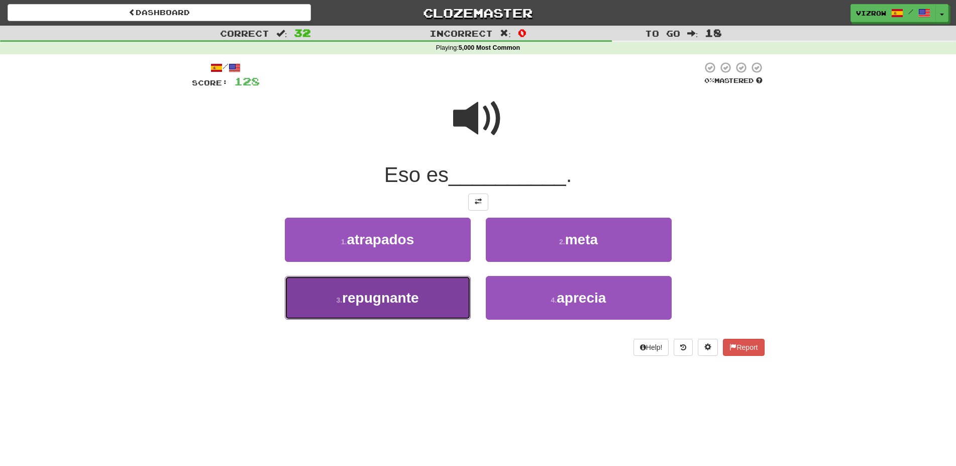
click at [436, 292] on button "3 . repugnante" at bounding box center [378, 298] width 186 height 44
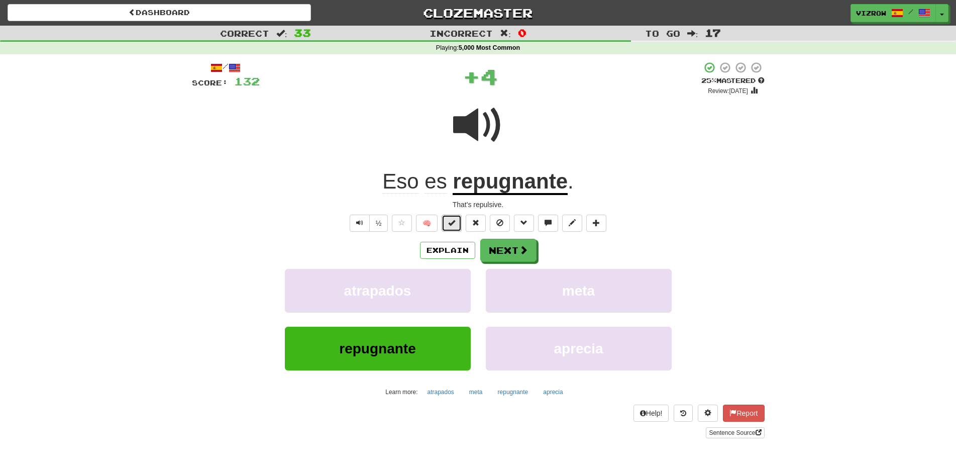
click at [452, 226] on button at bounding box center [451, 222] width 20 height 17
click at [497, 246] on button "Next" at bounding box center [509, 250] width 56 height 23
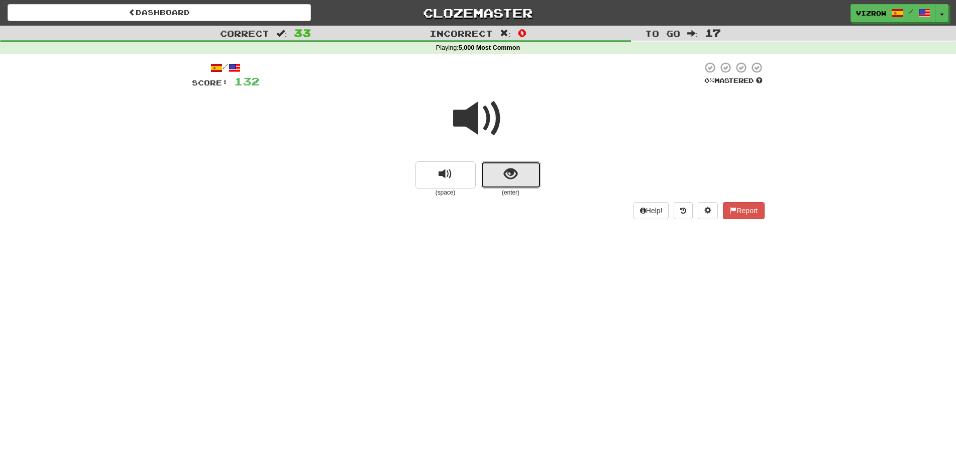
click at [510, 164] on button "show sentence" at bounding box center [511, 174] width 60 height 27
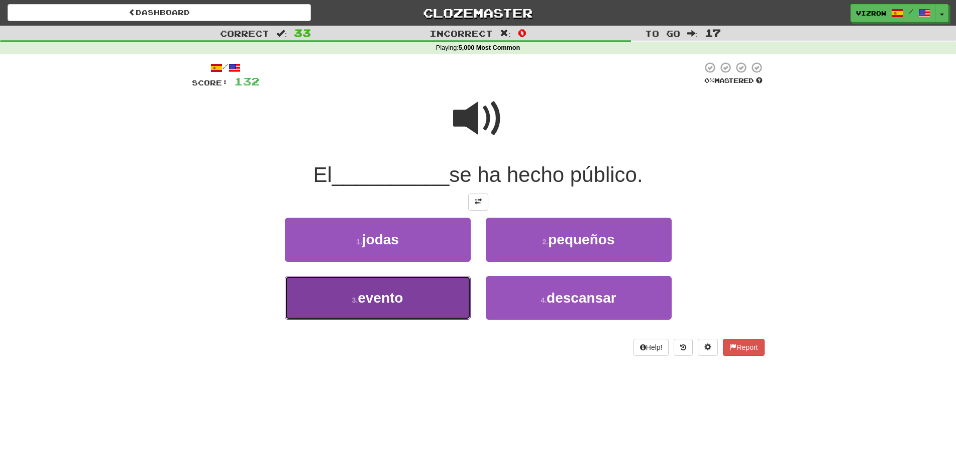
drag, startPoint x: 431, startPoint y: 301, endPoint x: 430, endPoint y: 281, distance: 19.6
click at [430, 283] on button "3 . evento" at bounding box center [378, 298] width 186 height 44
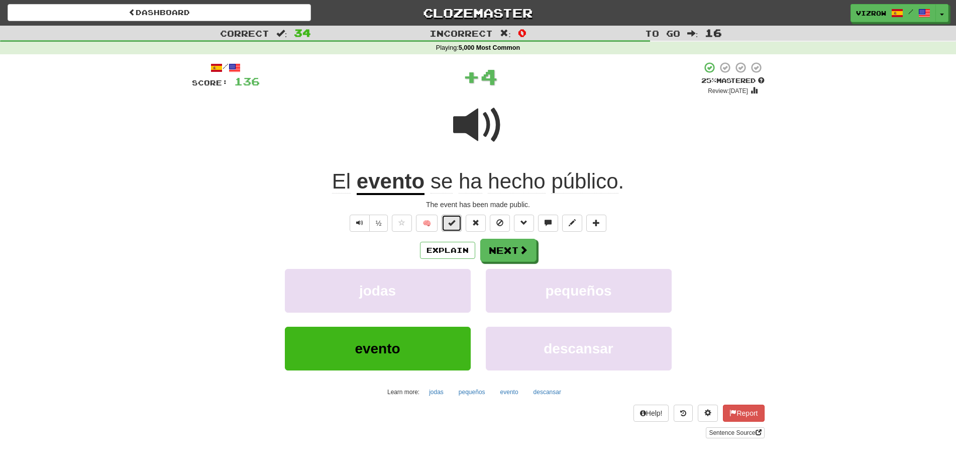
click at [452, 227] on button at bounding box center [451, 222] width 20 height 17
click at [507, 249] on button "Next" at bounding box center [509, 250] width 56 height 23
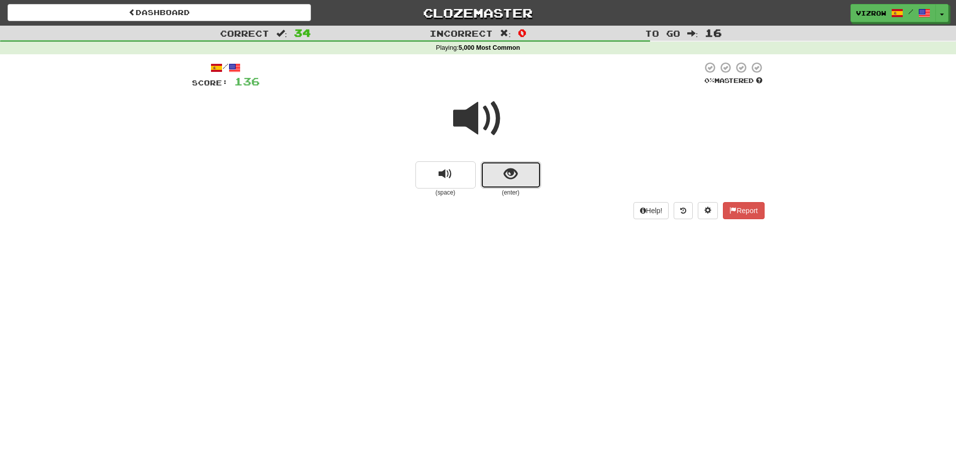
click at [511, 180] on span "show sentence" at bounding box center [511, 174] width 14 height 14
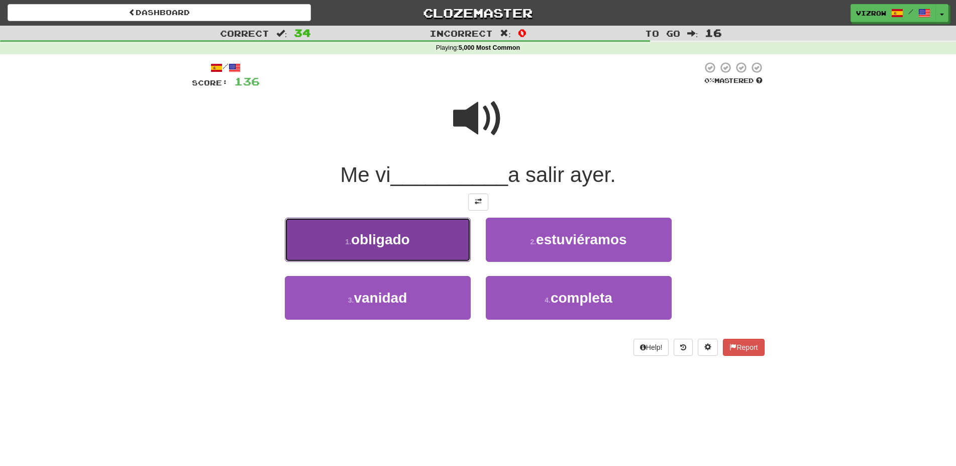
click at [444, 241] on button "1 . obligado" at bounding box center [378, 239] width 186 height 44
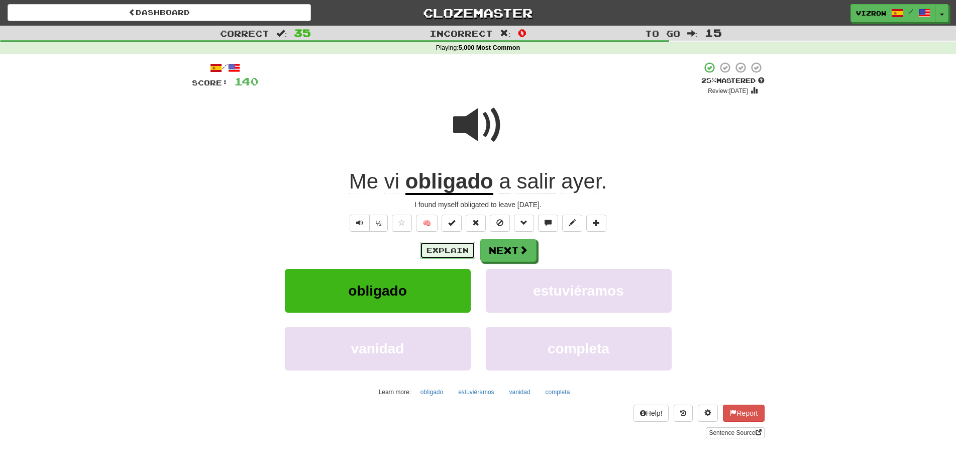
click at [453, 247] on button "Explain" at bounding box center [447, 250] width 55 height 17
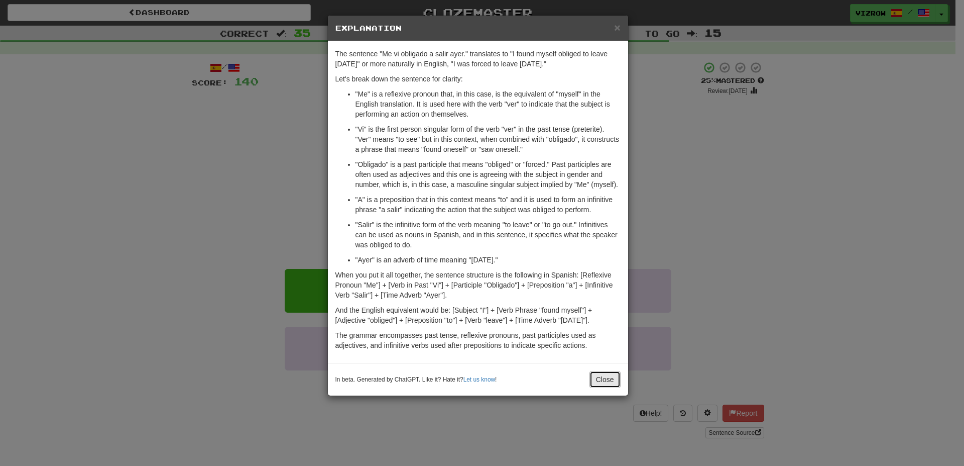
click at [600, 377] on button "Close" at bounding box center [605, 379] width 31 height 17
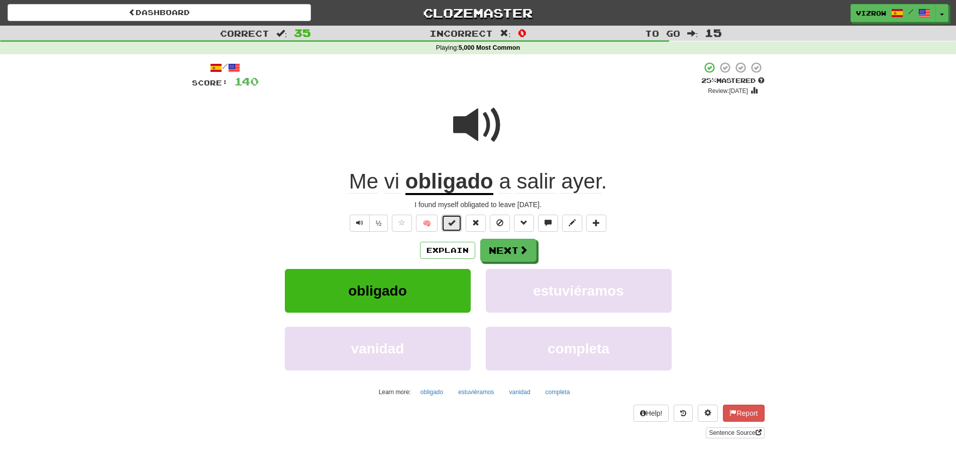
click at [447, 221] on button at bounding box center [451, 222] width 20 height 17
click at [526, 248] on span at bounding box center [523, 250] width 9 height 9
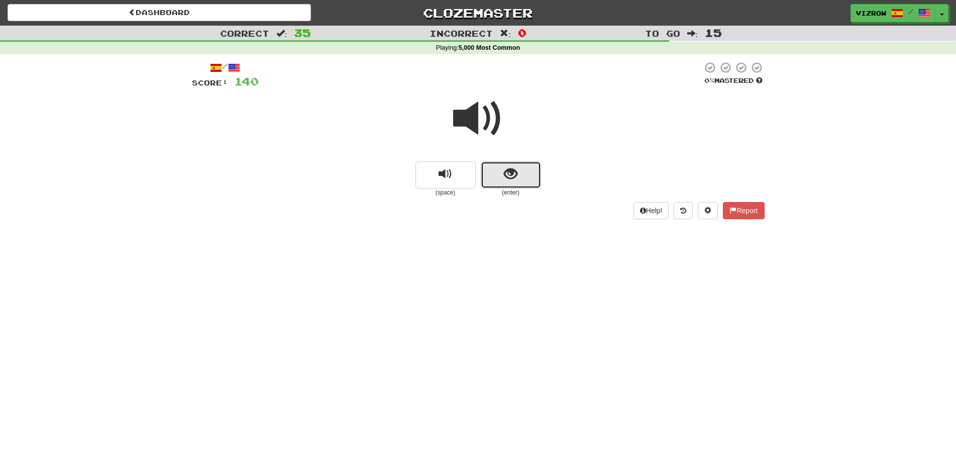
click at [511, 177] on span "show sentence" at bounding box center [511, 174] width 14 height 14
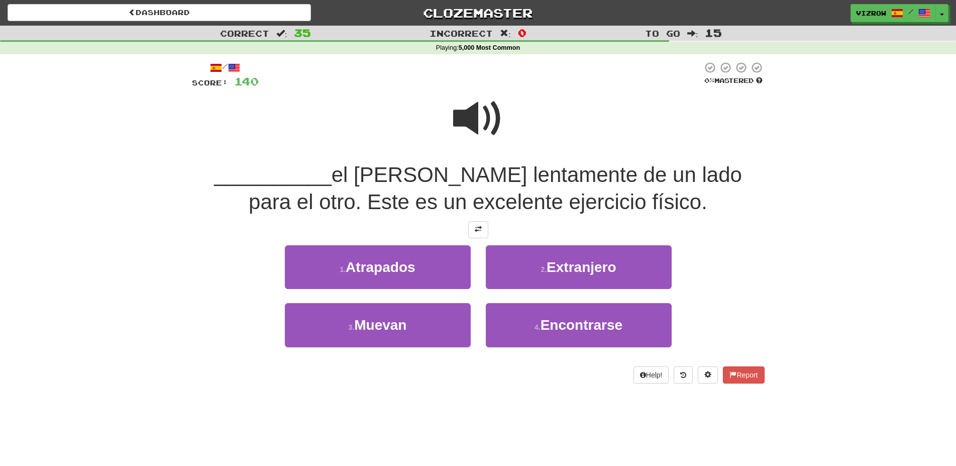
click at [500, 108] on span at bounding box center [478, 118] width 50 height 50
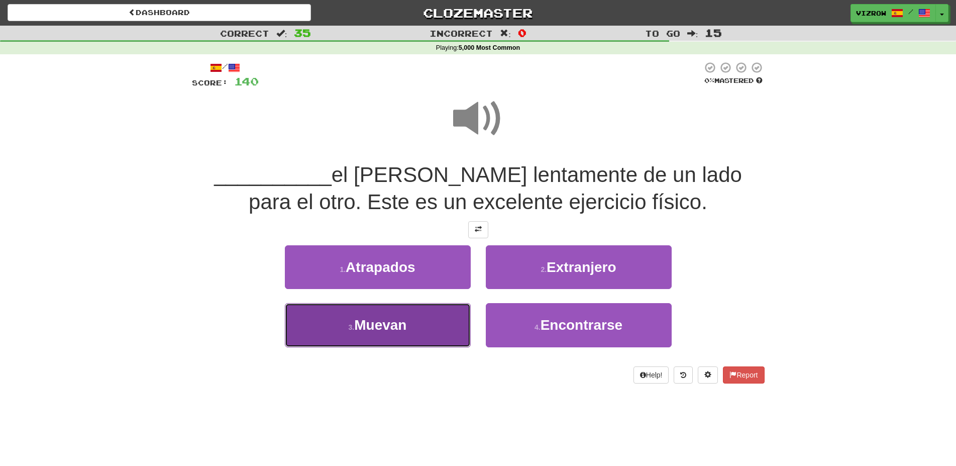
click at [422, 317] on button "3 . Muevan" at bounding box center [378, 325] width 186 height 44
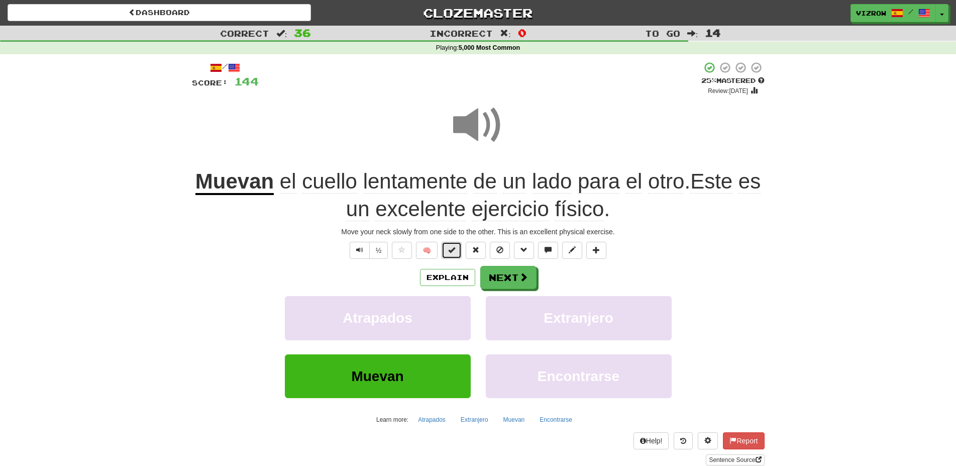
click at [450, 252] on span at bounding box center [451, 249] width 7 height 7
click at [522, 268] on button "Next" at bounding box center [509, 277] width 56 height 23
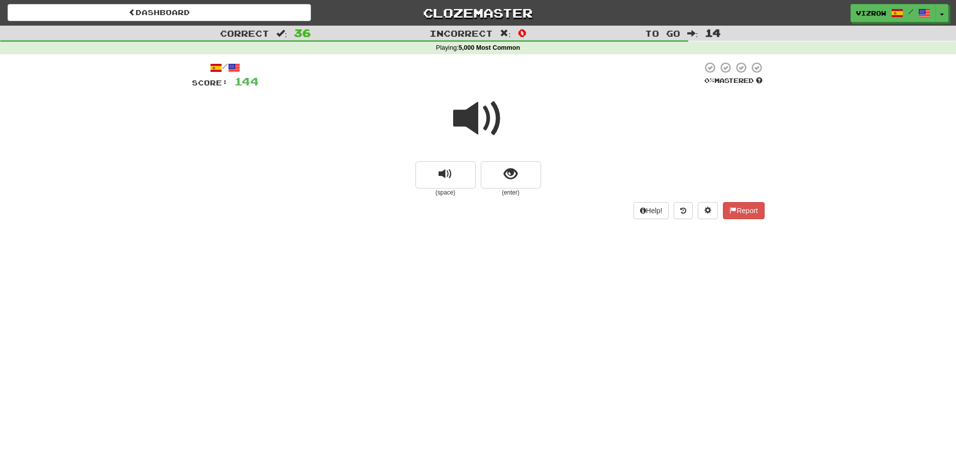
click at [511, 159] on div at bounding box center [478, 125] width 572 height 72
click at [508, 176] on span "show sentence" at bounding box center [511, 174] width 14 height 14
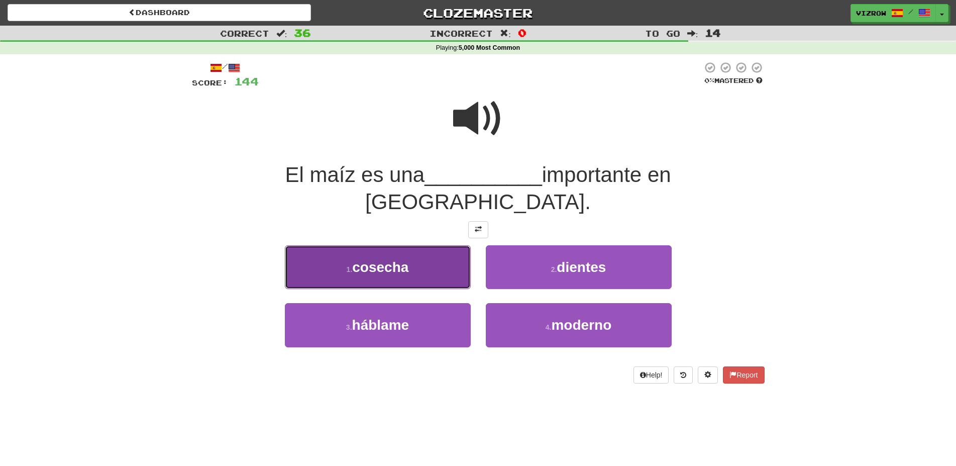
click at [429, 245] on button "1 . cosecha" at bounding box center [378, 267] width 186 height 44
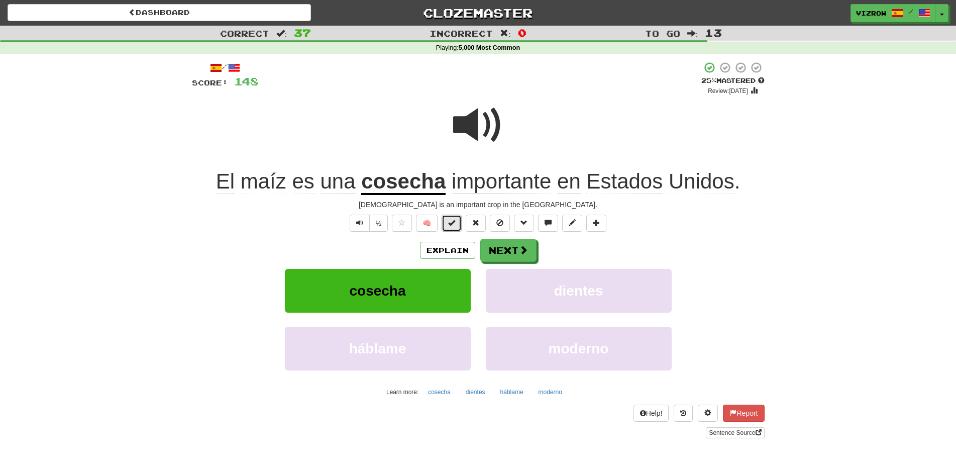
click at [449, 223] on span at bounding box center [451, 222] width 7 height 7
click at [525, 248] on span at bounding box center [523, 250] width 9 height 9
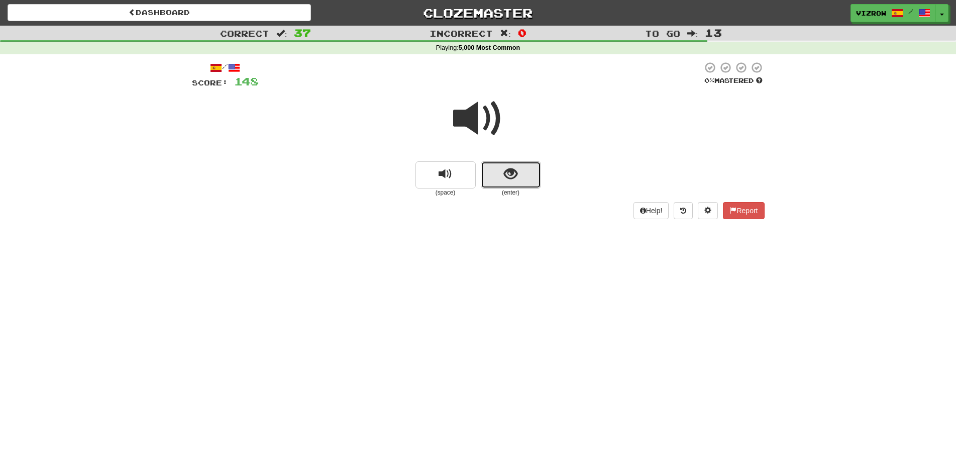
click at [519, 173] on button "show sentence" at bounding box center [511, 174] width 60 height 27
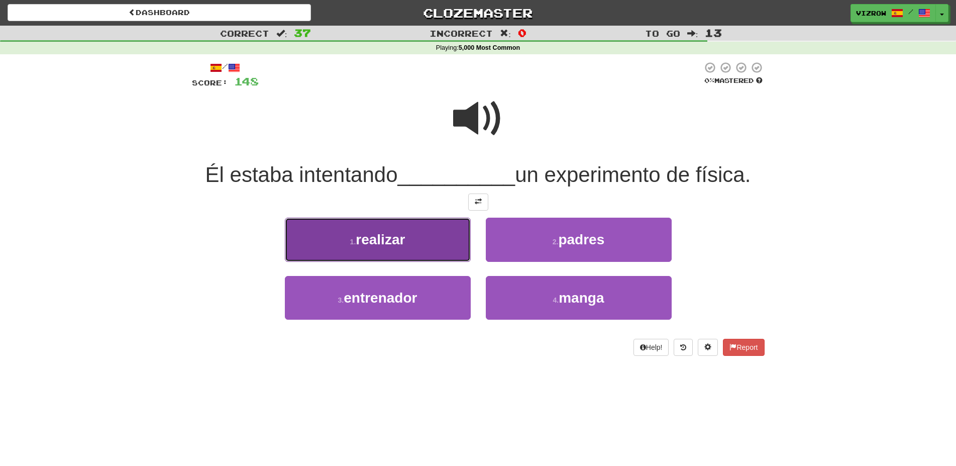
click at [422, 241] on button "1 . realizar" at bounding box center [378, 239] width 186 height 44
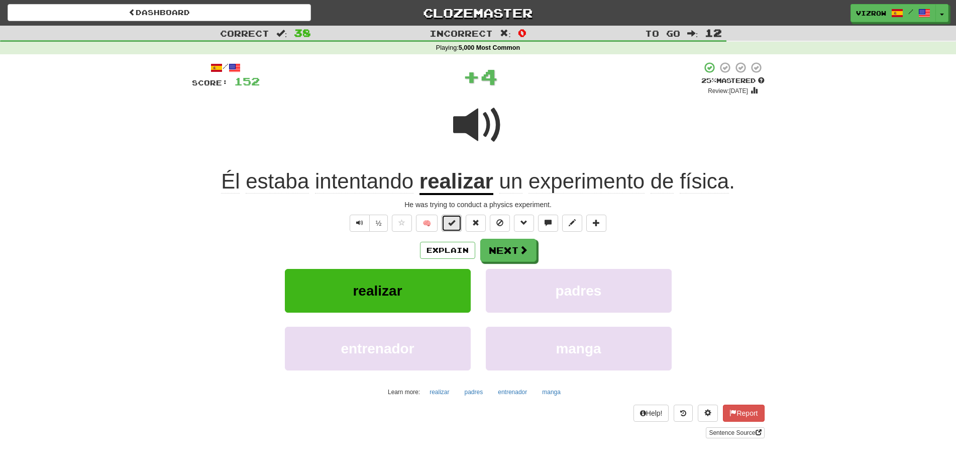
click at [447, 216] on button at bounding box center [451, 222] width 20 height 17
click at [516, 246] on button "Next" at bounding box center [509, 250] width 56 height 23
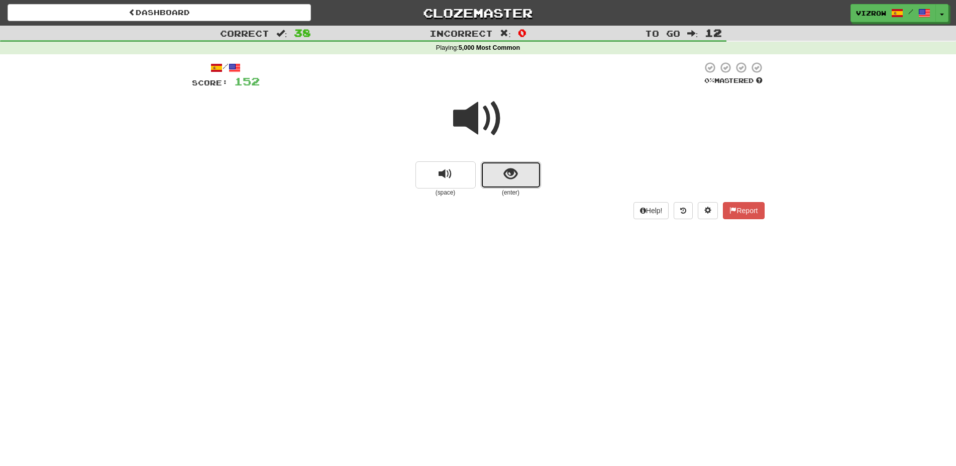
click at [516, 167] on span "show sentence" at bounding box center [511, 174] width 14 height 14
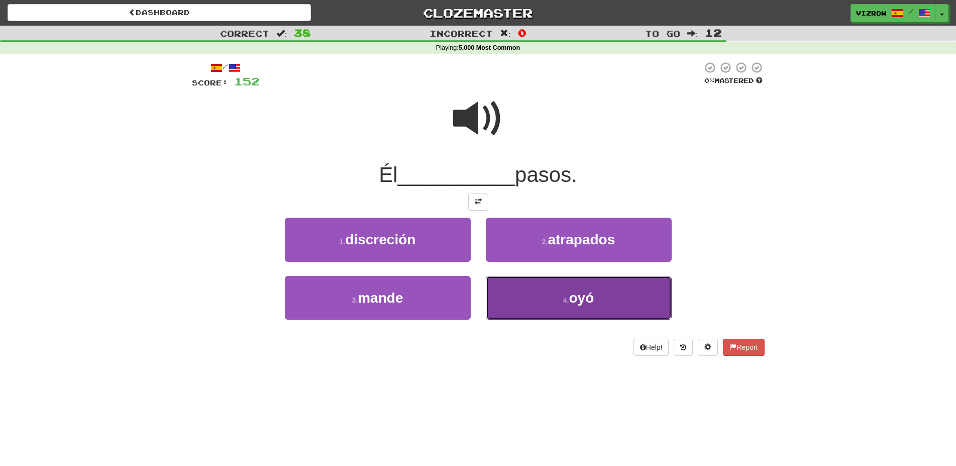
click at [613, 291] on button "4 . oyó" at bounding box center [579, 298] width 186 height 44
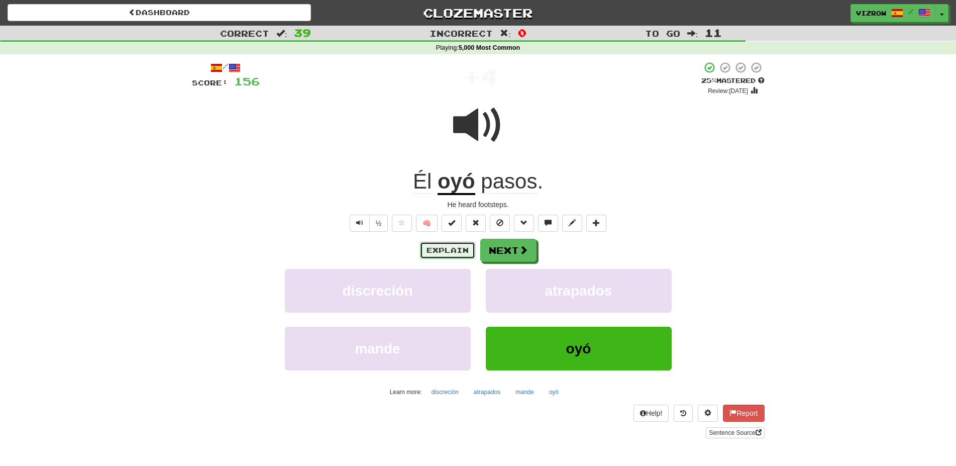
click at [463, 250] on button "Explain" at bounding box center [447, 250] width 55 height 17
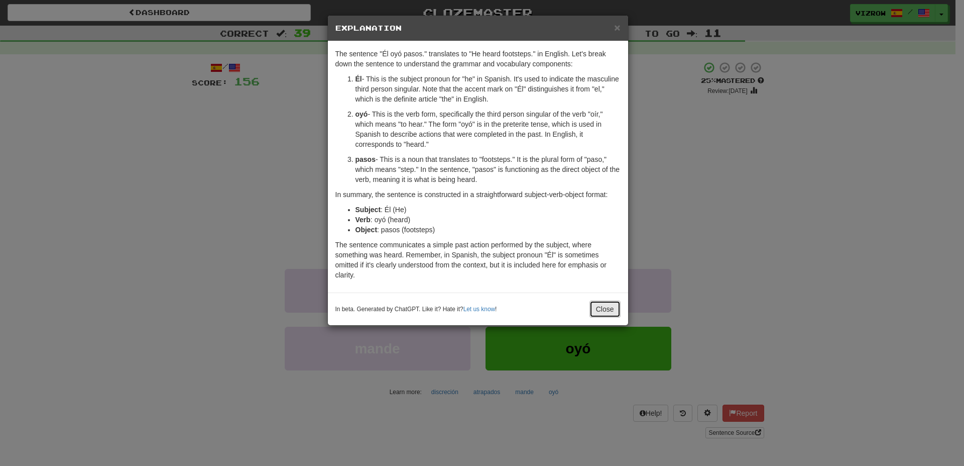
click at [601, 308] on button "Close" at bounding box center [605, 308] width 31 height 17
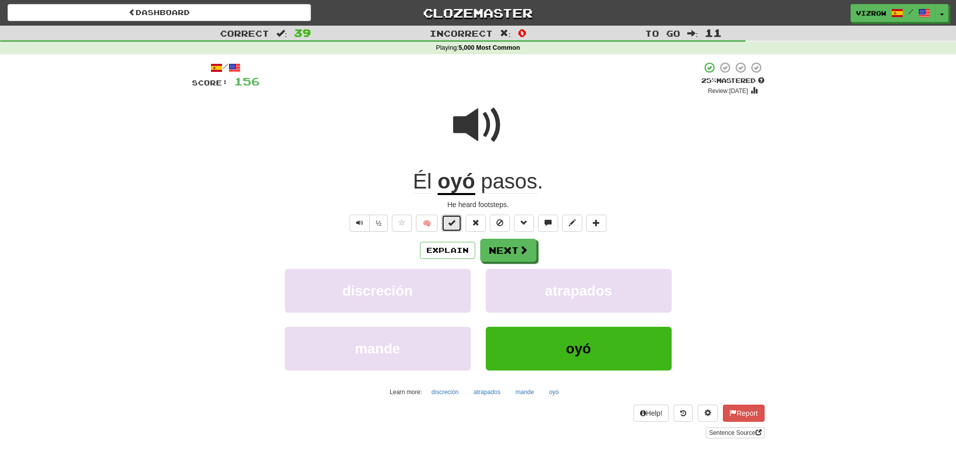
click at [449, 219] on span at bounding box center [451, 222] width 7 height 7
click at [506, 247] on button "Next" at bounding box center [509, 250] width 56 height 23
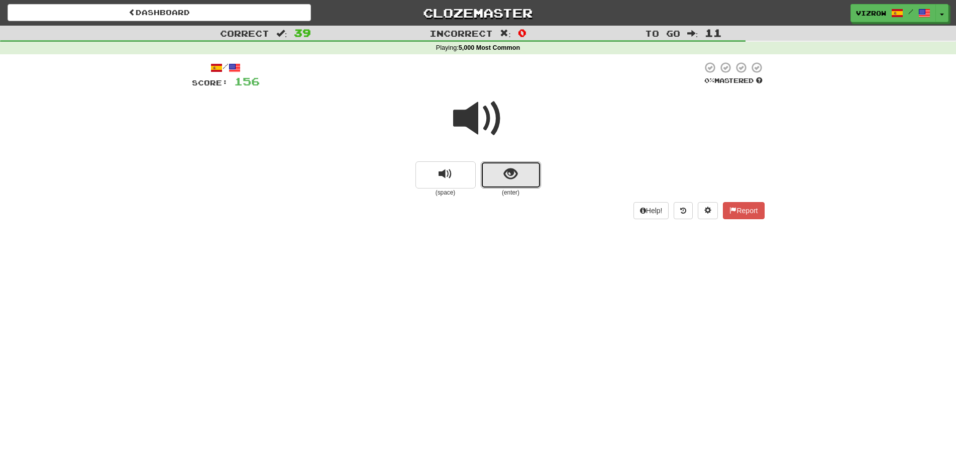
click at [519, 185] on button "show sentence" at bounding box center [511, 174] width 60 height 27
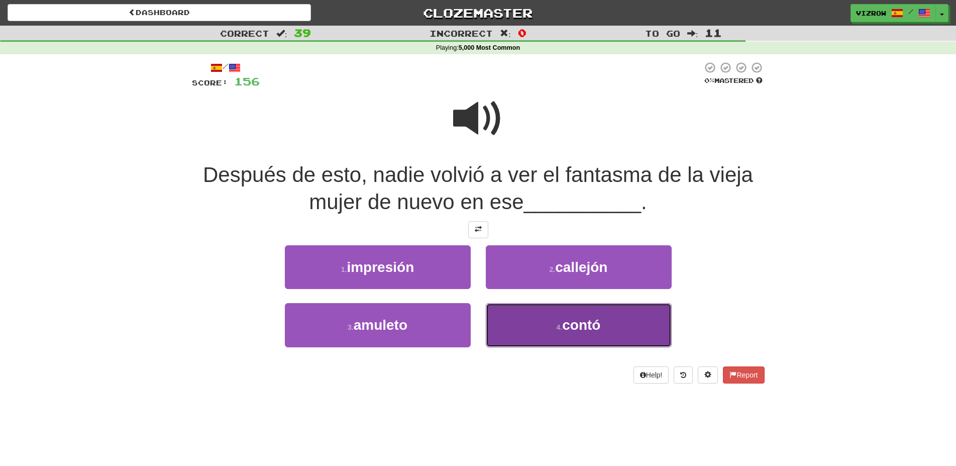
click at [591, 322] on span "contó" at bounding box center [581, 325] width 38 height 16
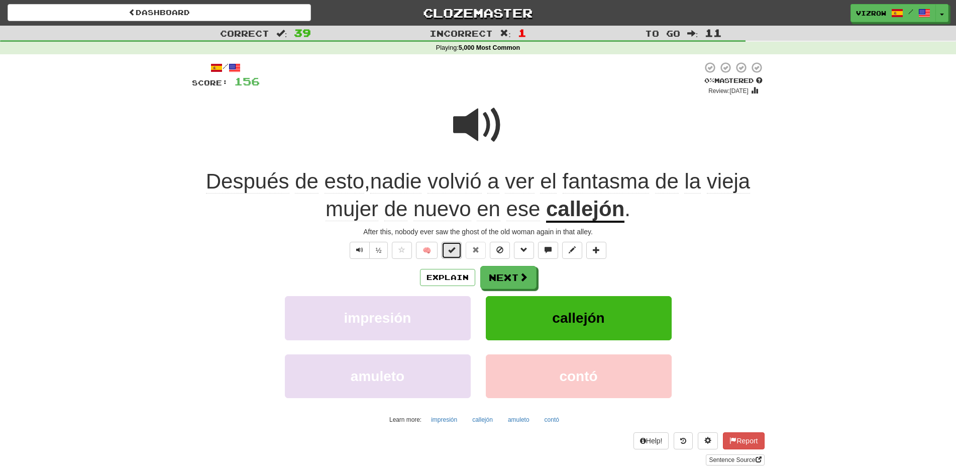
click at [450, 249] on span at bounding box center [451, 249] width 7 height 7
click at [509, 280] on button "Next" at bounding box center [509, 277] width 56 height 23
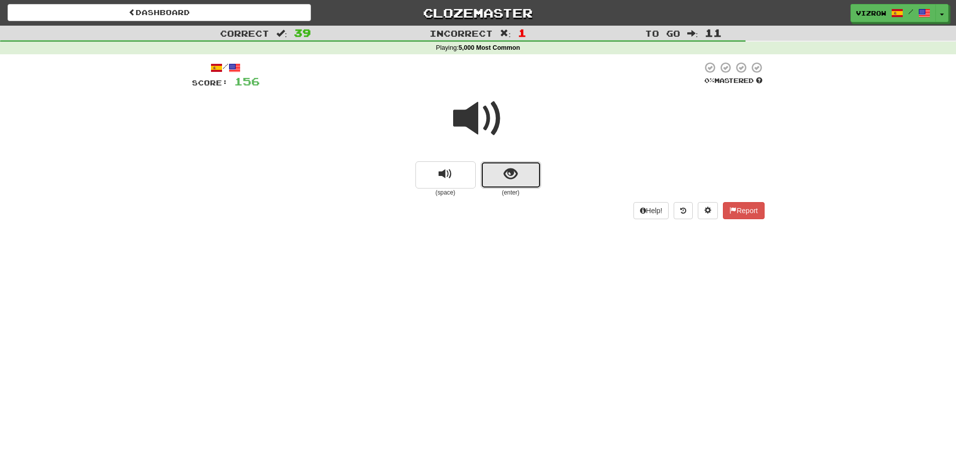
click at [498, 177] on button "show sentence" at bounding box center [511, 174] width 60 height 27
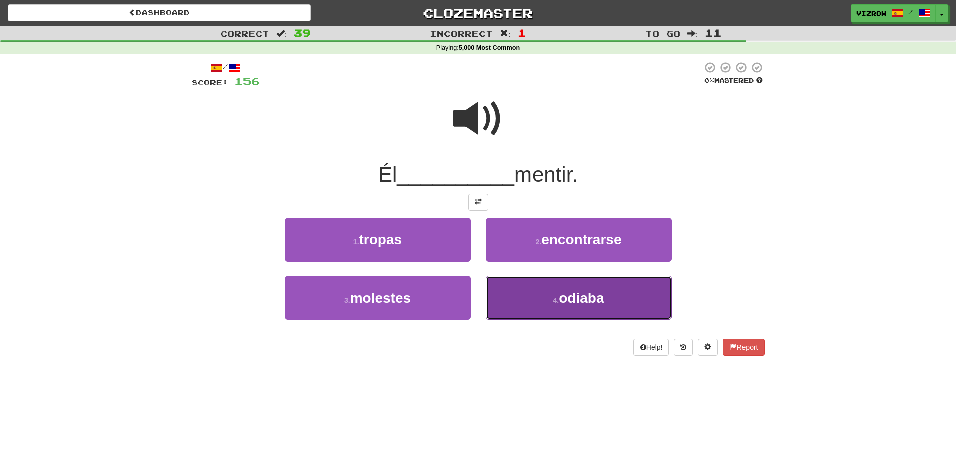
click at [599, 300] on span "odiaba" at bounding box center [580, 298] width 45 height 16
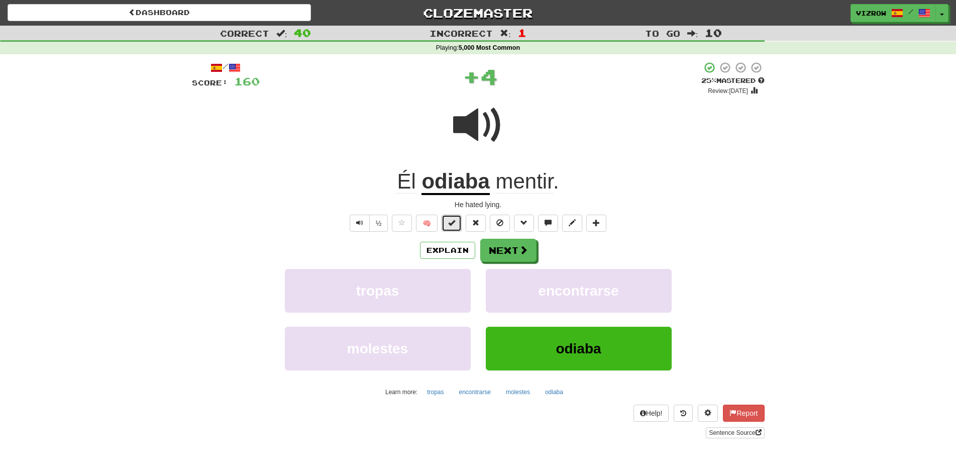
click at [453, 222] on span at bounding box center [451, 222] width 7 height 7
click at [523, 253] on span at bounding box center [523, 250] width 9 height 9
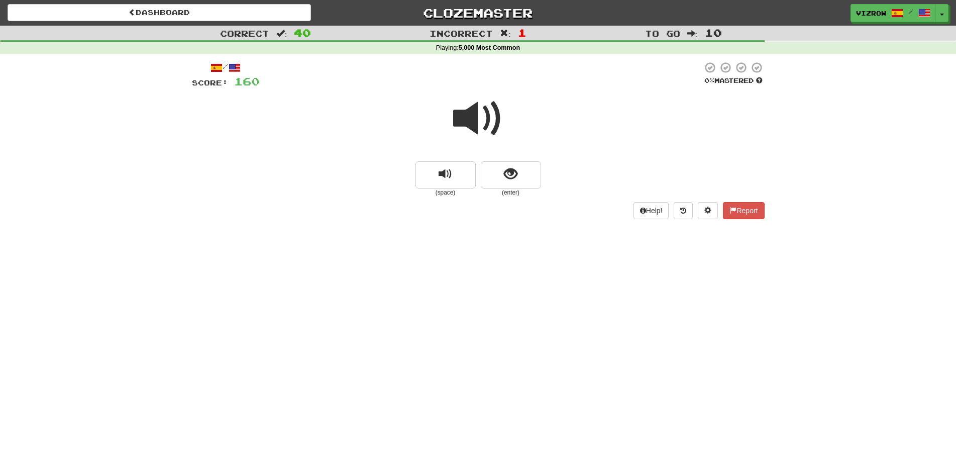
click at [506, 156] on div at bounding box center [478, 125] width 572 height 72
click at [515, 175] on span "show sentence" at bounding box center [511, 174] width 14 height 14
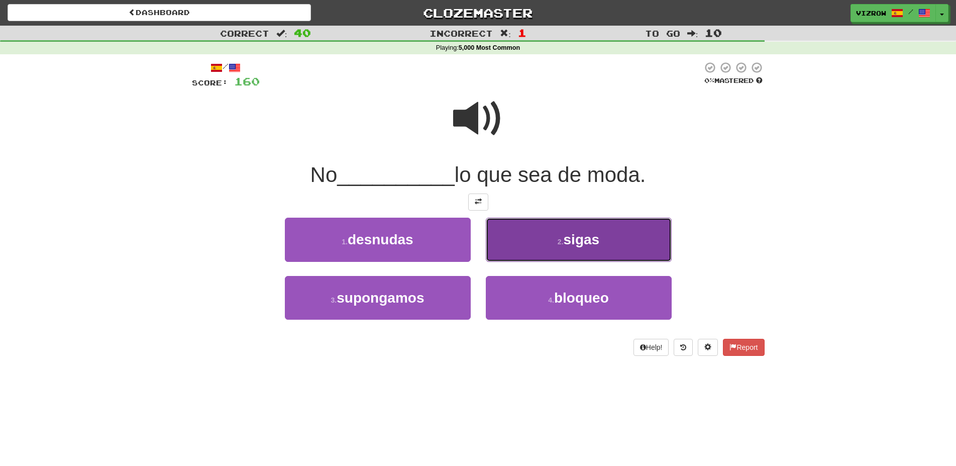
click at [563, 232] on button "2 . sigas" at bounding box center [579, 239] width 186 height 44
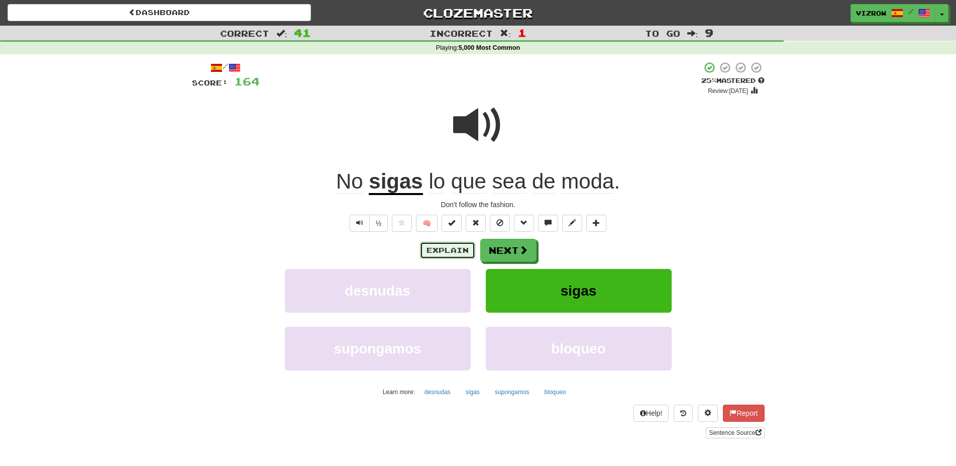
click at [459, 245] on button "Explain" at bounding box center [447, 250] width 55 height 17
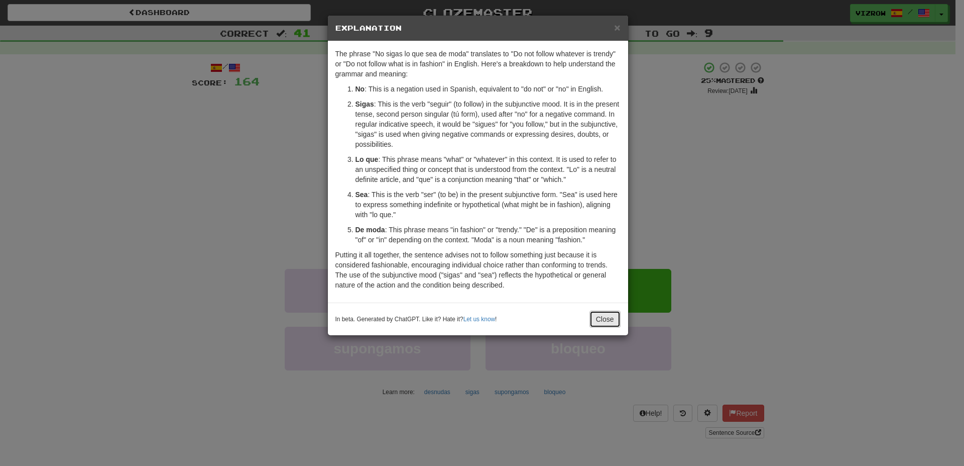
click at [614, 320] on button "Close" at bounding box center [605, 318] width 31 height 17
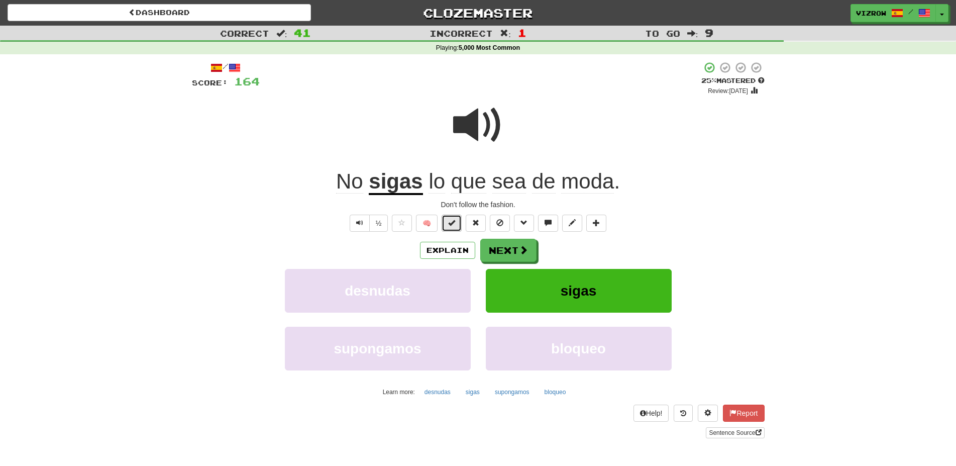
click at [446, 225] on button at bounding box center [451, 222] width 20 height 17
click at [507, 246] on button "Next" at bounding box center [509, 250] width 56 height 23
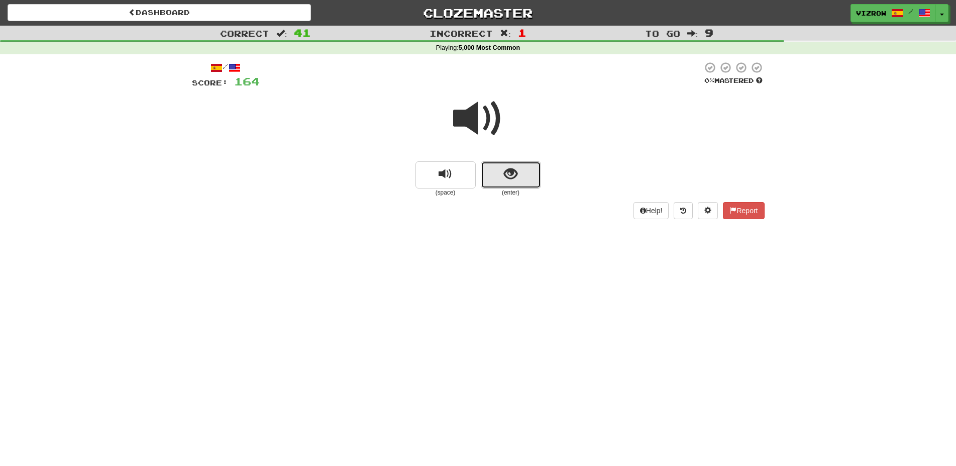
click at [511, 180] on span "show sentence" at bounding box center [511, 174] width 14 height 14
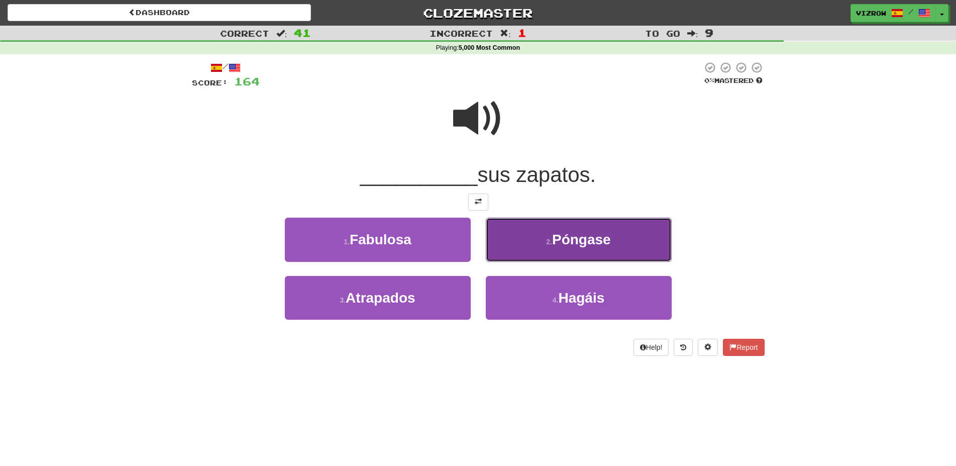
click at [582, 250] on button "2 . Póngase" at bounding box center [579, 239] width 186 height 44
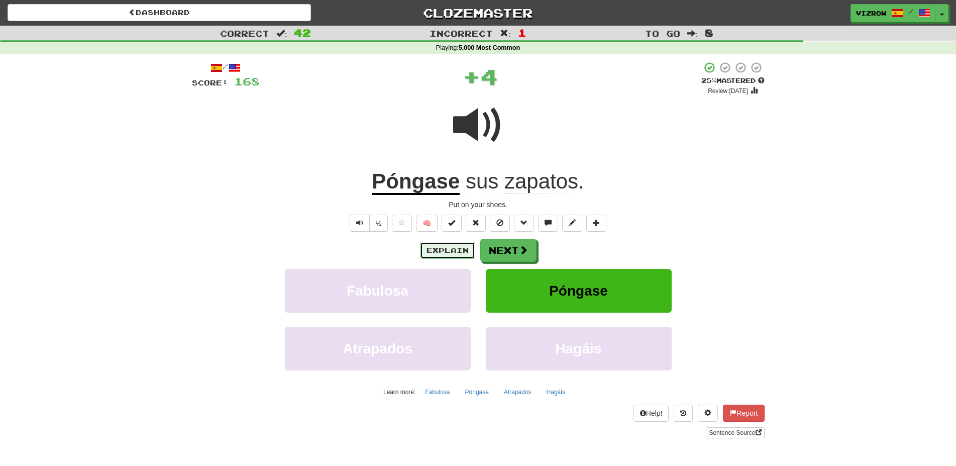
click at [462, 246] on button "Explain" at bounding box center [447, 250] width 55 height 17
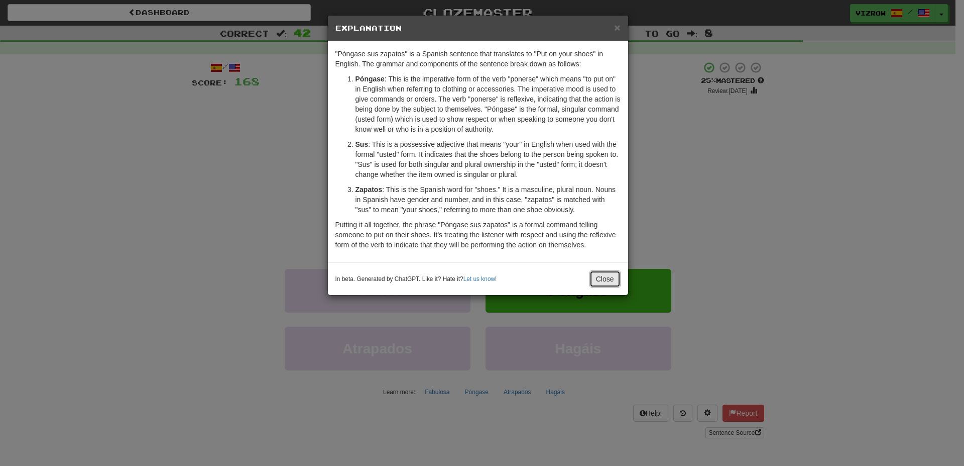
click at [606, 279] on button "Close" at bounding box center [605, 278] width 31 height 17
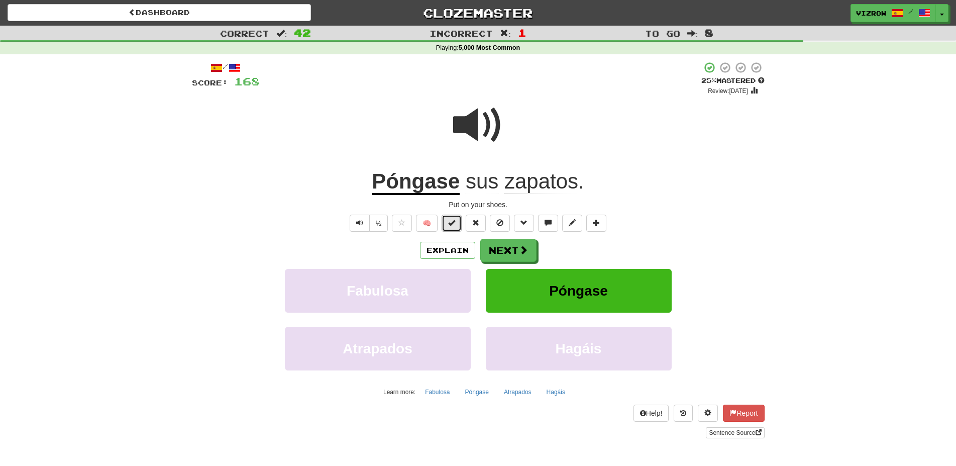
click at [456, 224] on button at bounding box center [451, 222] width 20 height 17
click at [530, 251] on button "Next" at bounding box center [509, 250] width 56 height 23
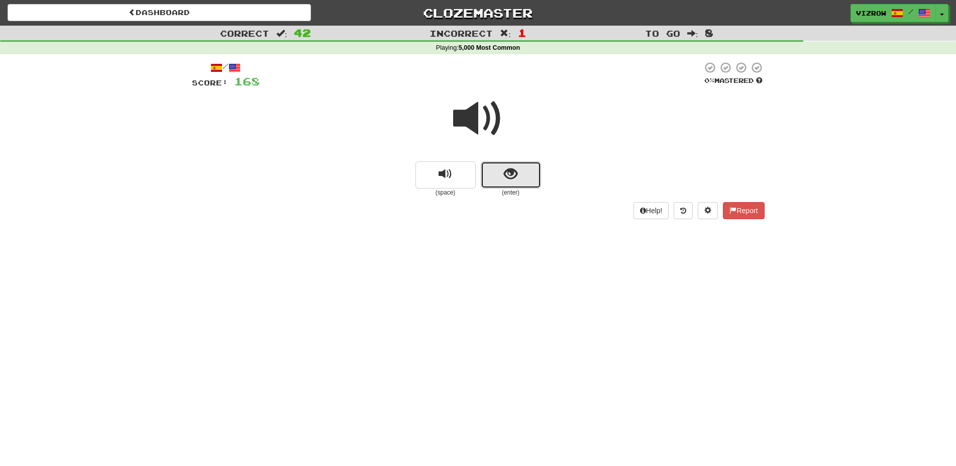
click at [525, 176] on button "show sentence" at bounding box center [511, 174] width 60 height 27
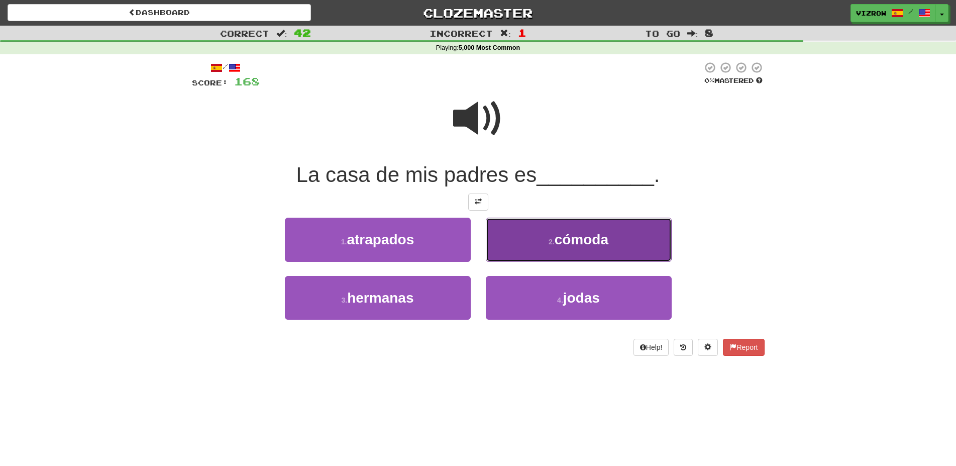
click at [632, 243] on button "2 . cómoda" at bounding box center [579, 239] width 186 height 44
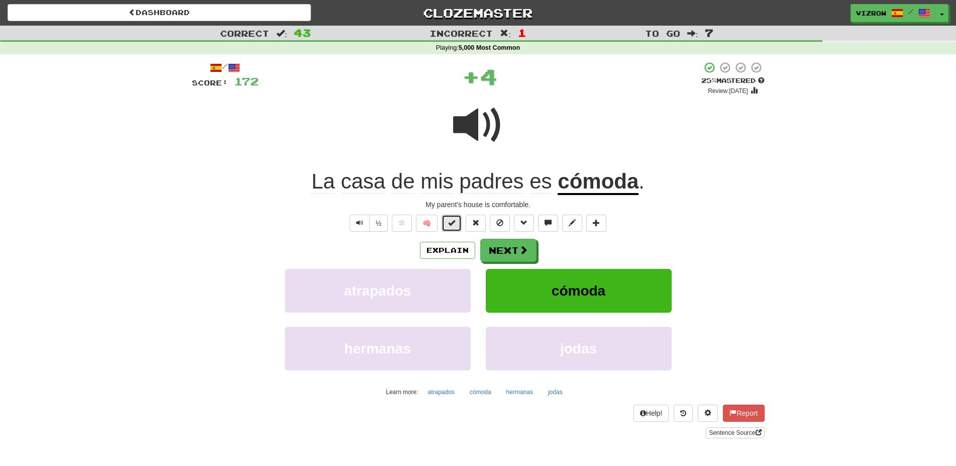
click at [457, 223] on button at bounding box center [451, 222] width 20 height 17
click at [489, 245] on button "Next" at bounding box center [509, 250] width 56 height 23
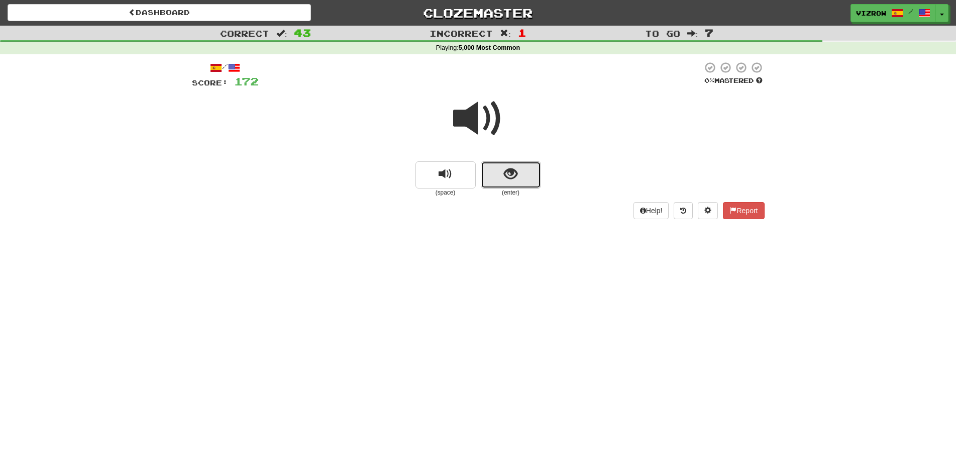
click at [529, 173] on button "show sentence" at bounding box center [511, 174] width 60 height 27
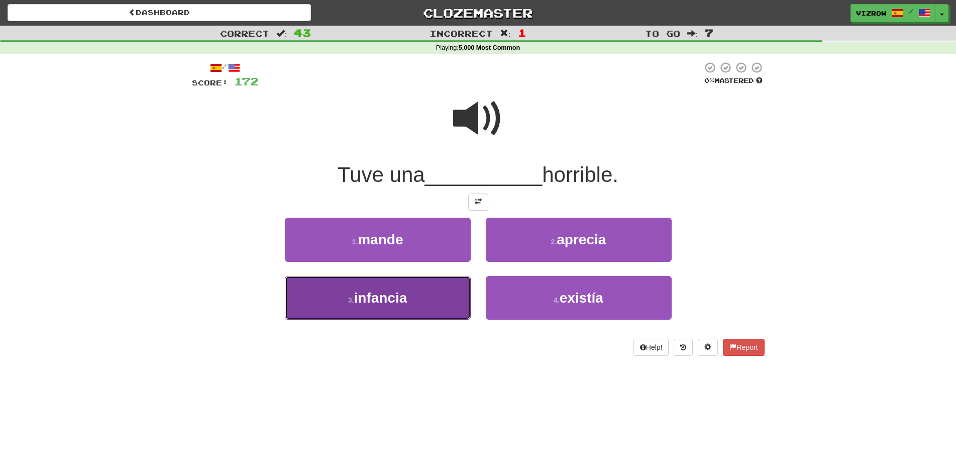
click at [418, 289] on button "3 . infancia" at bounding box center [378, 298] width 186 height 44
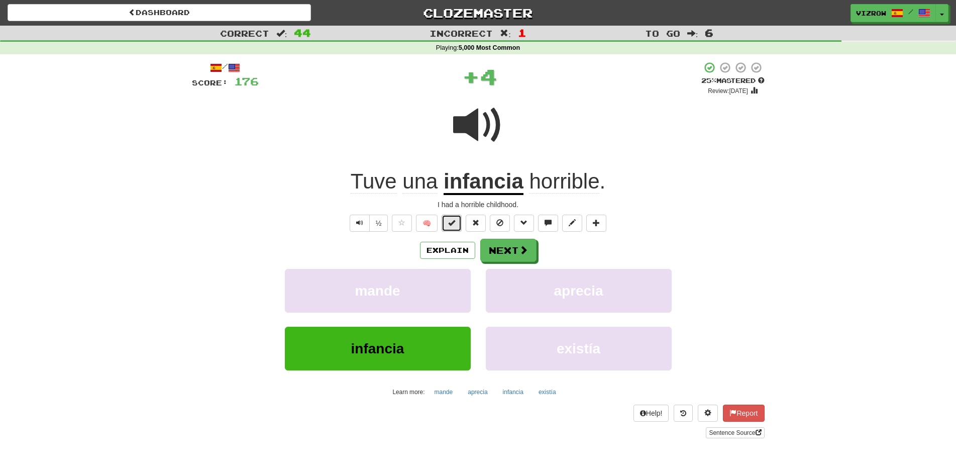
click at [451, 227] on button at bounding box center [451, 222] width 20 height 17
click at [503, 255] on button "Next" at bounding box center [509, 250] width 56 height 23
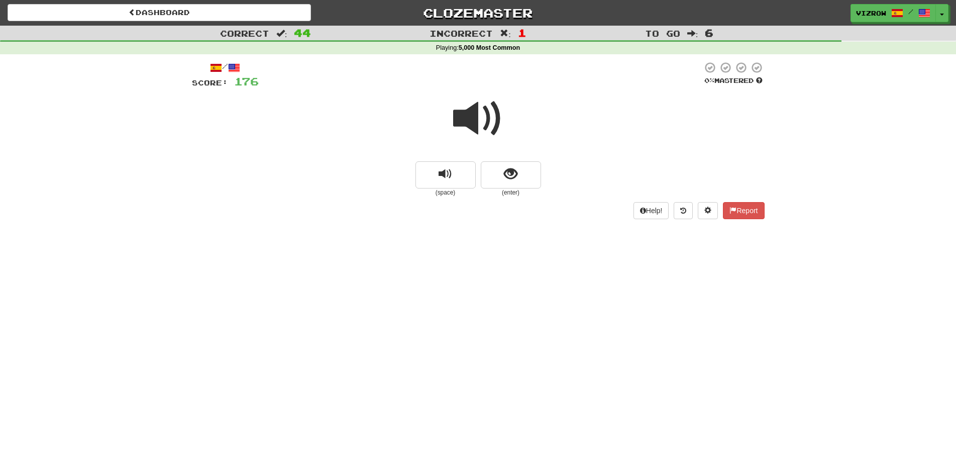
click at [534, 190] on small "(enter)" at bounding box center [511, 192] width 60 height 9
click at [521, 183] on button "show sentence" at bounding box center [511, 174] width 60 height 27
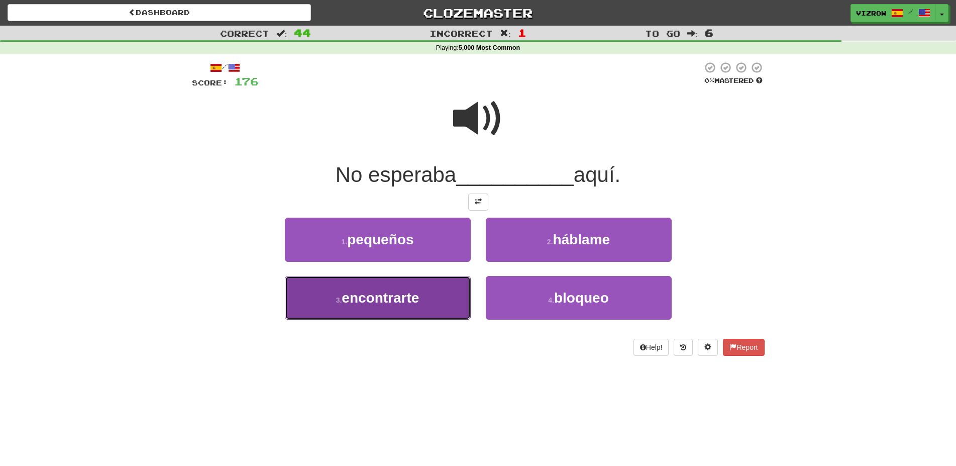
click at [410, 296] on span "encontrarte" at bounding box center [379, 298] width 77 height 16
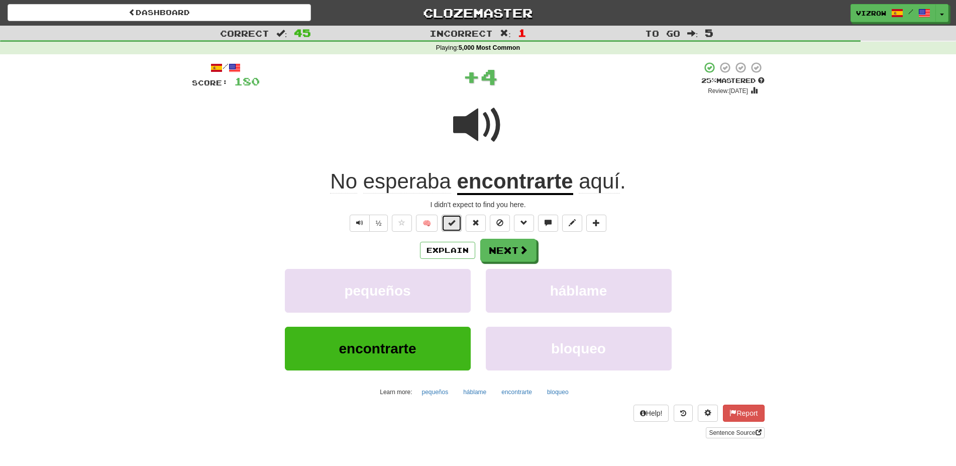
click at [458, 226] on button at bounding box center [451, 222] width 20 height 17
click at [506, 244] on button "Next" at bounding box center [509, 250] width 56 height 23
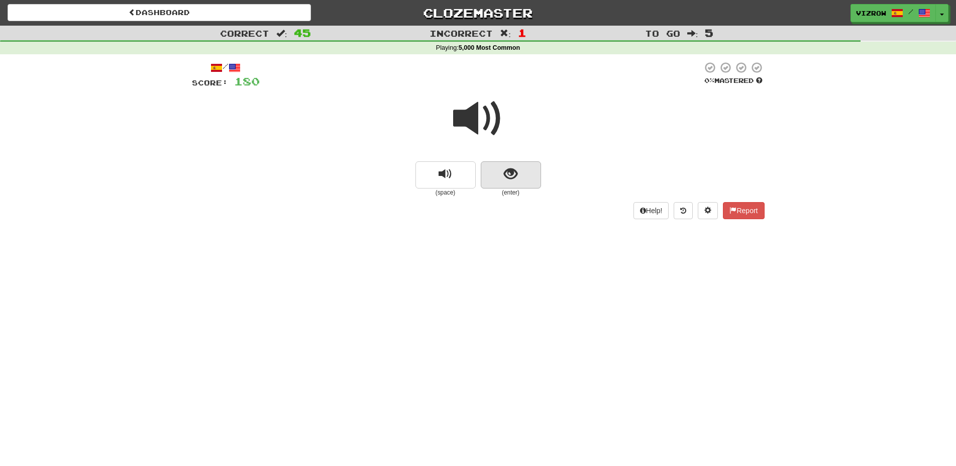
drag, startPoint x: 515, startPoint y: 197, endPoint x: 517, endPoint y: 179, distance: 18.2
click at [515, 196] on div "(space) (enter)" at bounding box center [478, 179] width 572 height 36
click at [518, 168] on button "show sentence" at bounding box center [511, 174] width 60 height 27
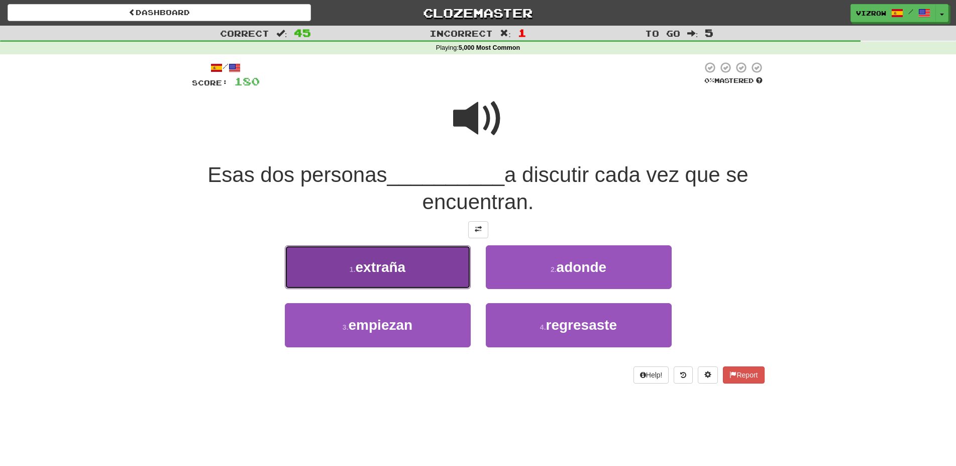
click at [441, 266] on button "1 . extraña" at bounding box center [378, 267] width 186 height 44
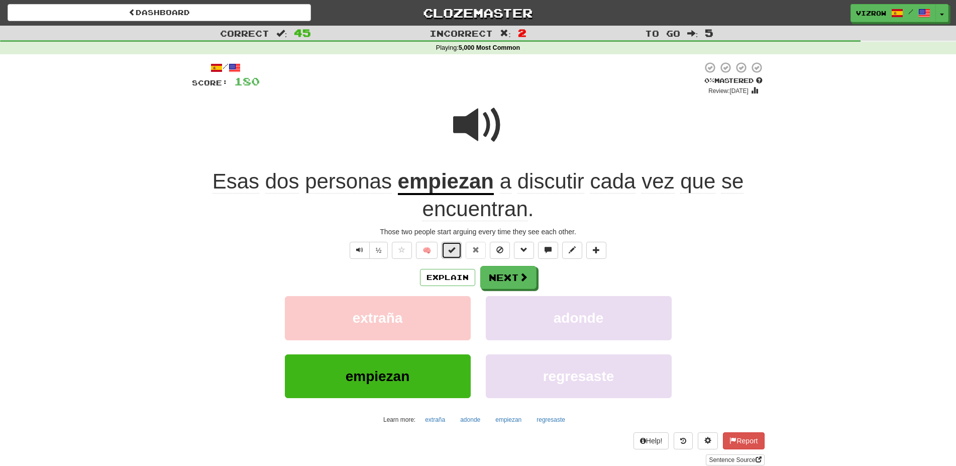
click at [456, 247] on button at bounding box center [451, 250] width 20 height 17
click at [515, 278] on button "Next" at bounding box center [509, 277] width 56 height 23
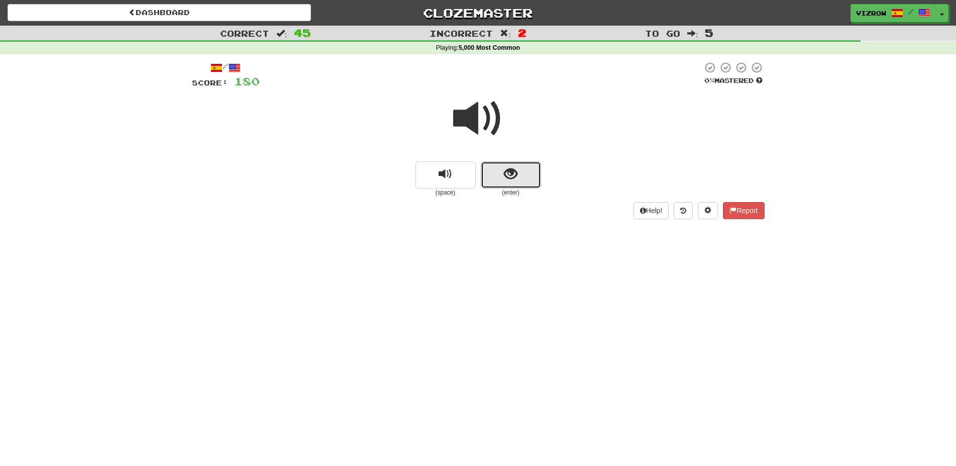
click at [521, 185] on button "show sentence" at bounding box center [511, 174] width 60 height 27
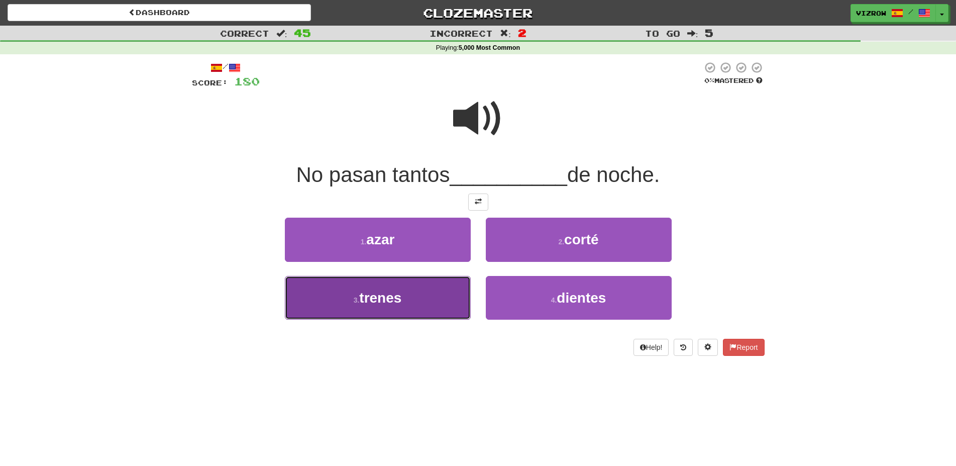
click at [434, 291] on button "3 . trenes" at bounding box center [378, 298] width 186 height 44
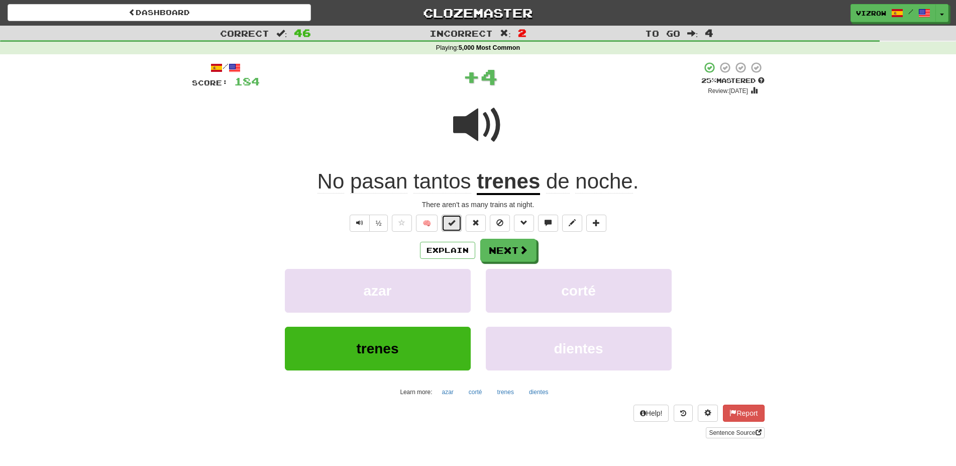
drag, startPoint x: 451, startPoint y: 219, endPoint x: 445, endPoint y: 219, distance: 6.0
click at [450, 221] on span at bounding box center [451, 222] width 7 height 7
click at [526, 249] on span at bounding box center [523, 250] width 9 height 9
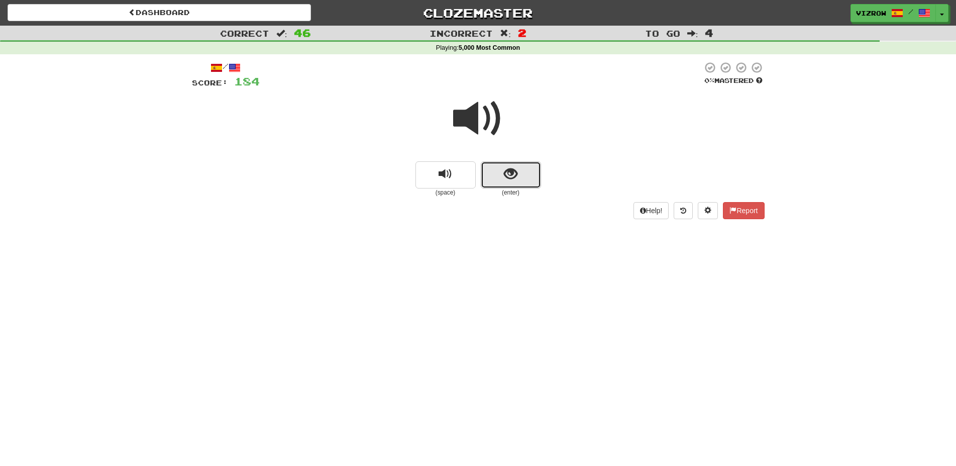
click at [504, 178] on span "show sentence" at bounding box center [511, 174] width 14 height 14
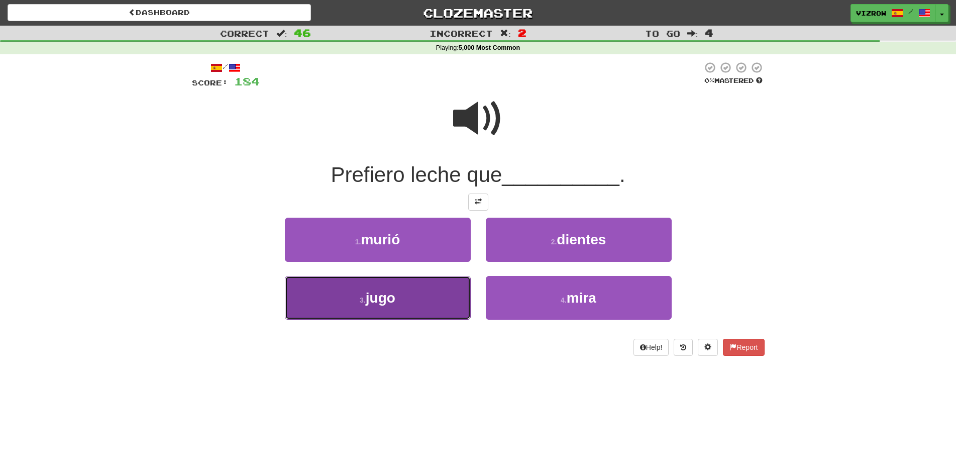
click at [399, 299] on button "3 . jugo" at bounding box center [378, 298] width 186 height 44
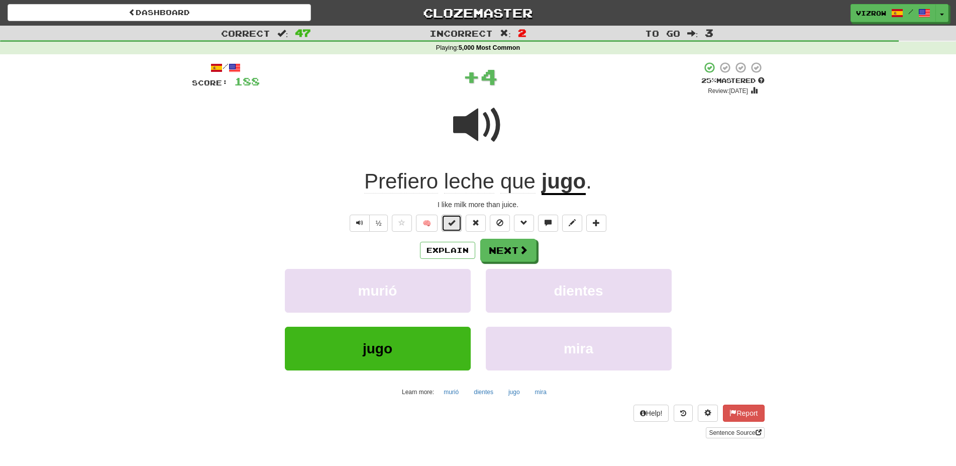
click at [453, 225] on span at bounding box center [451, 222] width 7 height 7
click at [502, 248] on button "Next" at bounding box center [509, 250] width 56 height 23
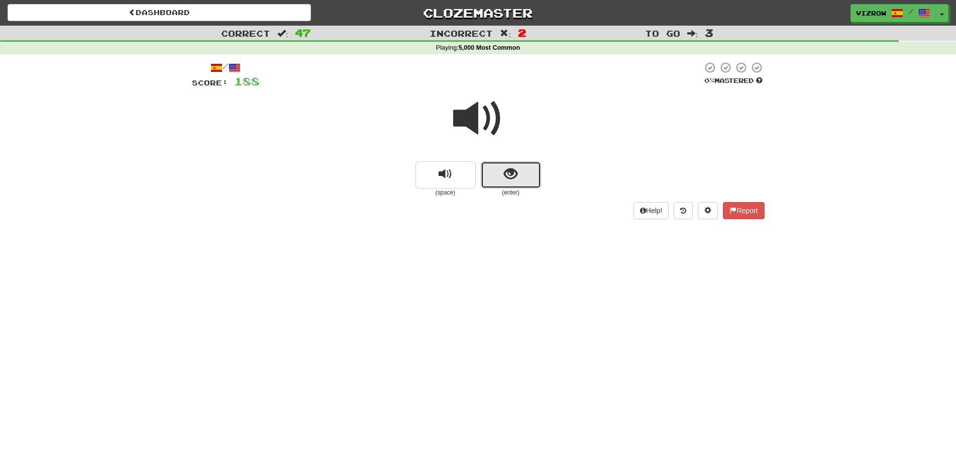
click at [511, 188] on button "show sentence" at bounding box center [511, 174] width 60 height 27
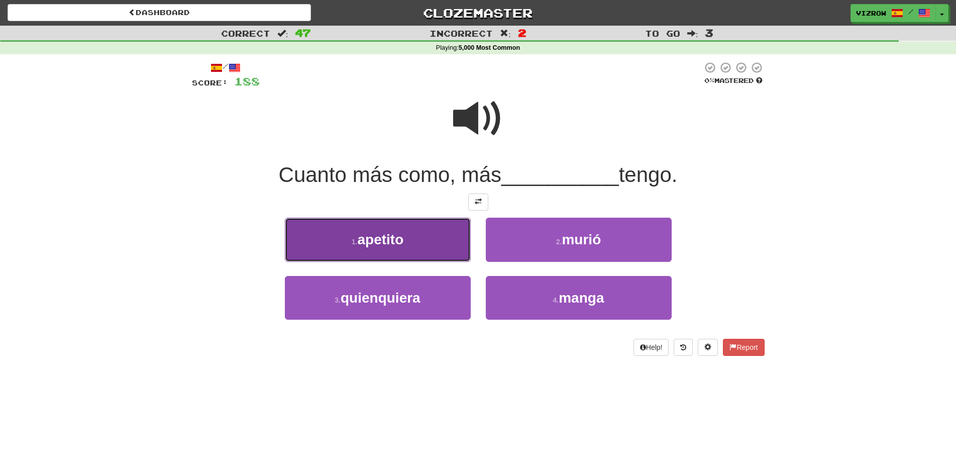
click at [428, 242] on button "1 . apetito" at bounding box center [378, 239] width 186 height 44
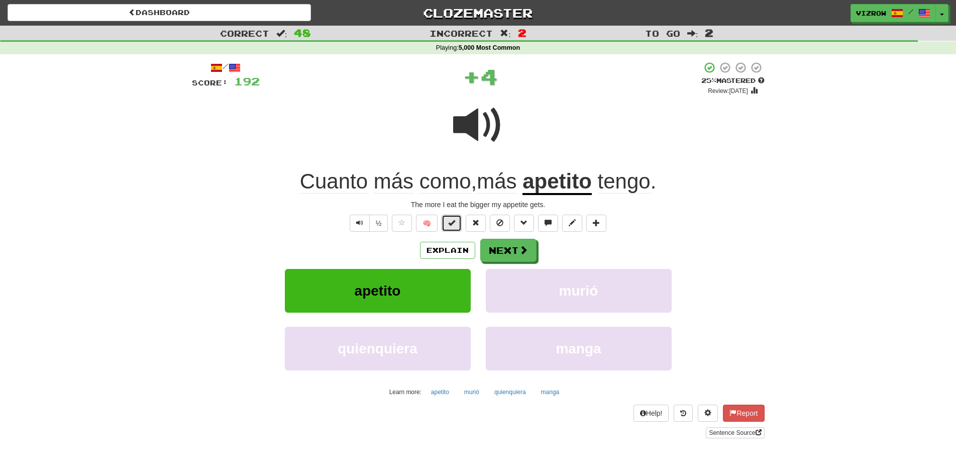
click at [457, 218] on button at bounding box center [451, 222] width 20 height 17
click at [525, 258] on button "Next" at bounding box center [509, 250] width 56 height 23
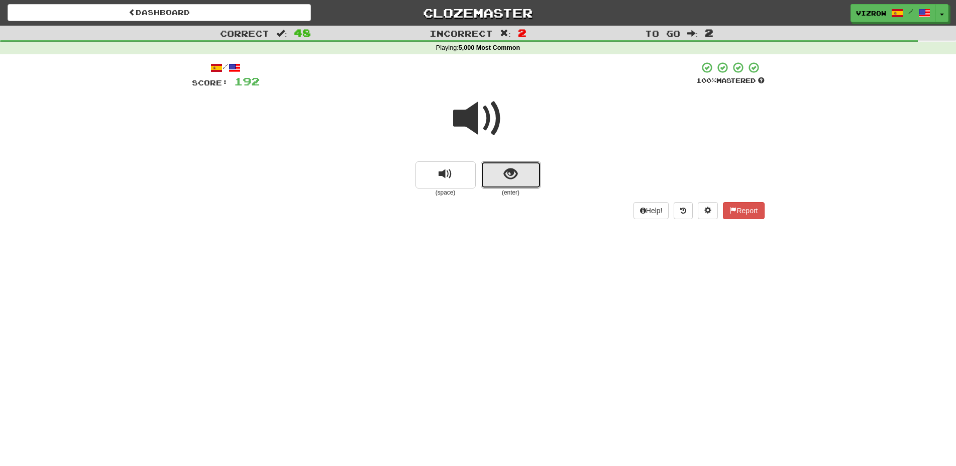
click at [522, 178] on button "show sentence" at bounding box center [511, 174] width 60 height 27
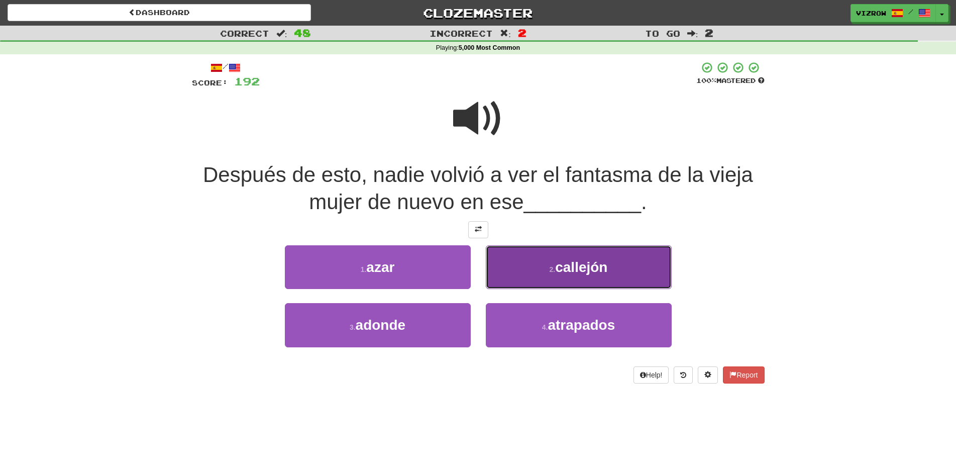
click at [598, 278] on button "2 . callejón" at bounding box center [579, 267] width 186 height 44
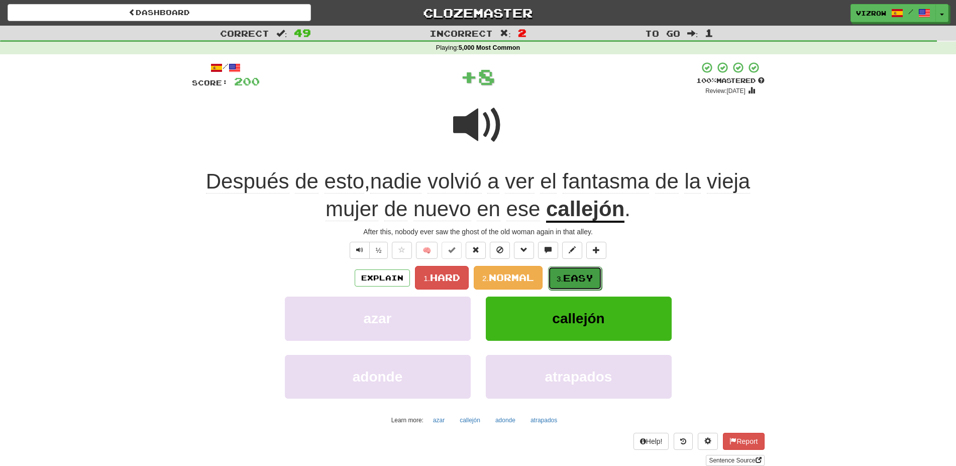
click at [581, 274] on span "Easy" at bounding box center [578, 277] width 30 height 11
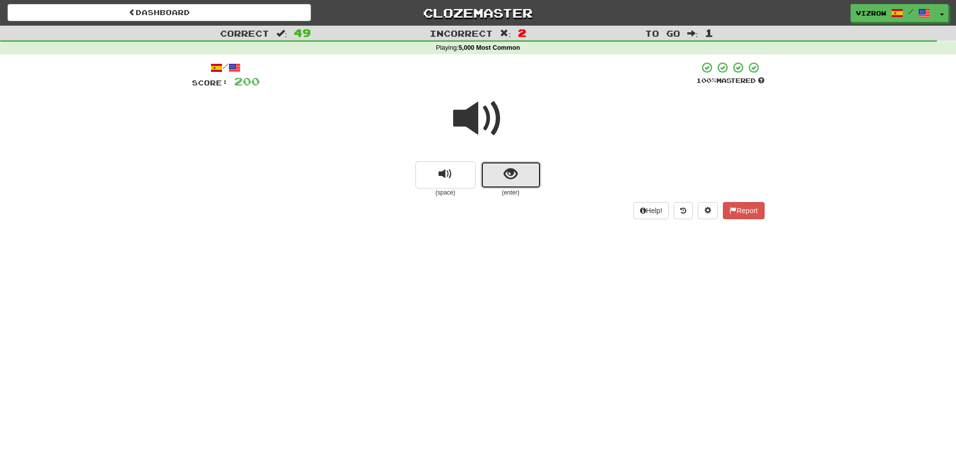
click at [522, 180] on button "show sentence" at bounding box center [511, 174] width 60 height 27
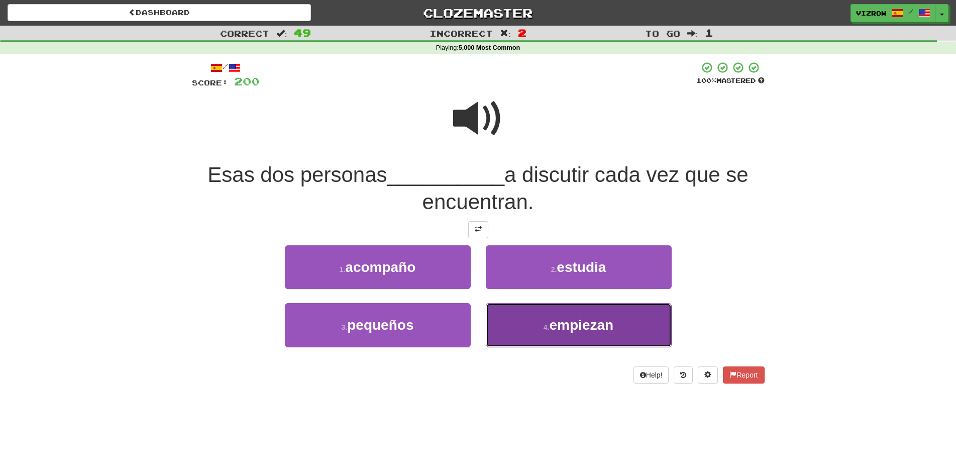
click at [606, 324] on span "empiezan" at bounding box center [581, 325] width 64 height 16
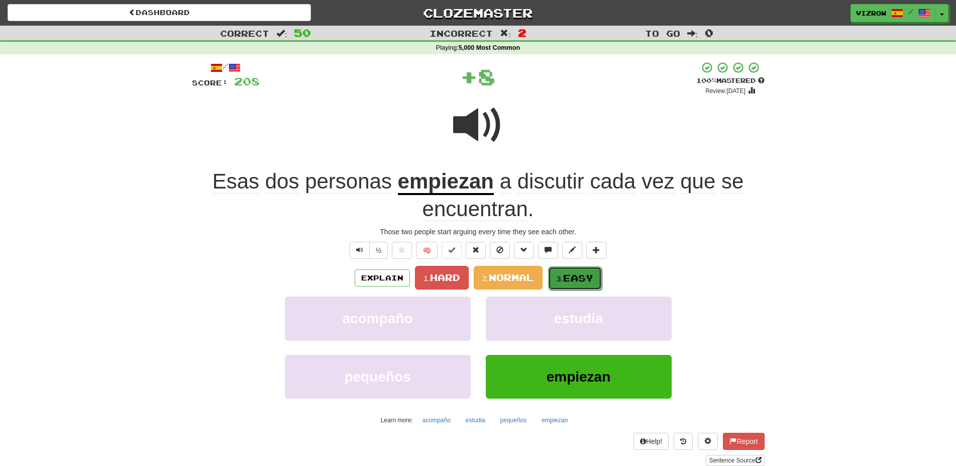
click at [589, 275] on span "Easy" at bounding box center [578, 277] width 30 height 11
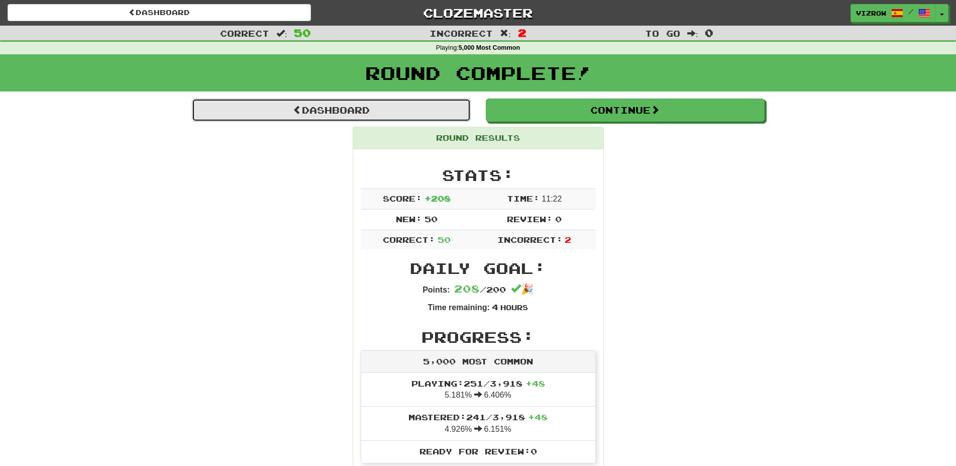
click at [353, 115] on link "Dashboard" at bounding box center [331, 109] width 279 height 23
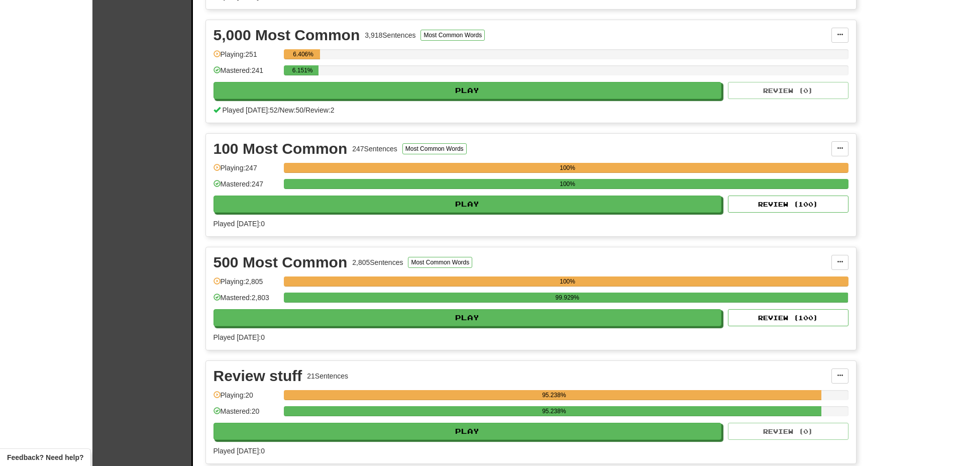
scroll to position [461, 0]
